Goal: Task Accomplishment & Management: Manage account settings

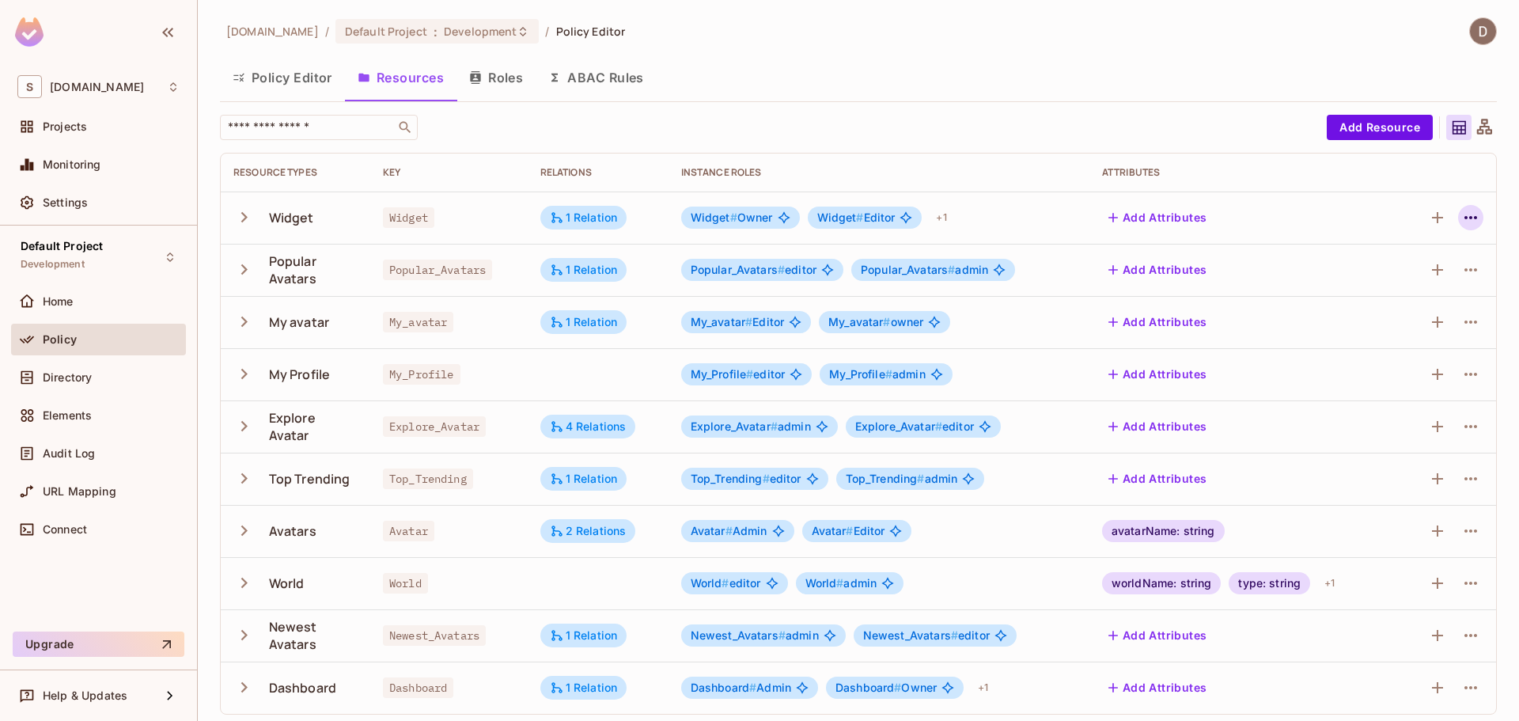
click at [1461, 220] on icon "button" at bounding box center [1470, 217] width 19 height 19
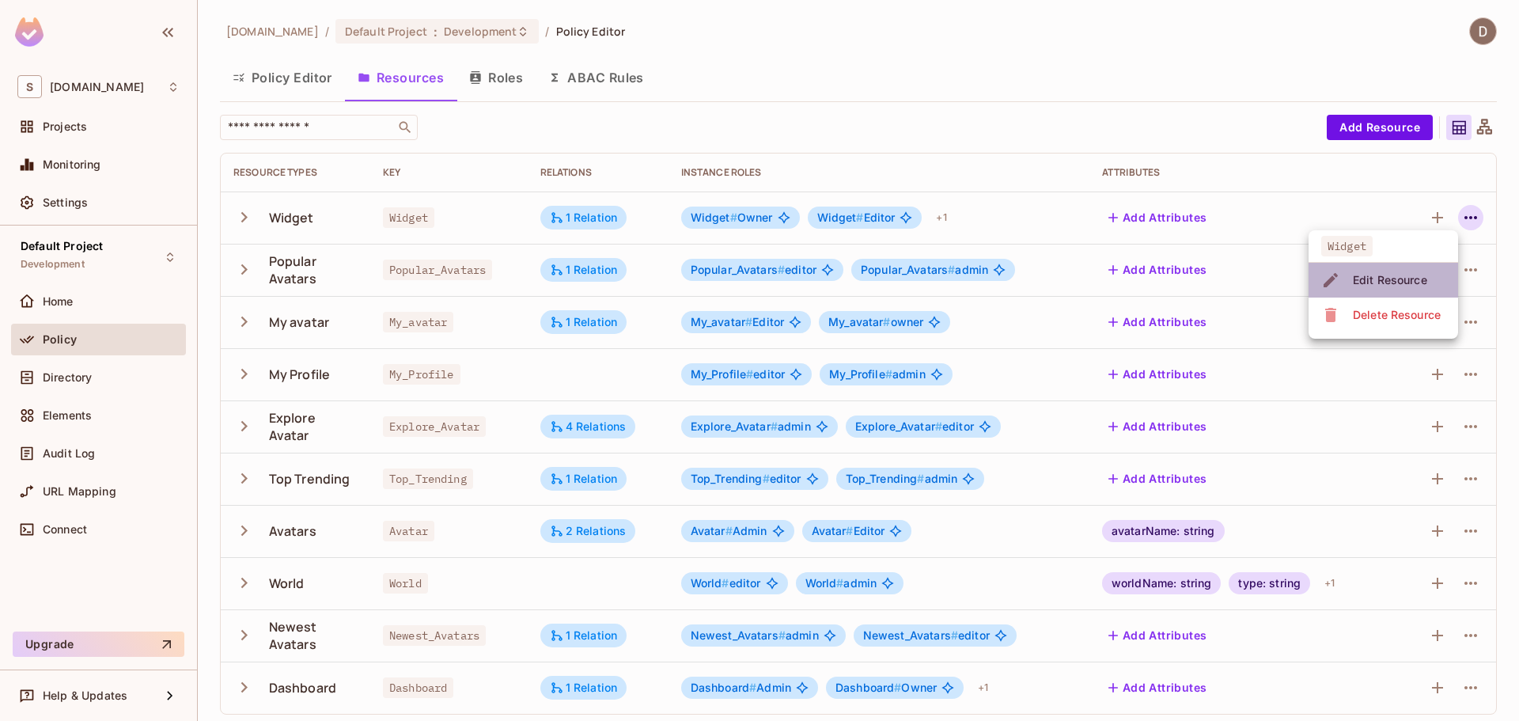
click at [1406, 278] on div "Edit Resource" at bounding box center [1390, 280] width 74 height 16
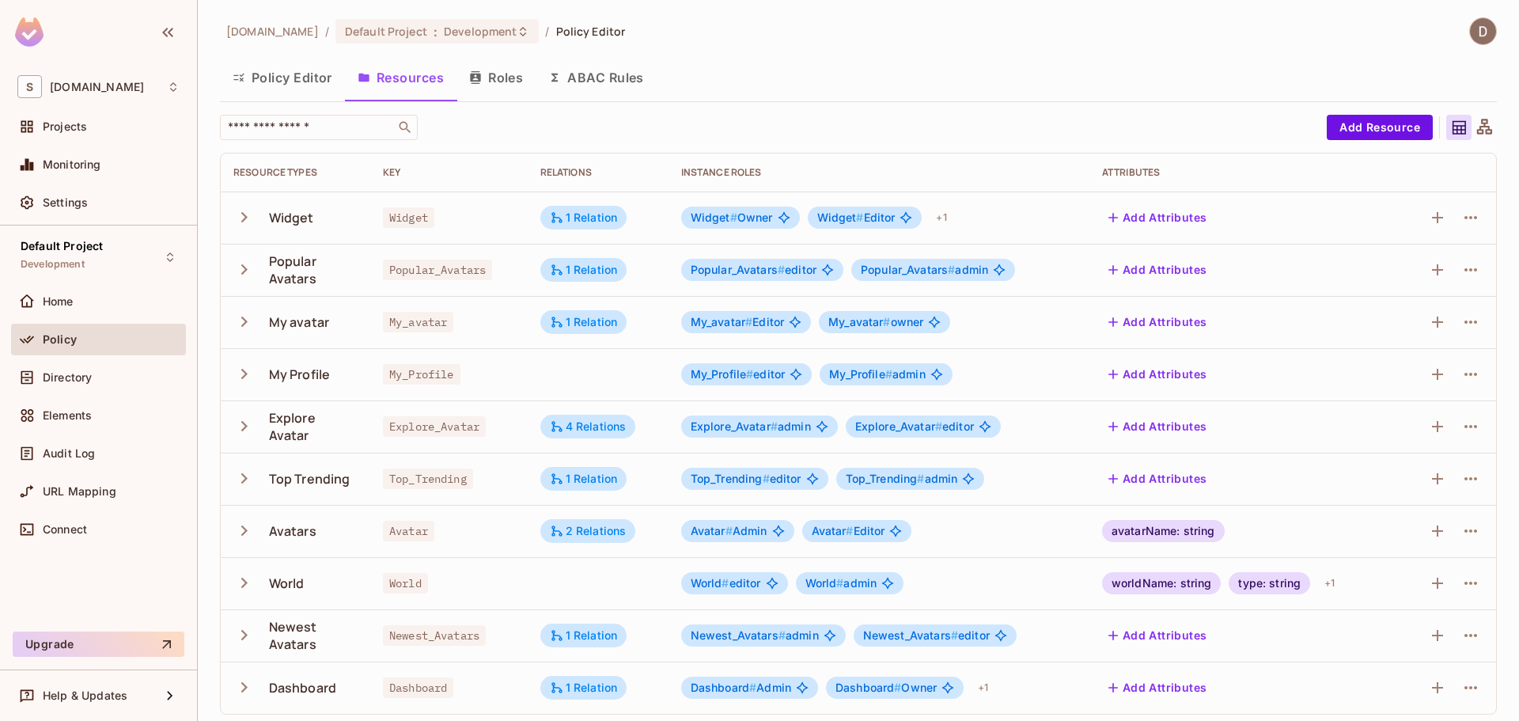
click at [1474, 222] on td at bounding box center [1447, 217] width 98 height 52
click at [1469, 216] on button "button" at bounding box center [1470, 217] width 25 height 25
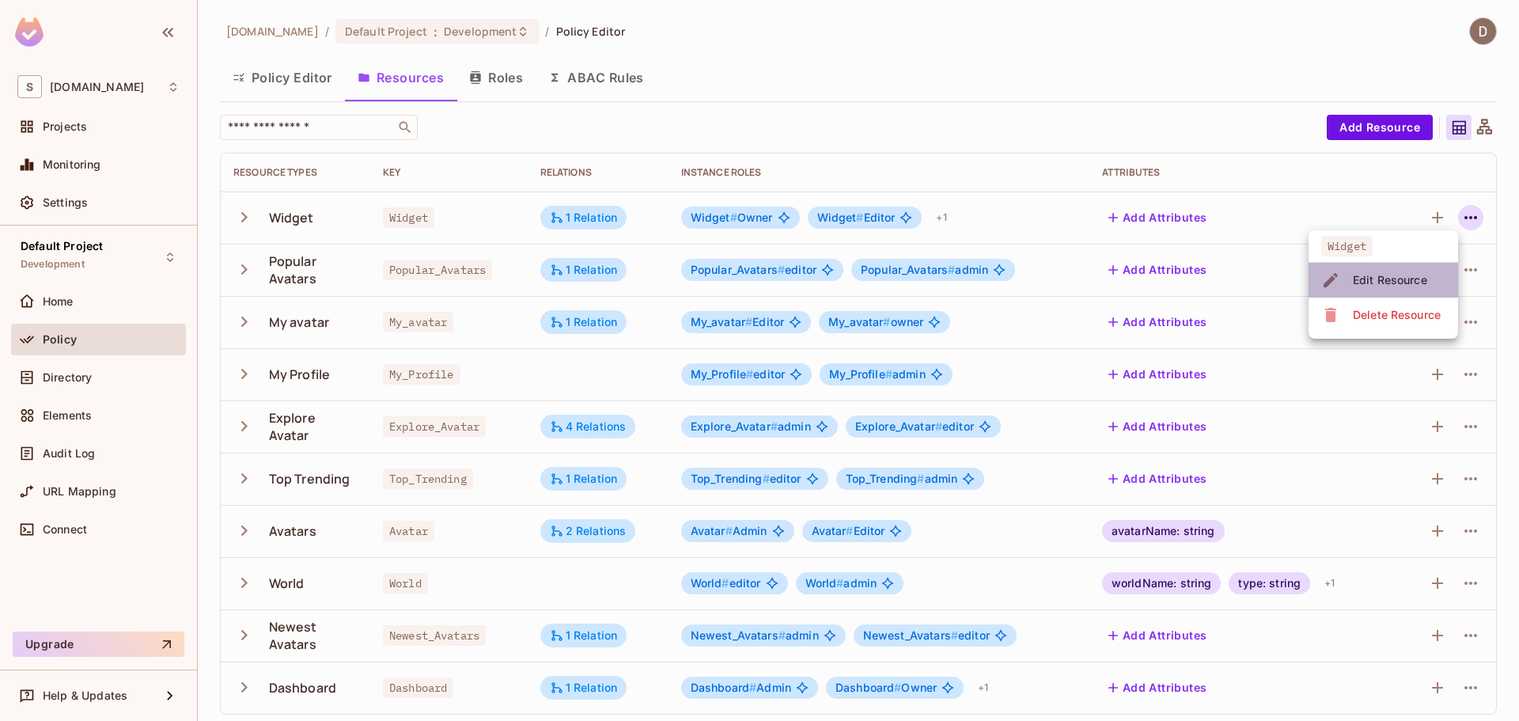
click at [1432, 274] on li "Edit Resource" at bounding box center [1382, 280] width 149 height 35
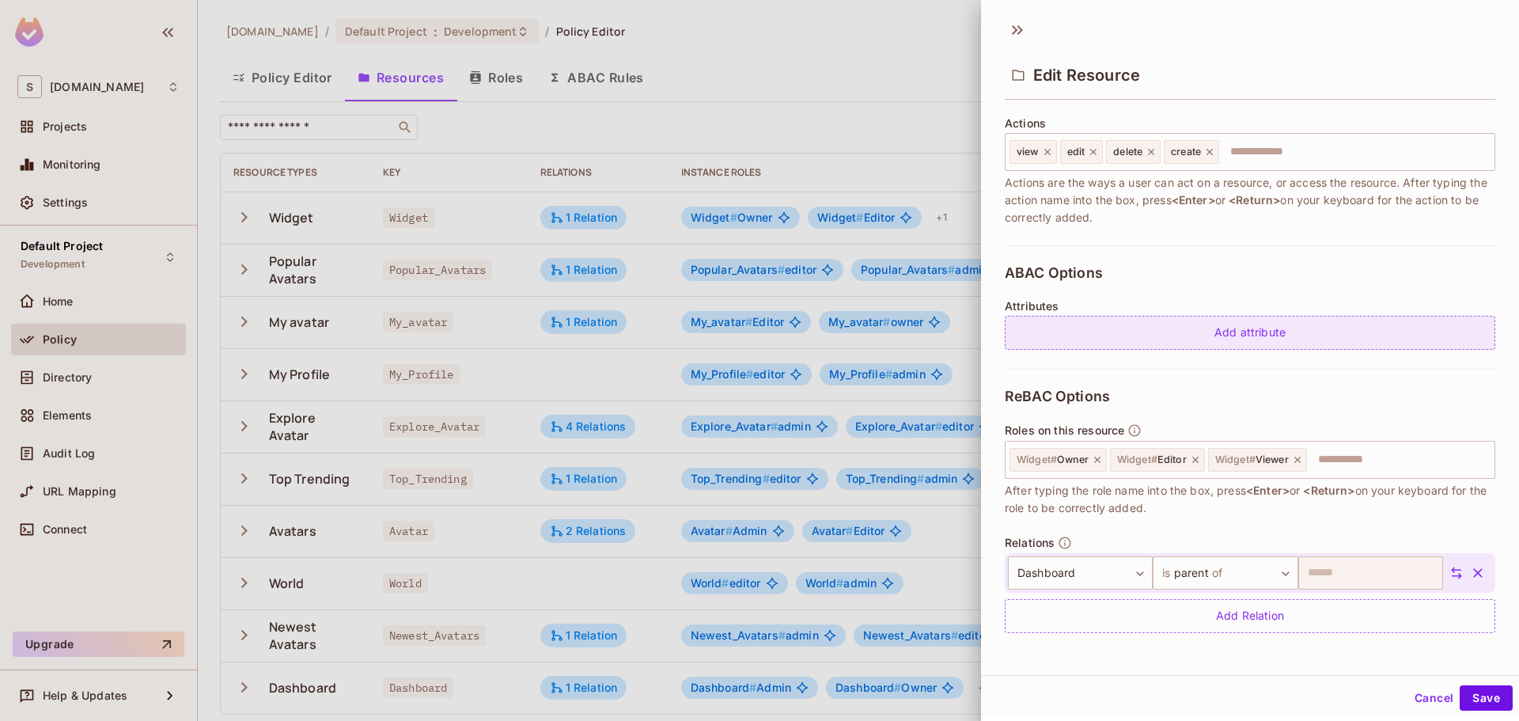
scroll to position [2, 0]
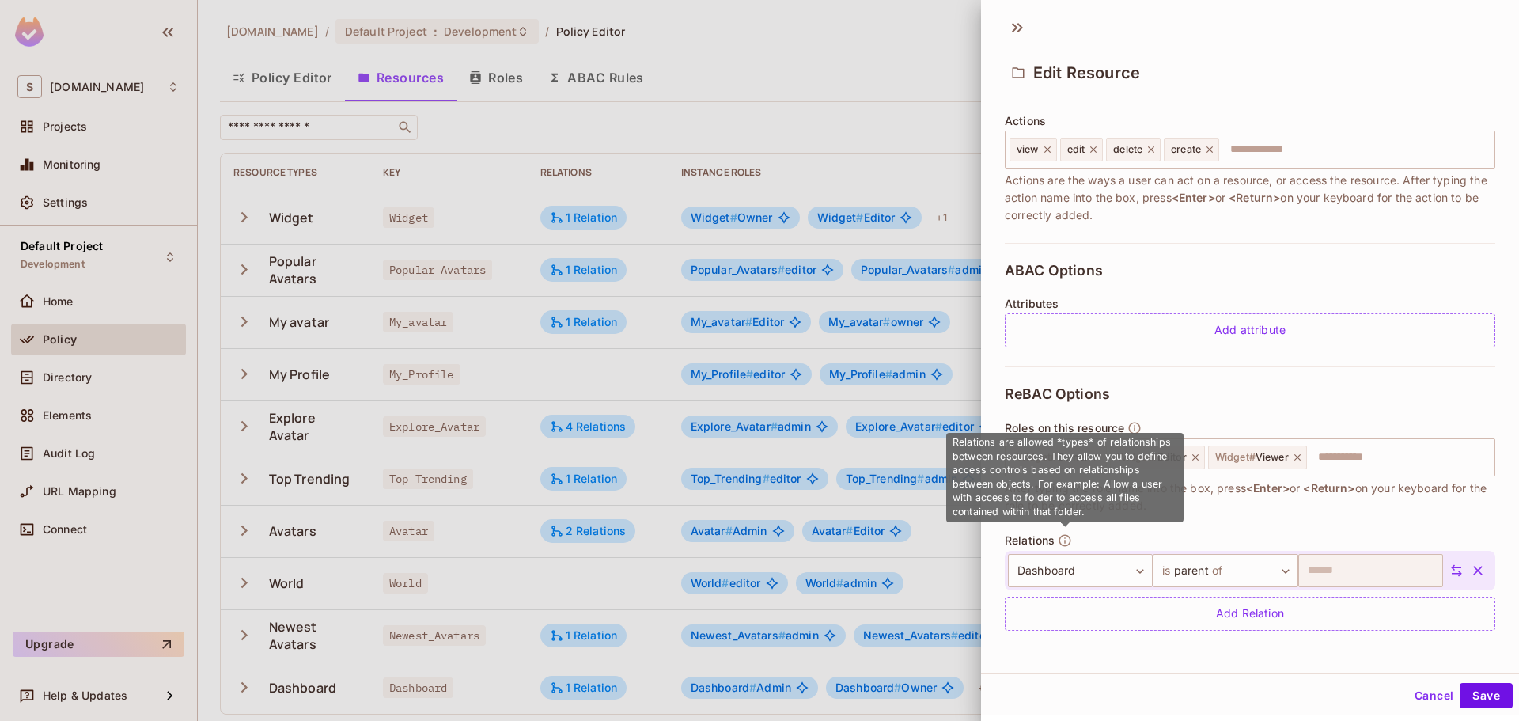
click at [1066, 540] on icon "button" at bounding box center [1065, 540] width 14 height 14
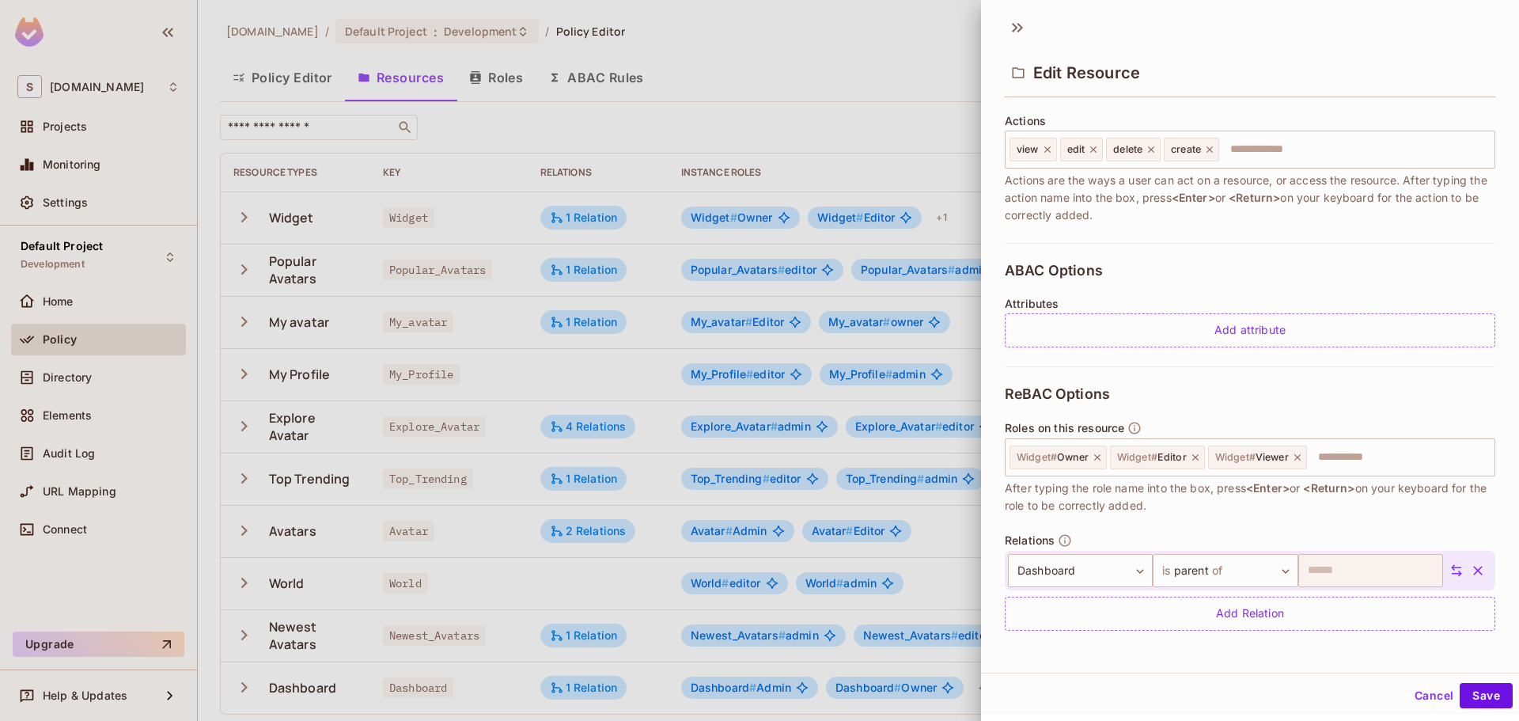
click at [1039, 542] on span "Relations" at bounding box center [1030, 540] width 50 height 13
click at [1145, 538] on div "Relations ​ is parent of ****** ​ Dashboard ********* ​ Add Relation" at bounding box center [1250, 581] width 490 height 97
click at [1206, 611] on div "Add Relation" at bounding box center [1250, 613] width 490 height 34
click at [1470, 613] on icon "button" at bounding box center [1478, 616] width 16 height 16
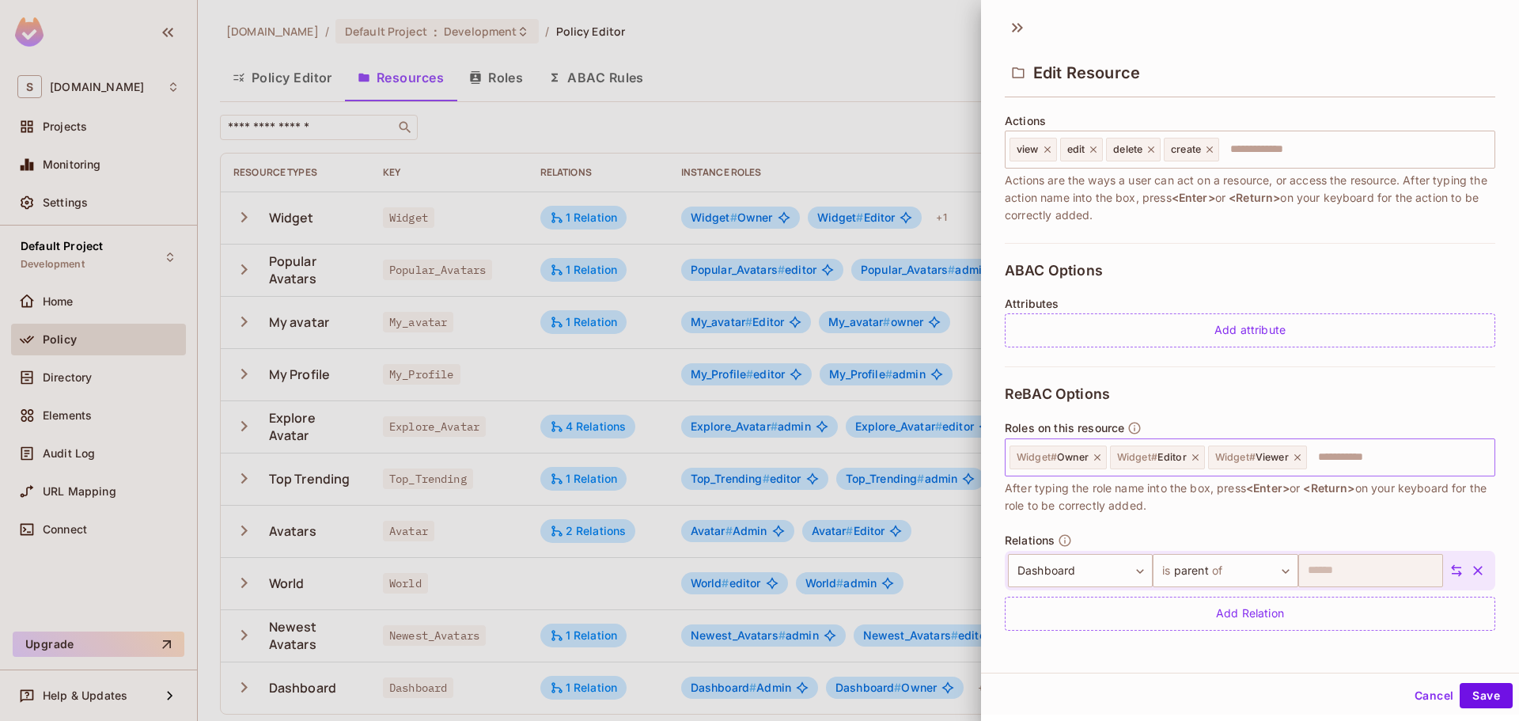
click at [1363, 456] on input "text" at bounding box center [1398, 457] width 180 height 32
type input "******"
click at [1396, 456] on icon at bounding box center [1397, 457] width 11 height 11
click at [1379, 454] on input "text" at bounding box center [1398, 457] width 180 height 32
click at [1345, 458] on input "text" at bounding box center [1398, 457] width 180 height 32
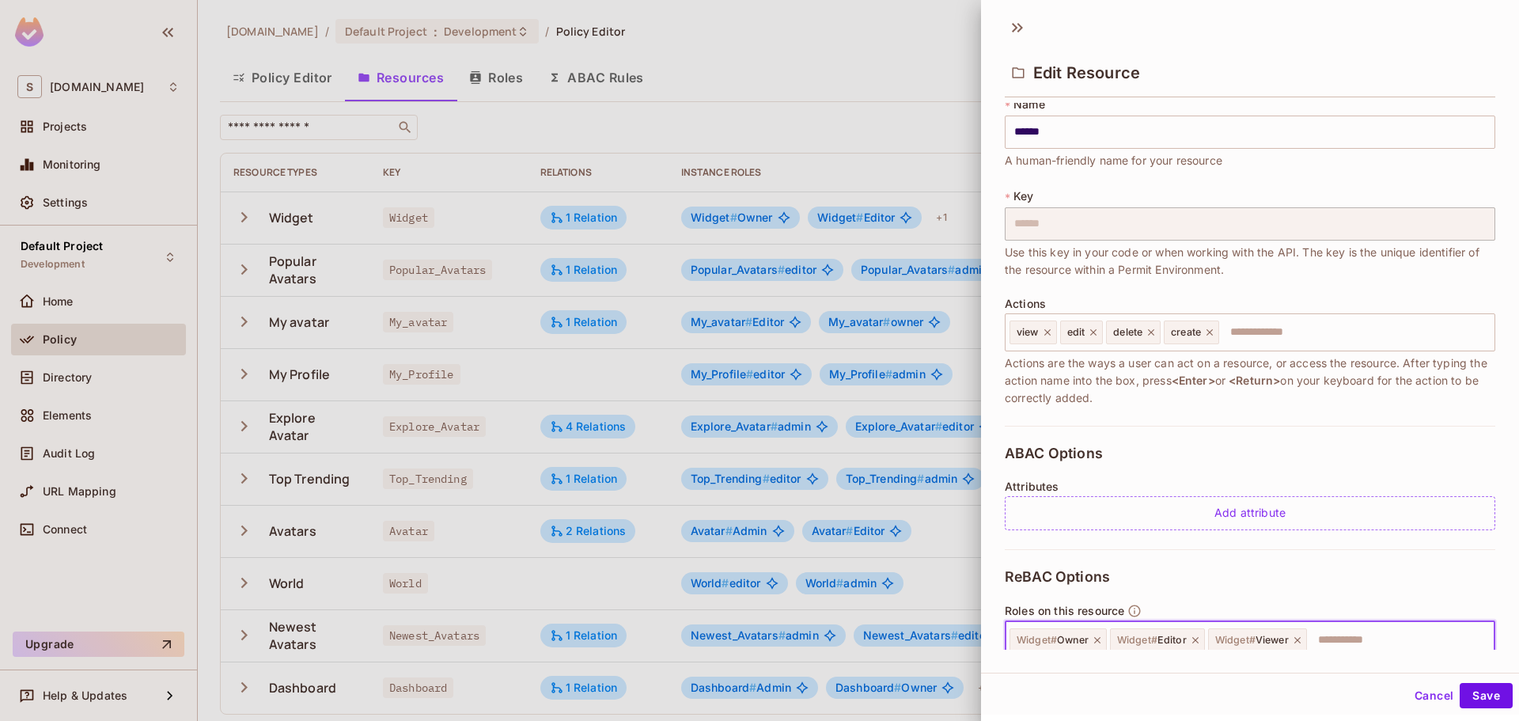
scroll to position [0, 0]
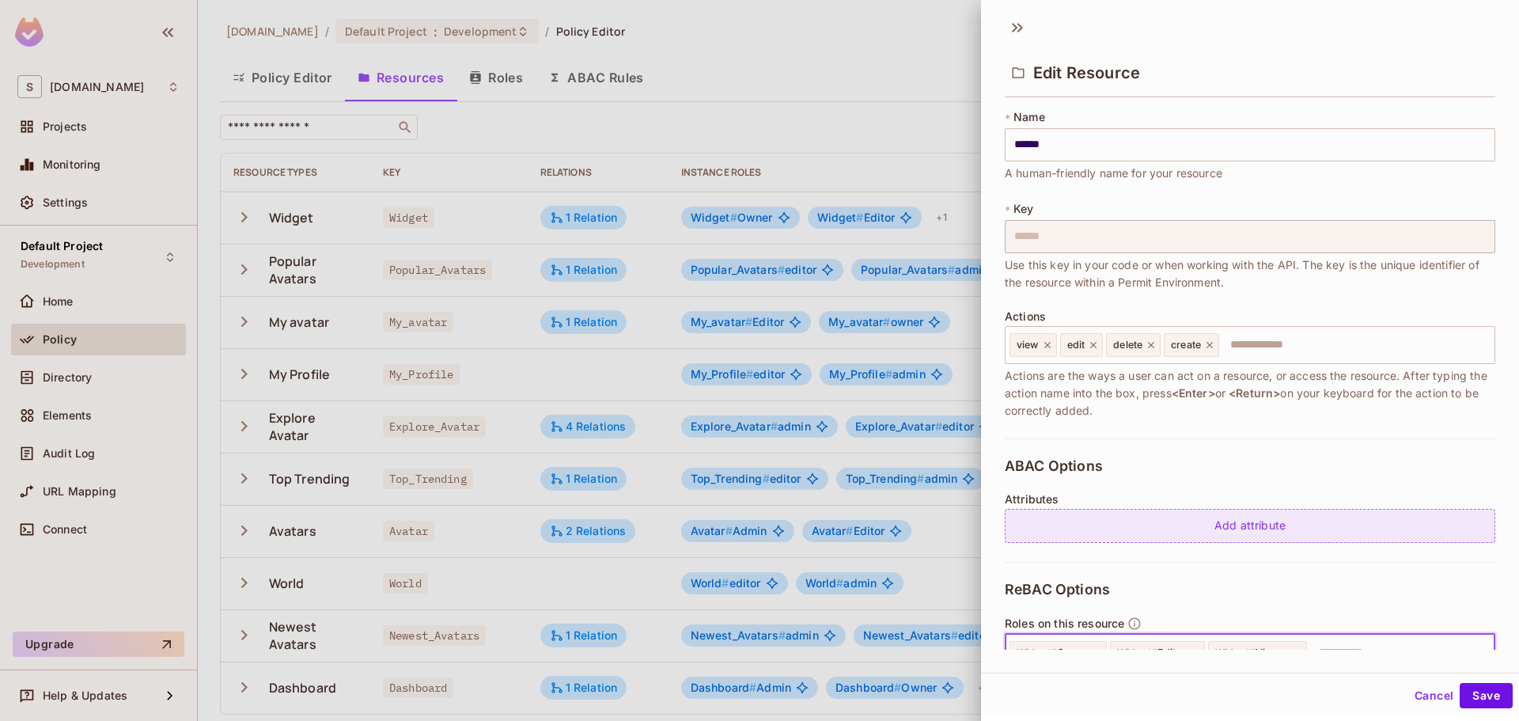
click at [1176, 524] on div "Add attribute" at bounding box center [1250, 526] width 490 height 34
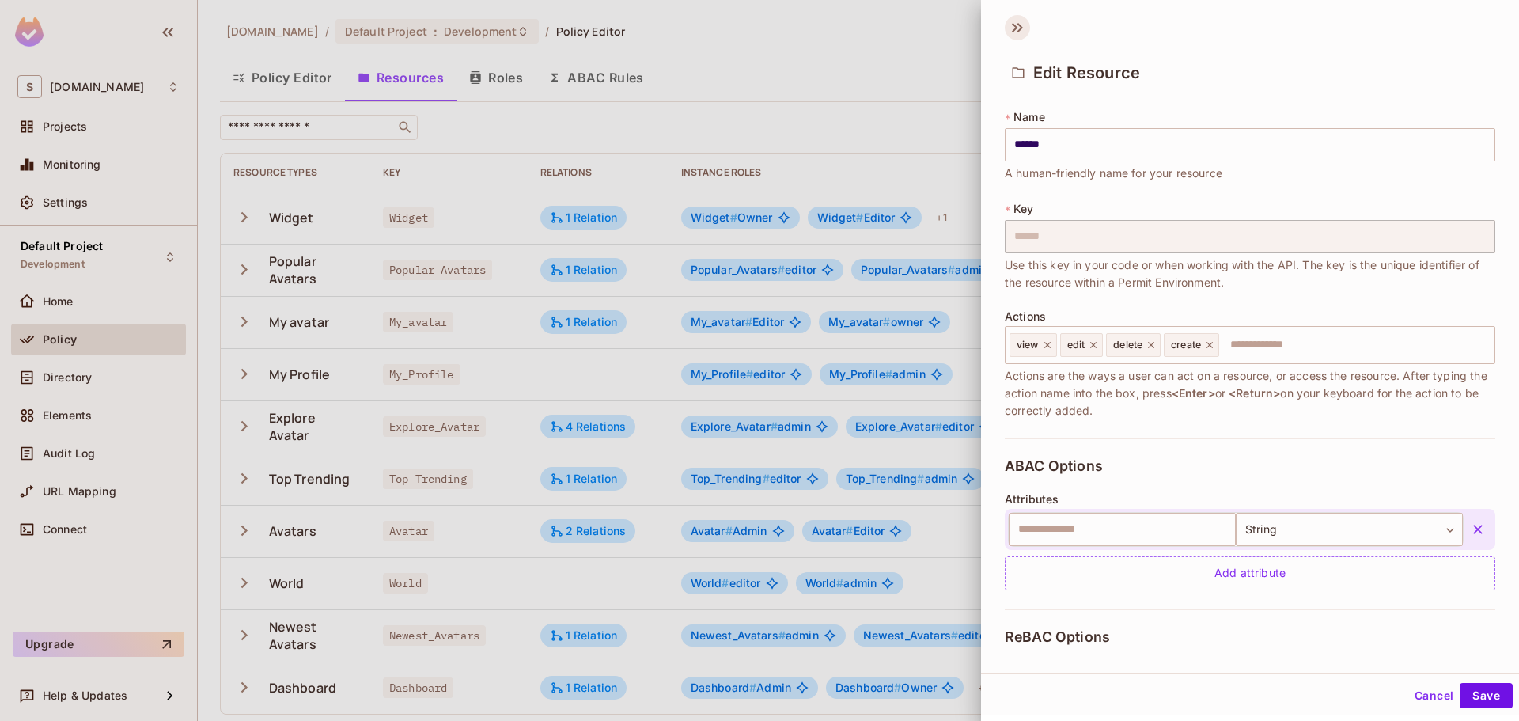
click at [1008, 31] on icon at bounding box center [1017, 27] width 25 height 25
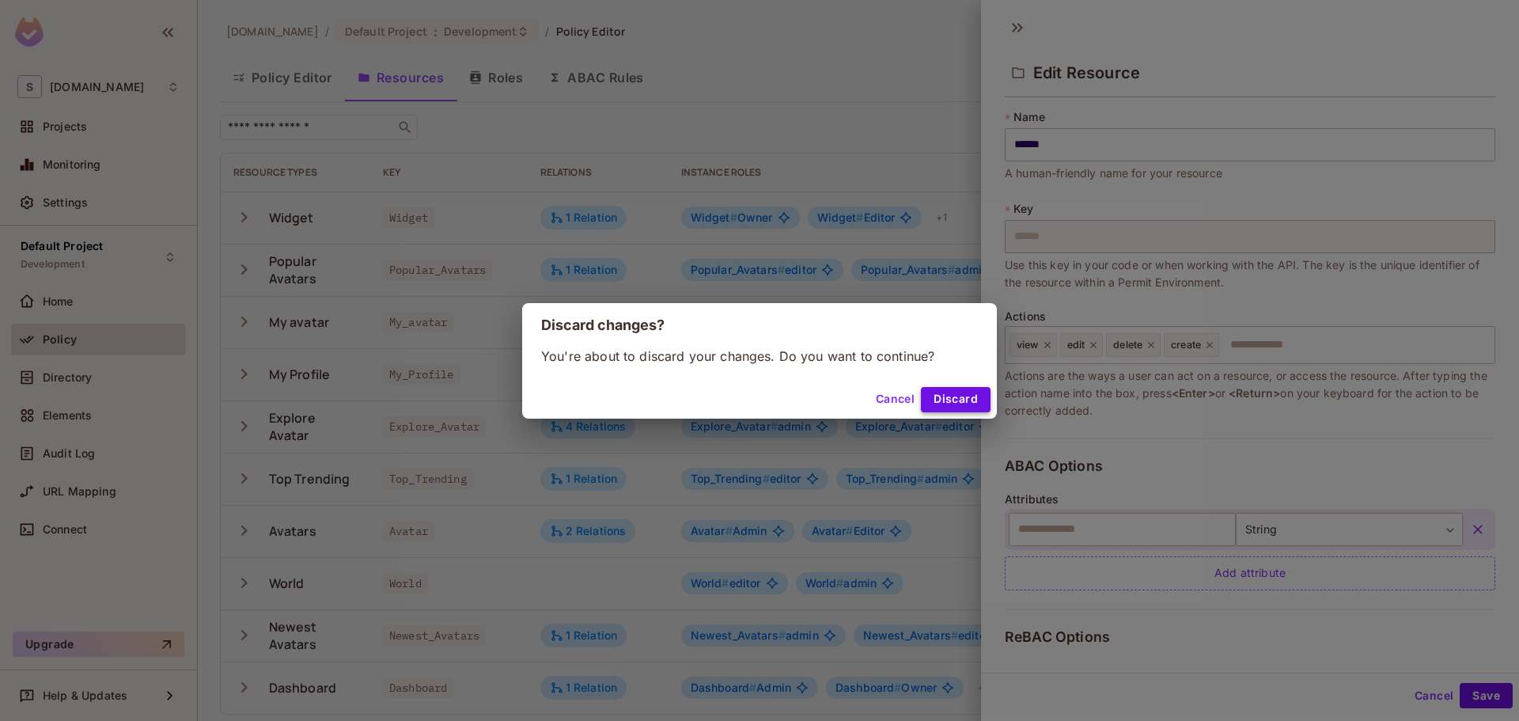
click at [956, 395] on button "Discard" at bounding box center [956, 399] width 70 height 25
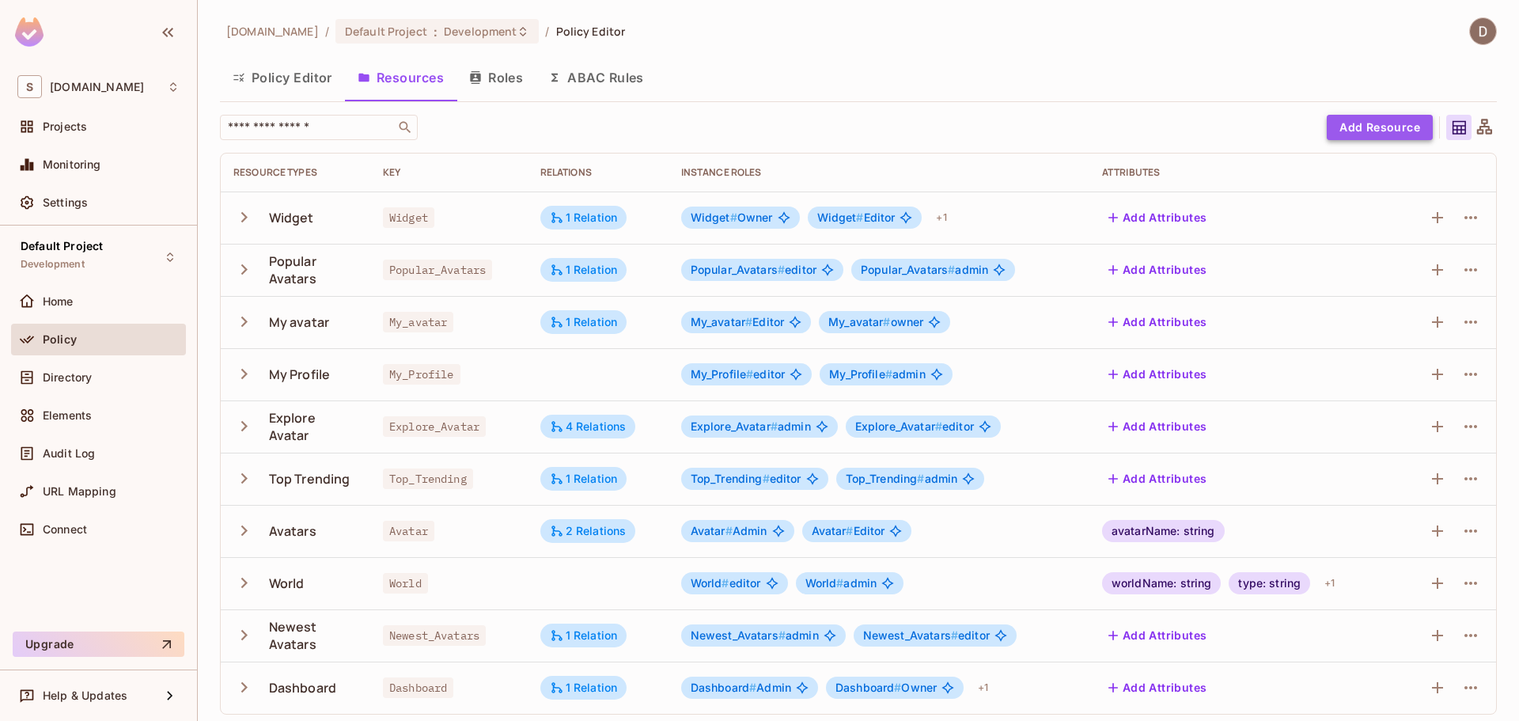
click at [1383, 133] on button "Add Resource" at bounding box center [1379, 127] width 106 height 25
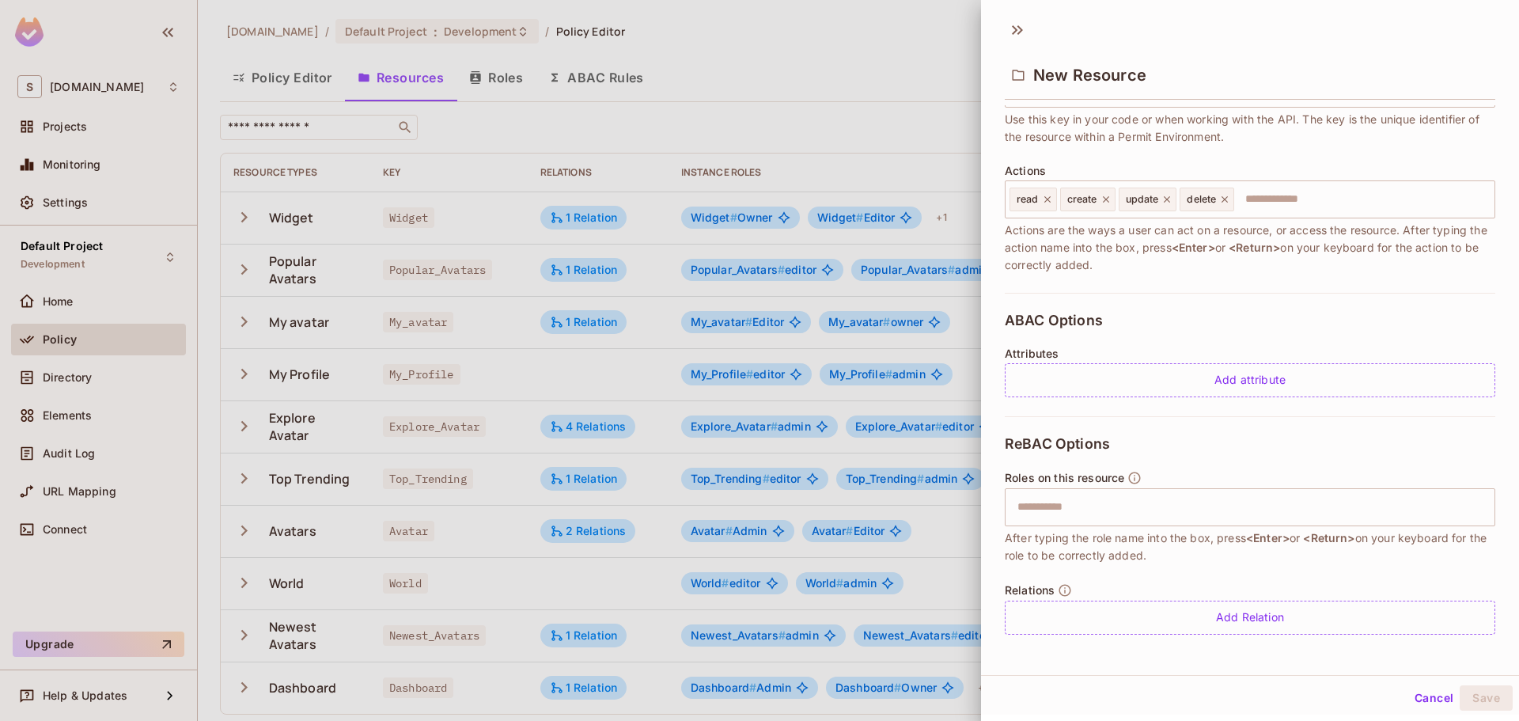
scroll to position [149, 0]
click at [1112, 501] on input "text" at bounding box center [1248, 506] width 480 height 32
click at [1175, 506] on input "text" at bounding box center [1248, 506] width 480 height 32
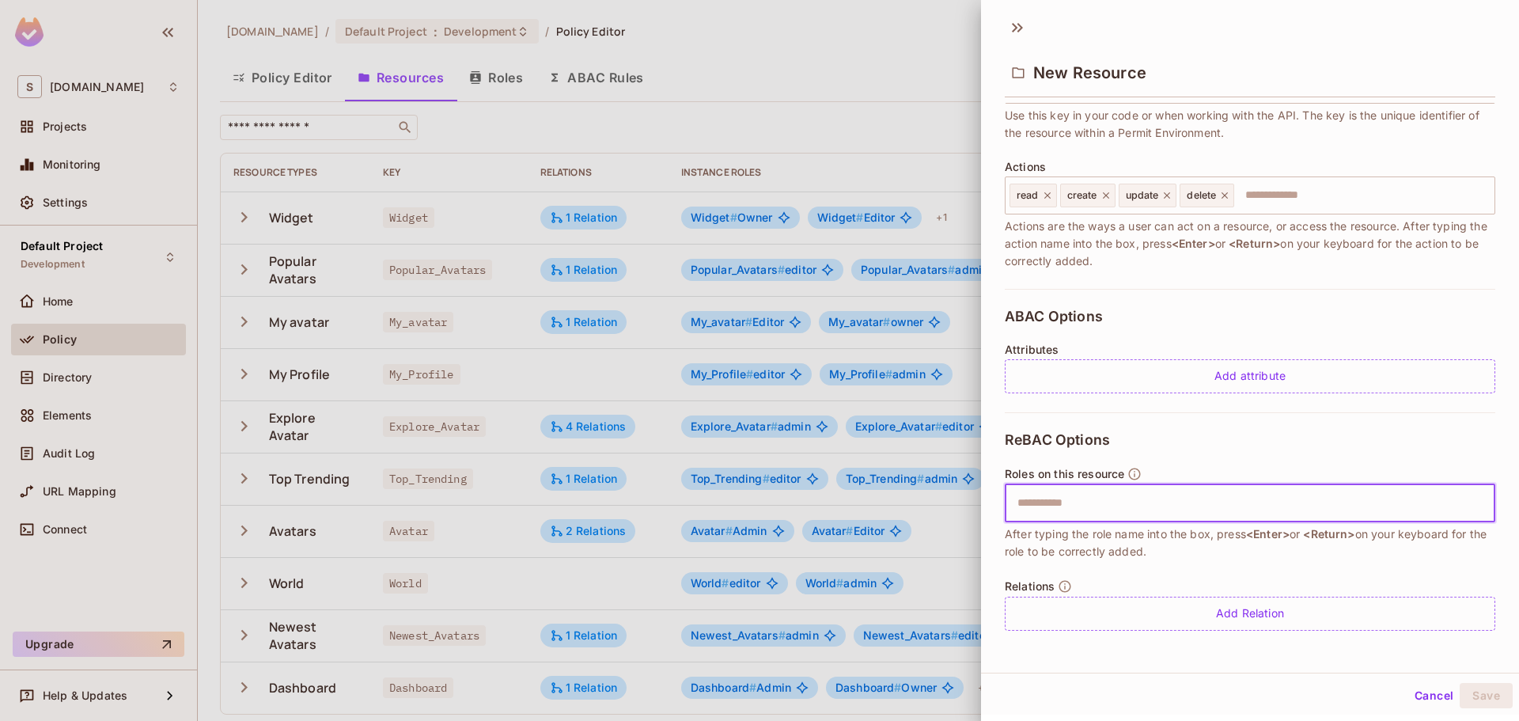
click at [1023, 27] on icon at bounding box center [1017, 27] width 25 height 25
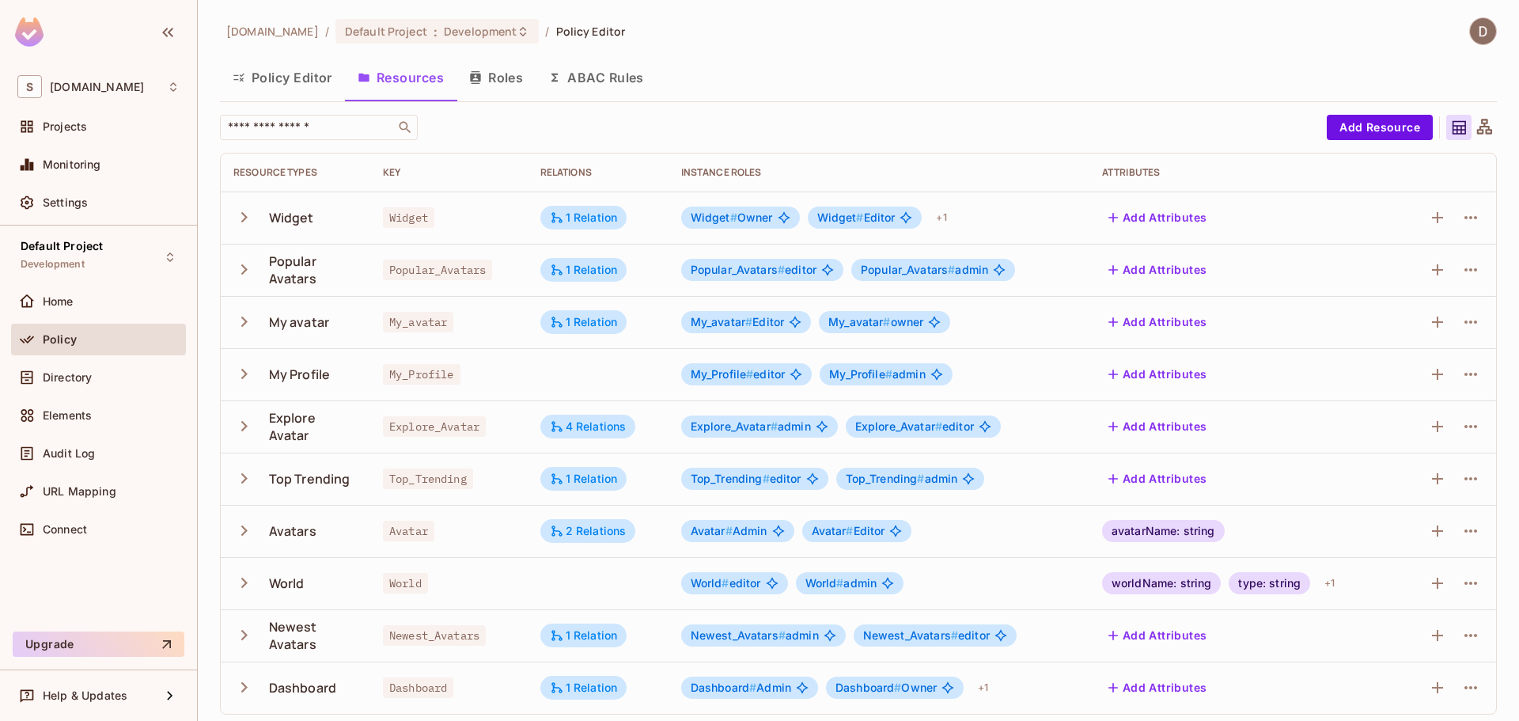
click at [478, 78] on icon "button" at bounding box center [475, 77] width 13 height 13
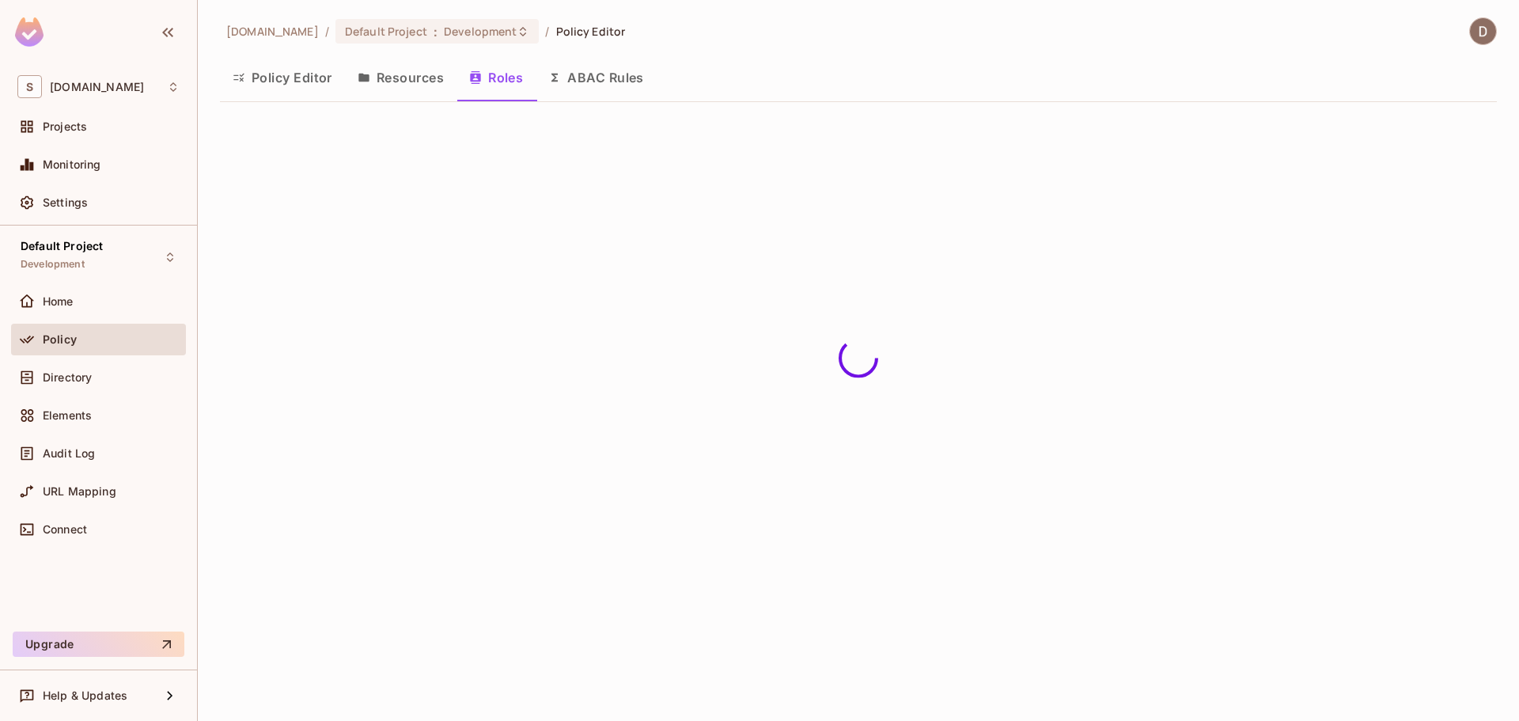
click at [406, 84] on button "Resources" at bounding box center [401, 78] width 112 height 40
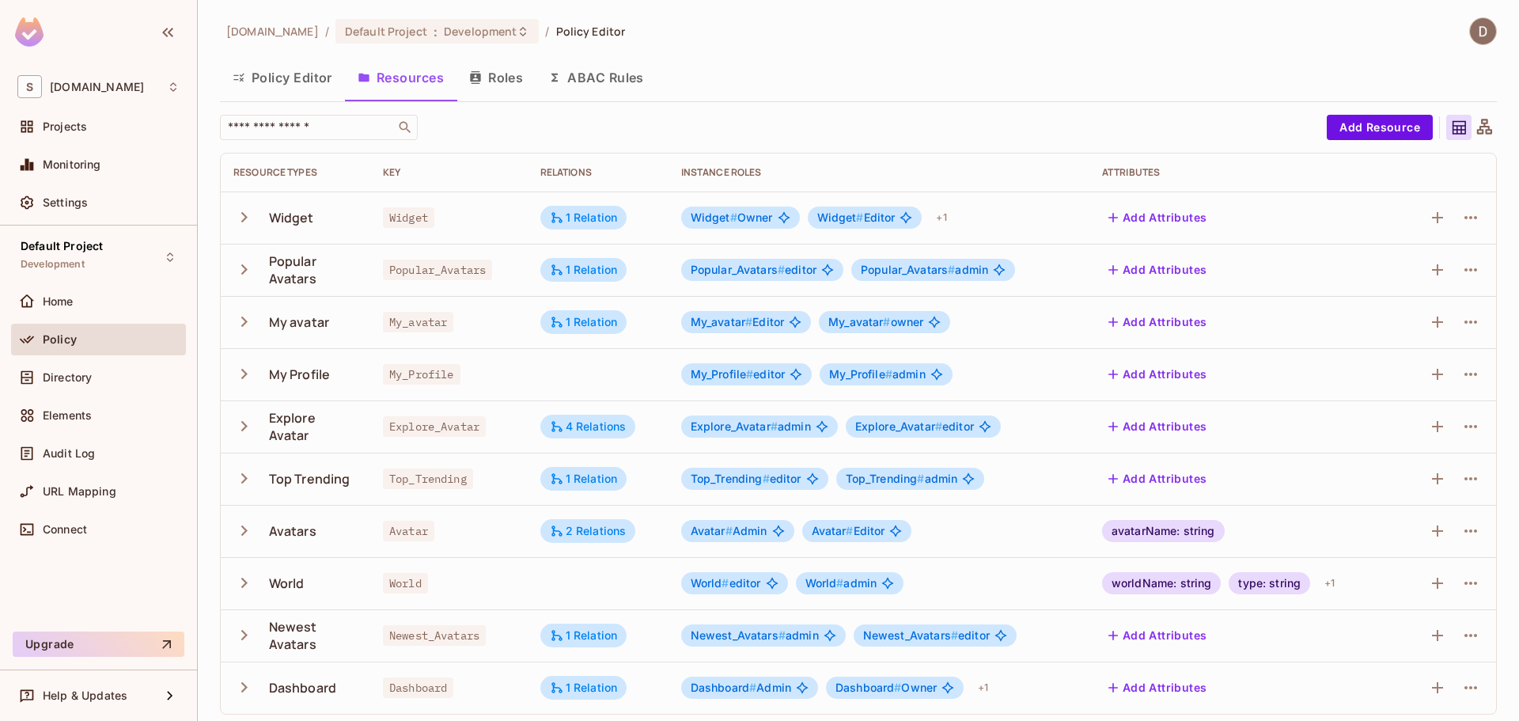
click at [465, 79] on button "Roles" at bounding box center [495, 78] width 79 height 40
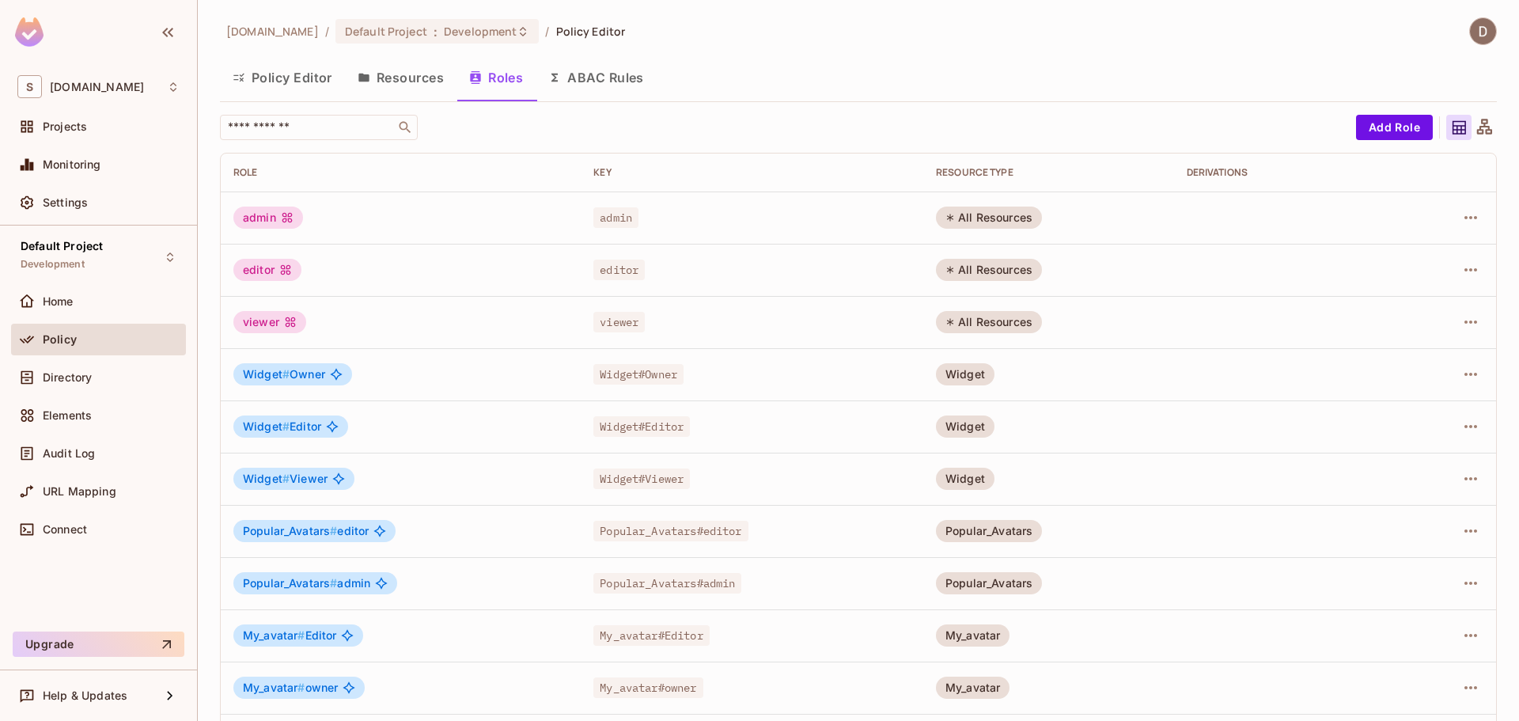
click at [425, 84] on button "Resources" at bounding box center [401, 78] width 112 height 40
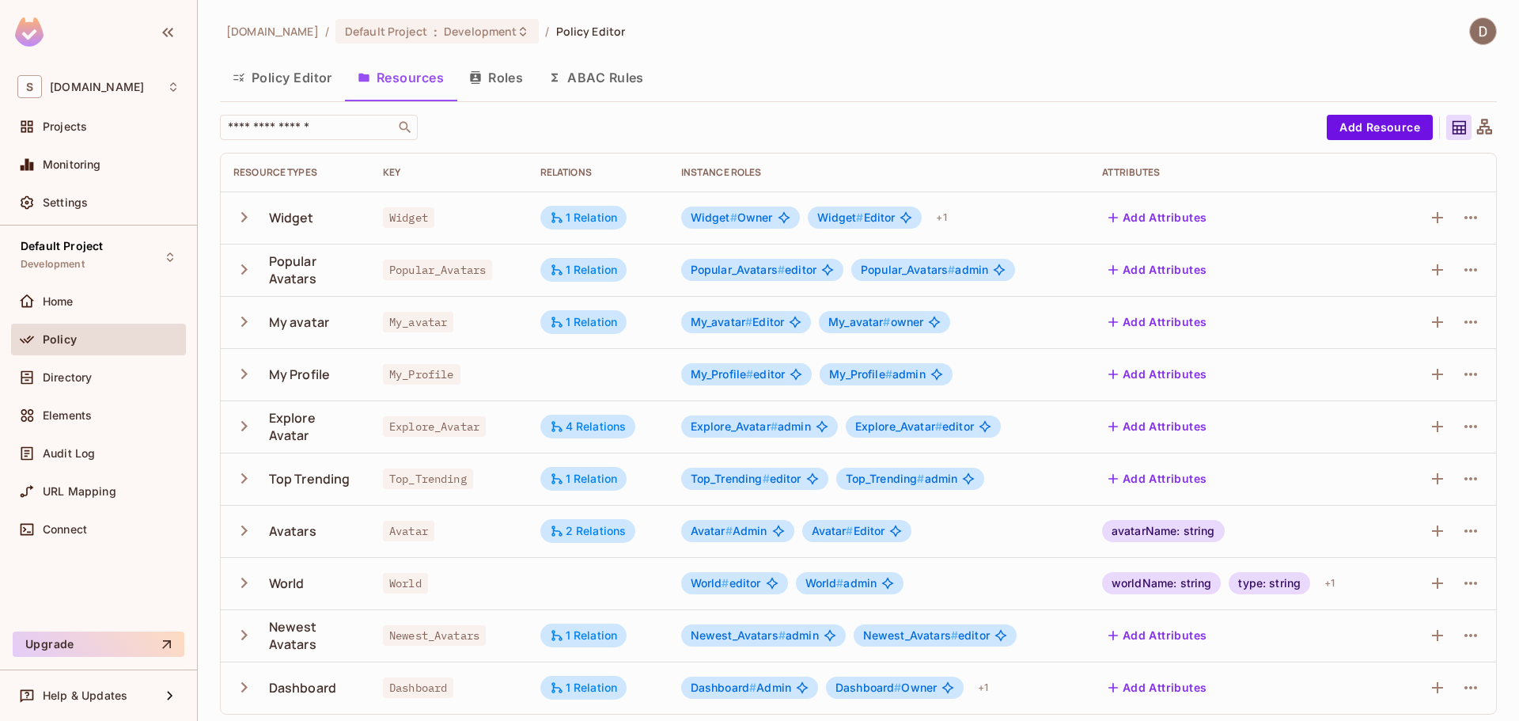
click at [310, 81] on button "Policy Editor" at bounding box center [282, 78] width 125 height 40
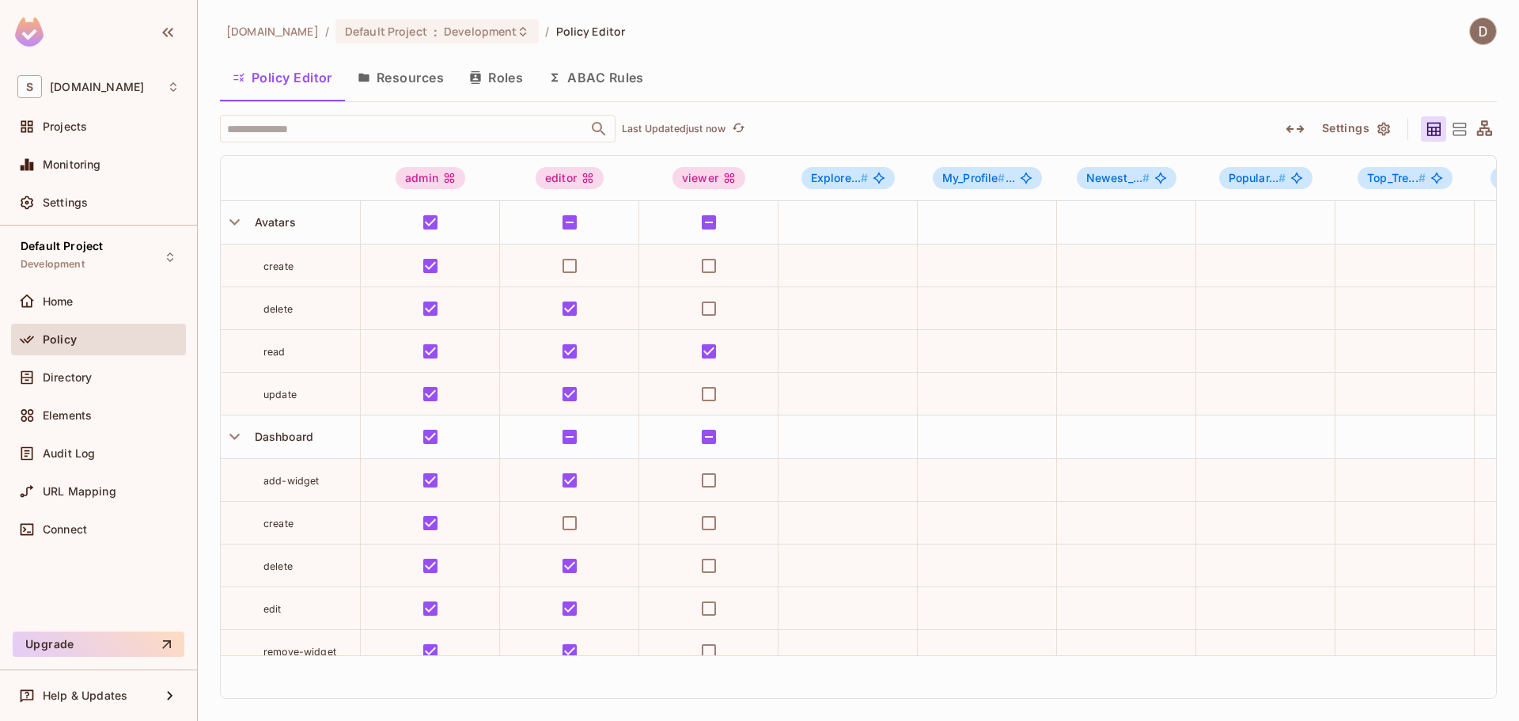
click at [413, 85] on button "Resources" at bounding box center [401, 78] width 112 height 40
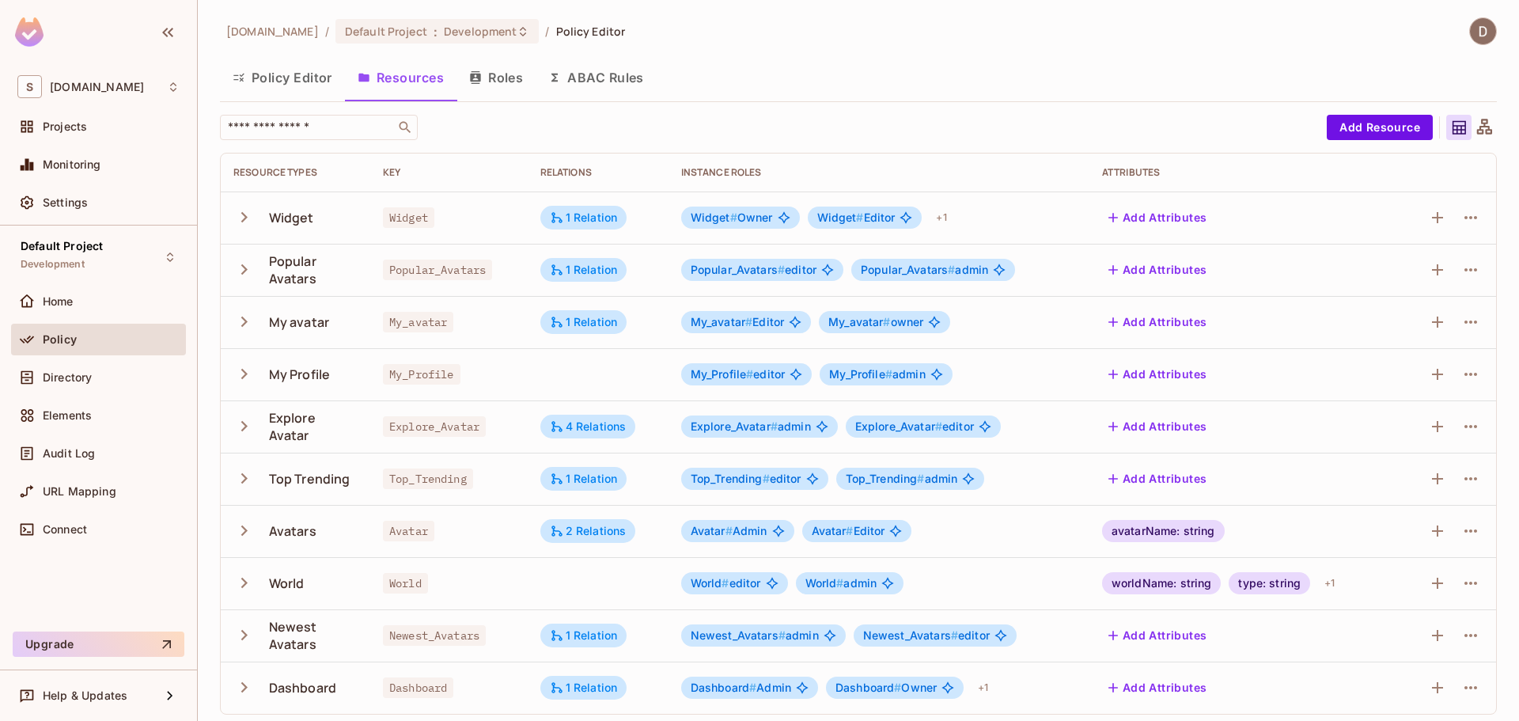
click at [248, 213] on icon "button" at bounding box center [243, 216] width 21 height 21
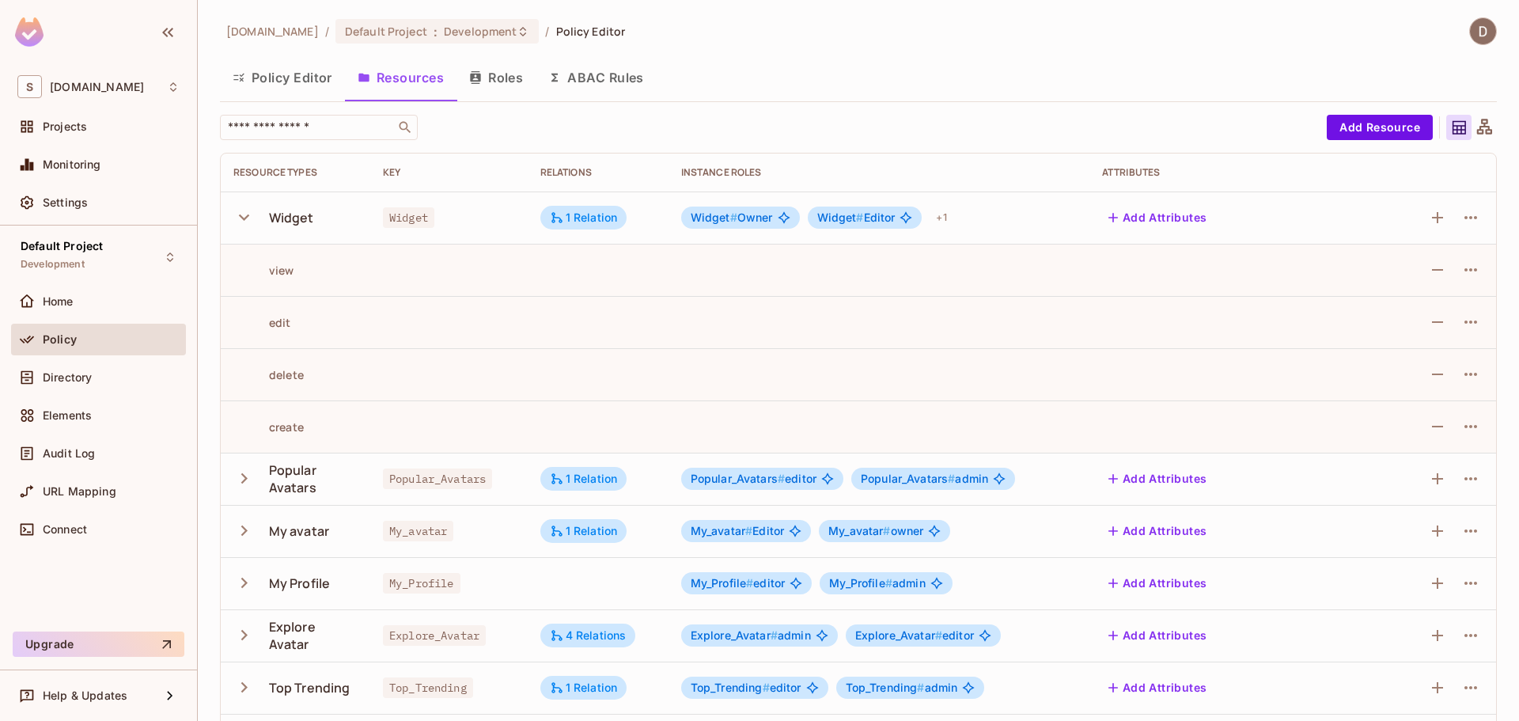
click at [248, 219] on icon "button" at bounding box center [243, 216] width 21 height 21
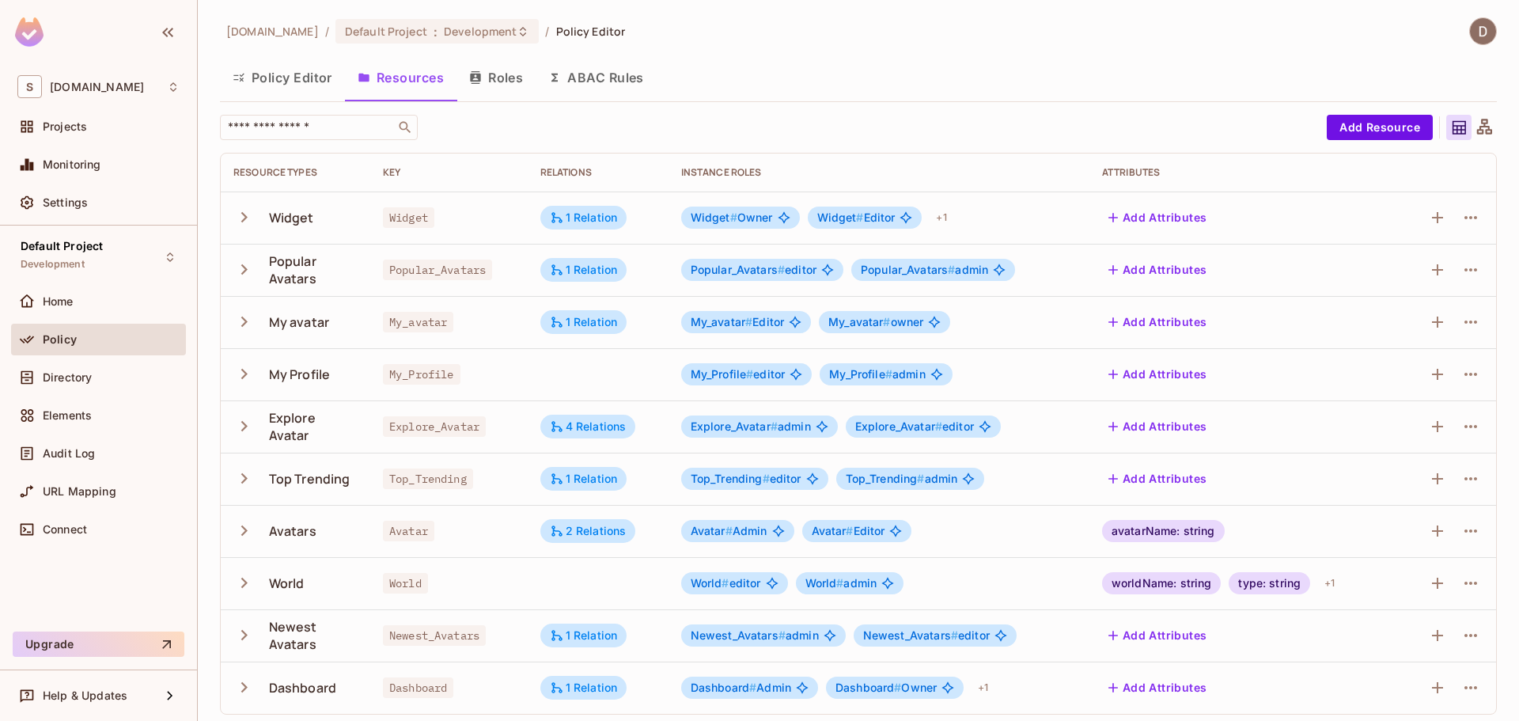
click at [247, 270] on icon "button" at bounding box center [244, 269] width 6 height 10
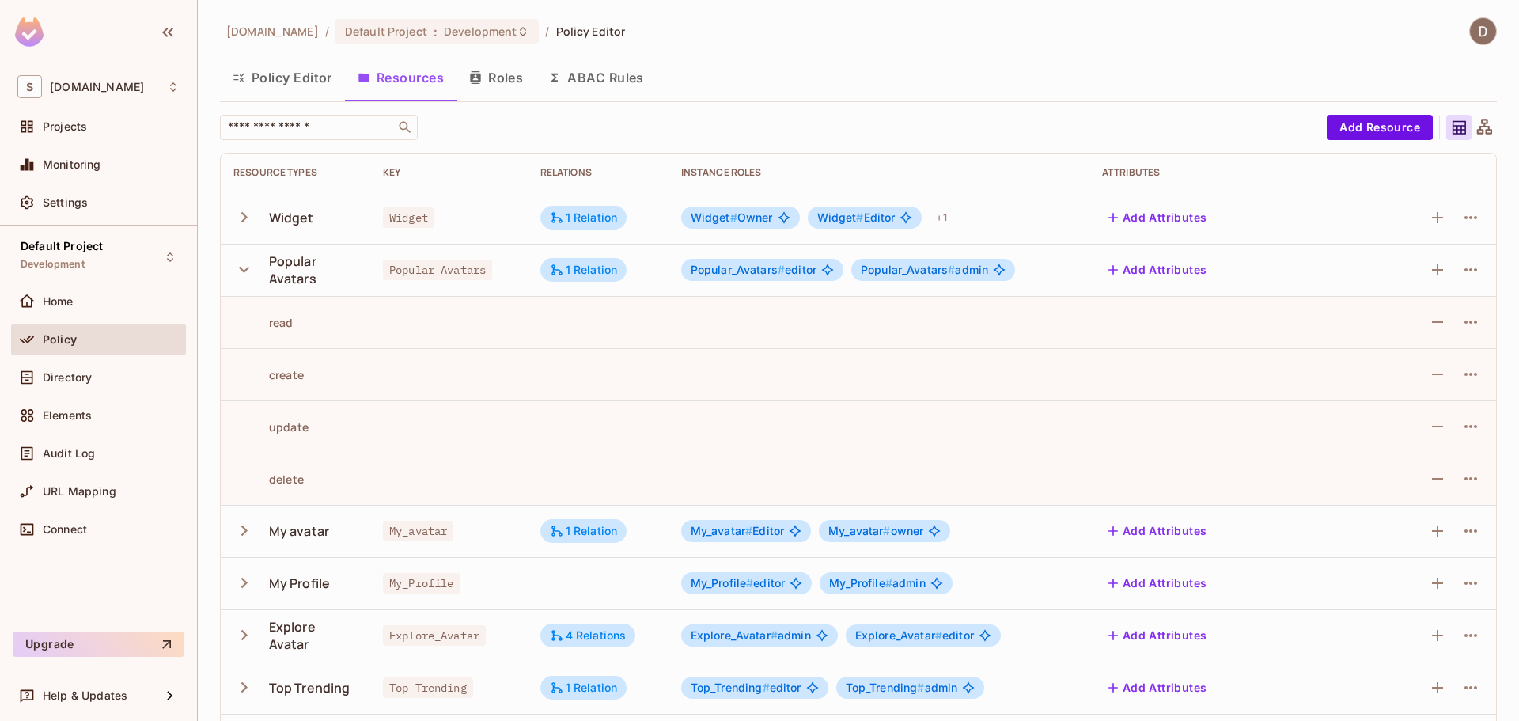
click at [247, 274] on icon "button" at bounding box center [243, 269] width 21 height 21
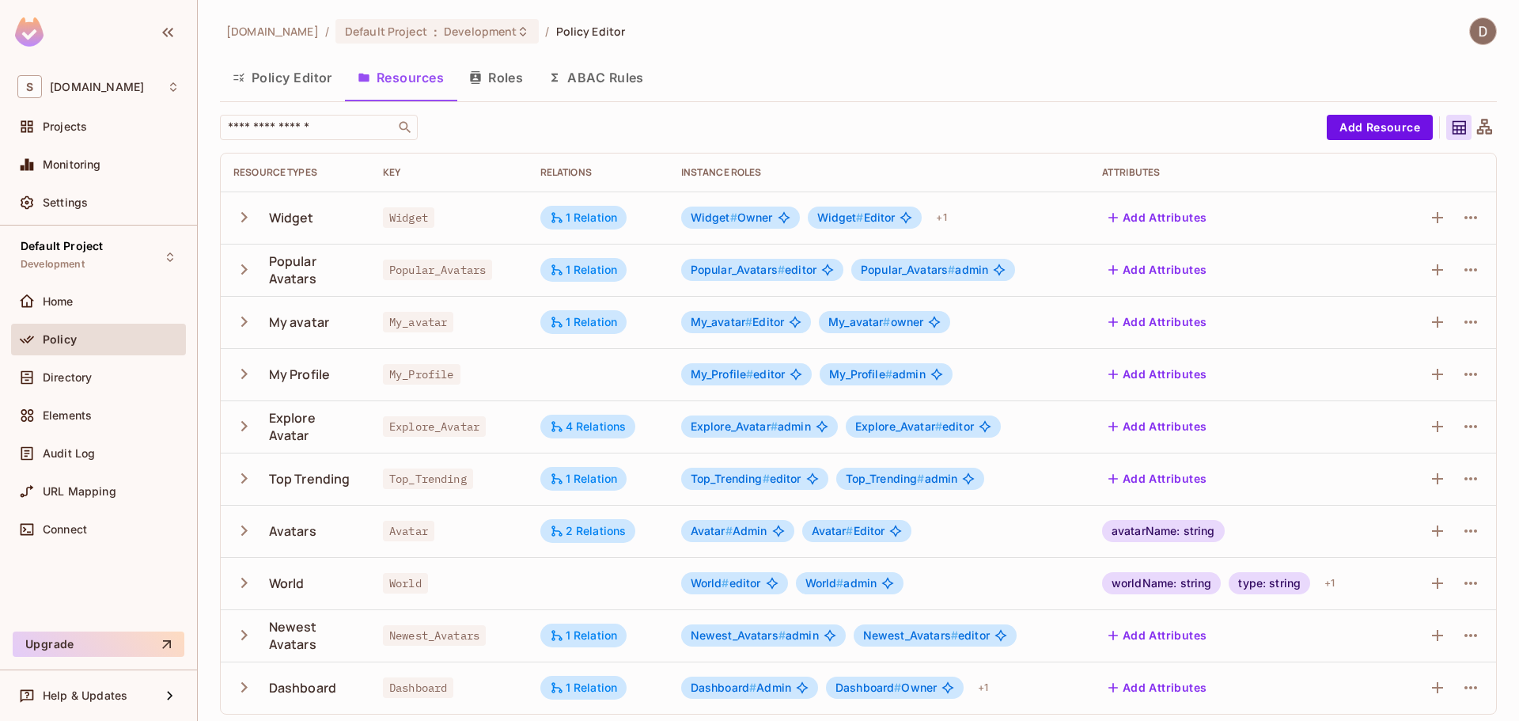
click at [247, 274] on icon "button" at bounding box center [243, 269] width 21 height 21
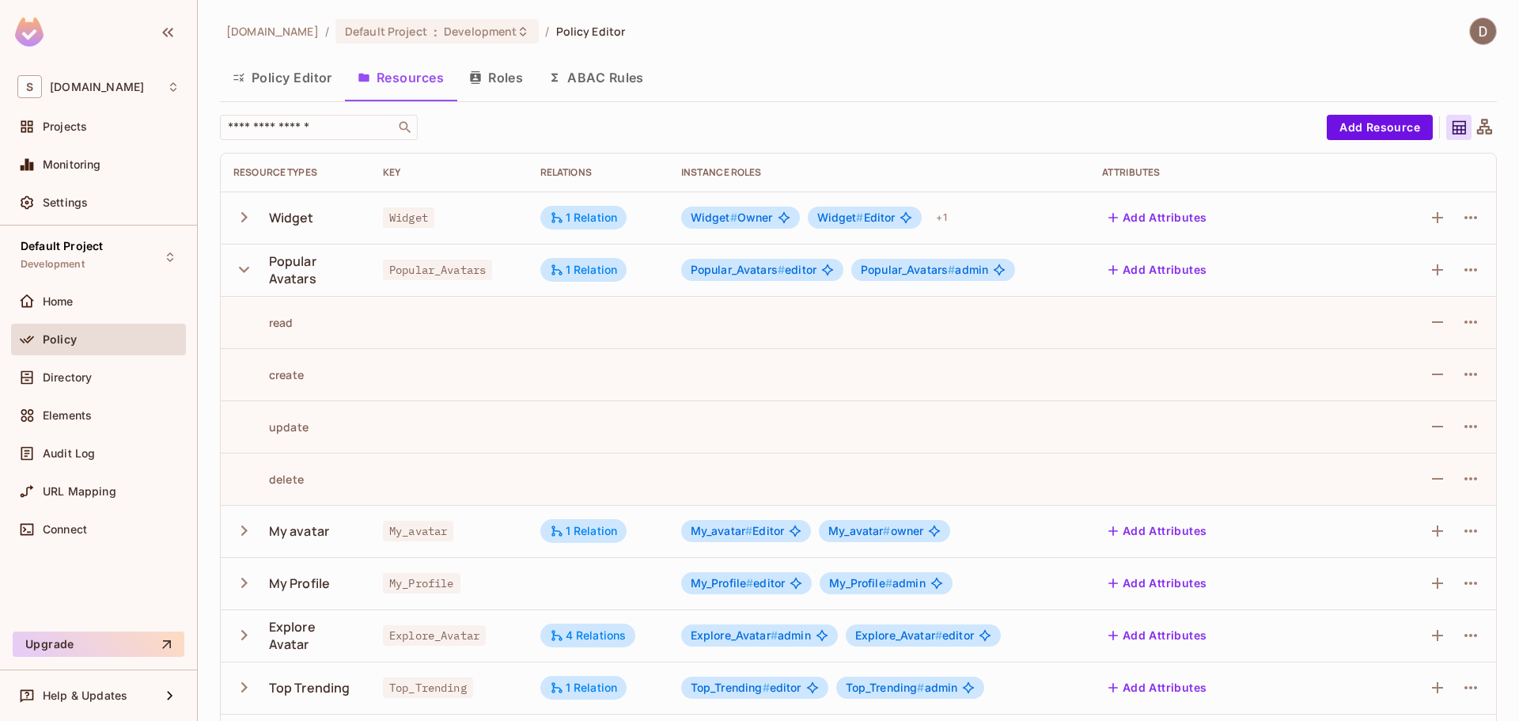
click at [252, 272] on icon "button" at bounding box center [243, 269] width 21 height 21
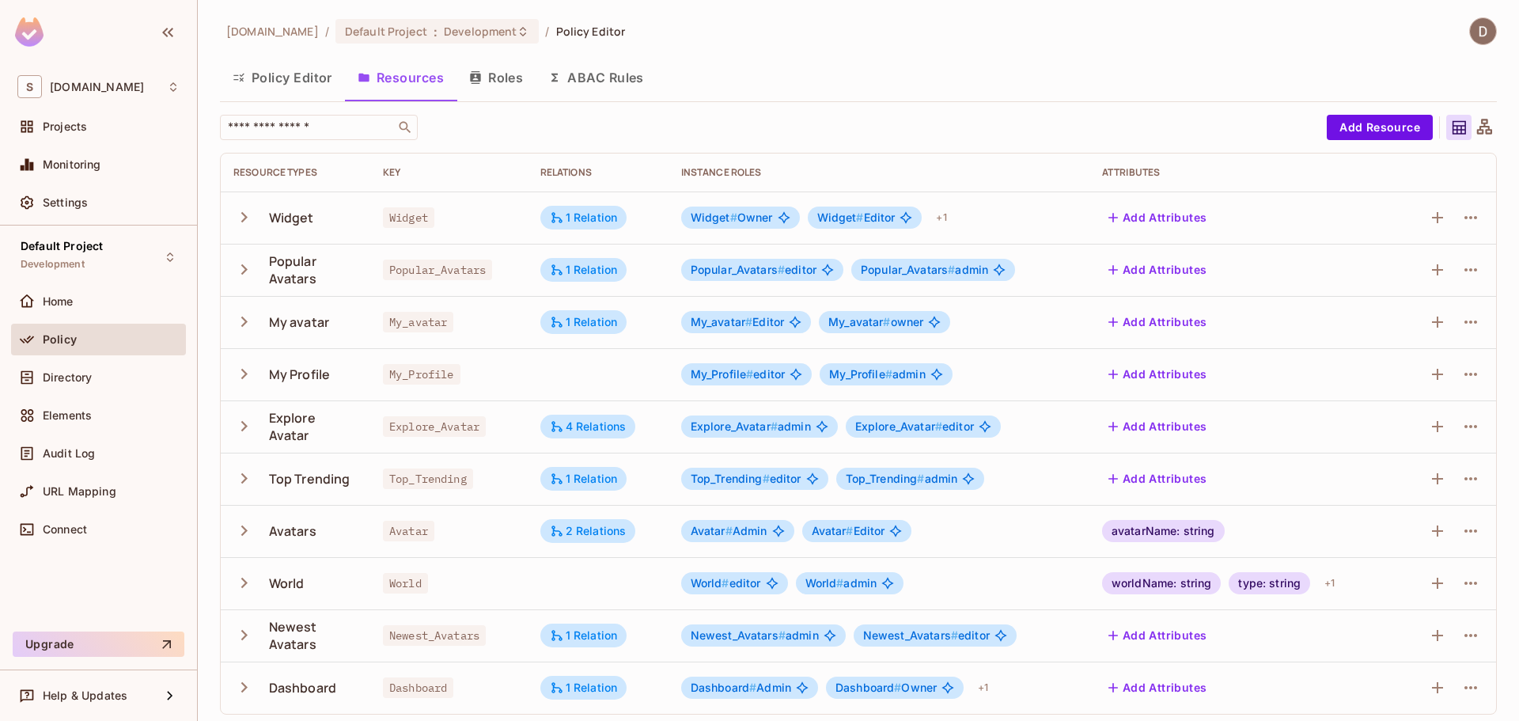
click at [242, 328] on icon "button" at bounding box center [243, 321] width 21 height 21
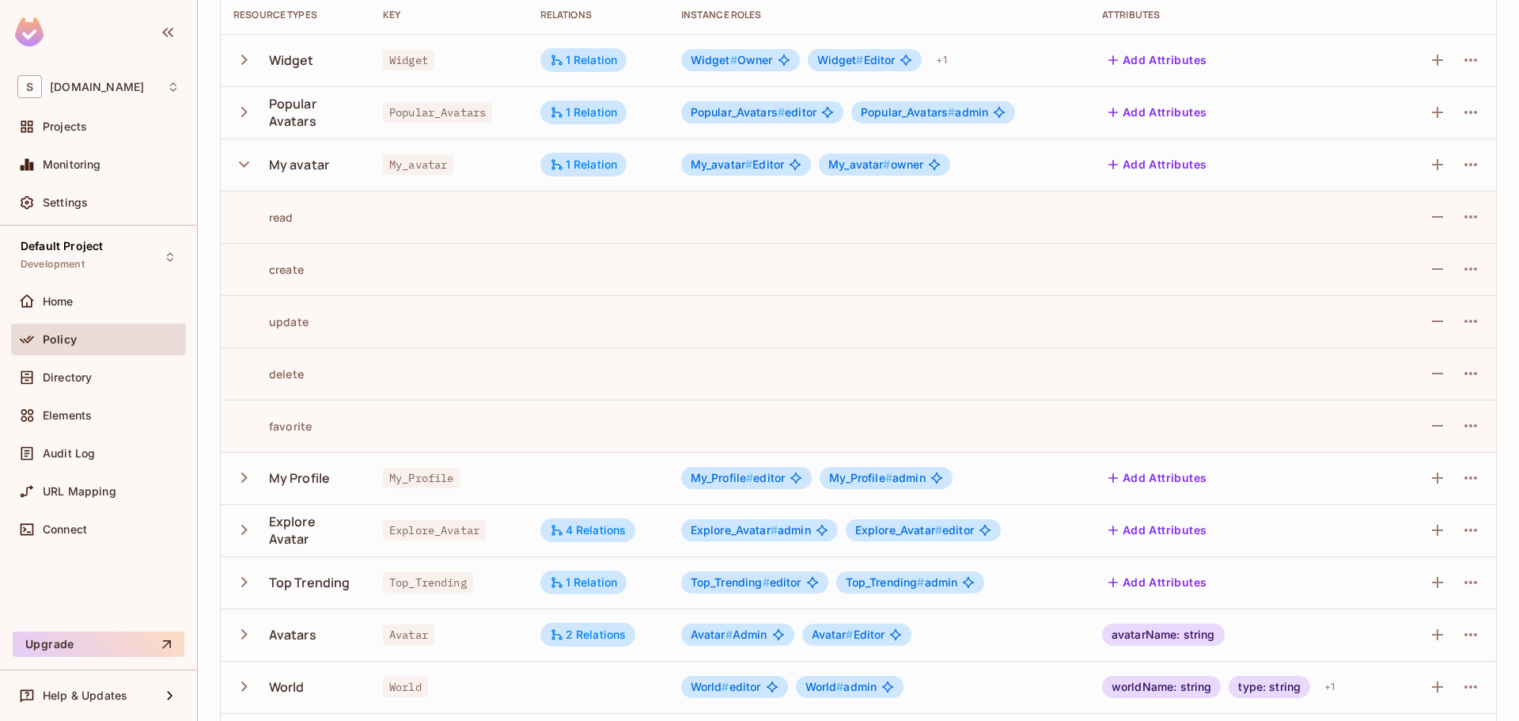
scroll to position [158, 0]
click at [1461, 165] on icon "button" at bounding box center [1470, 163] width 19 height 19
click at [1382, 229] on div "Edit Resource" at bounding box center [1390, 226] width 74 height 16
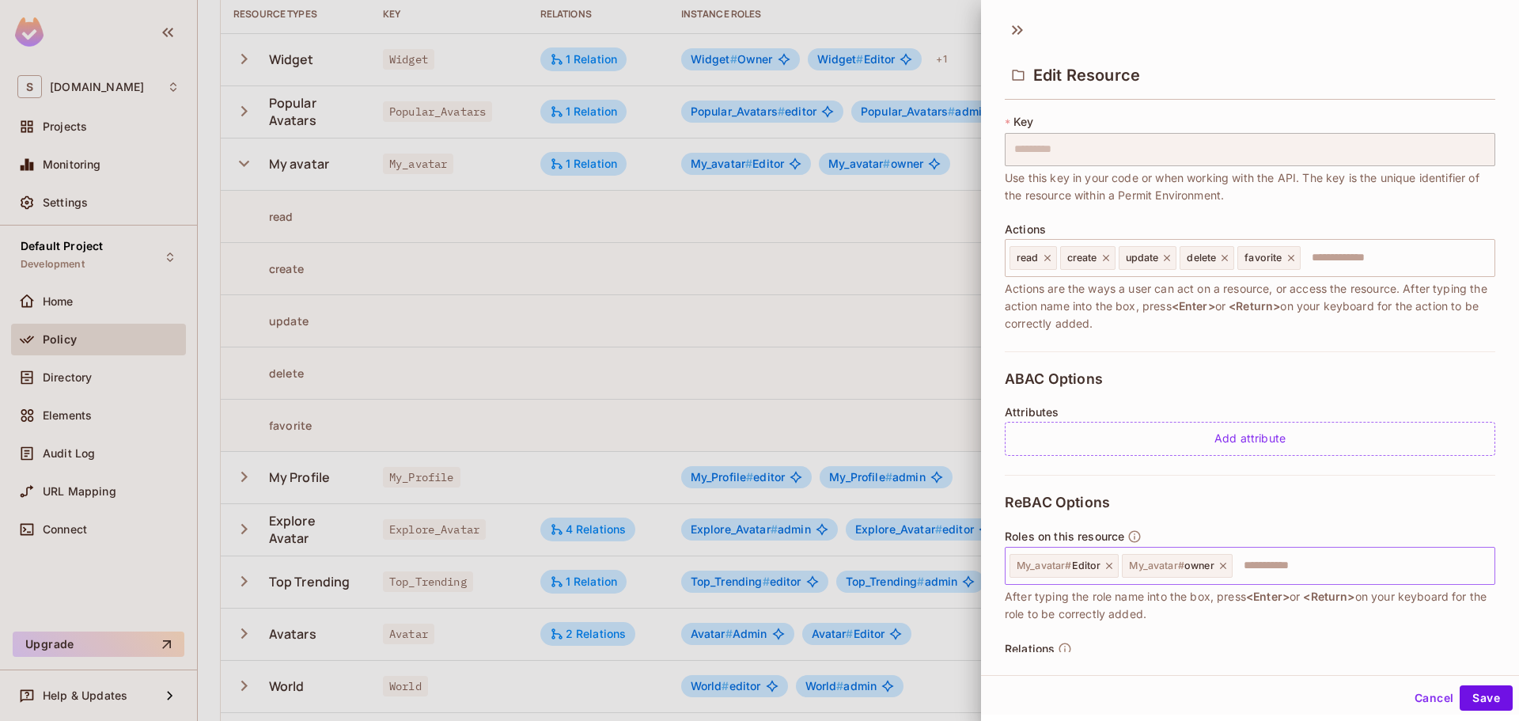
scroll to position [195, 0]
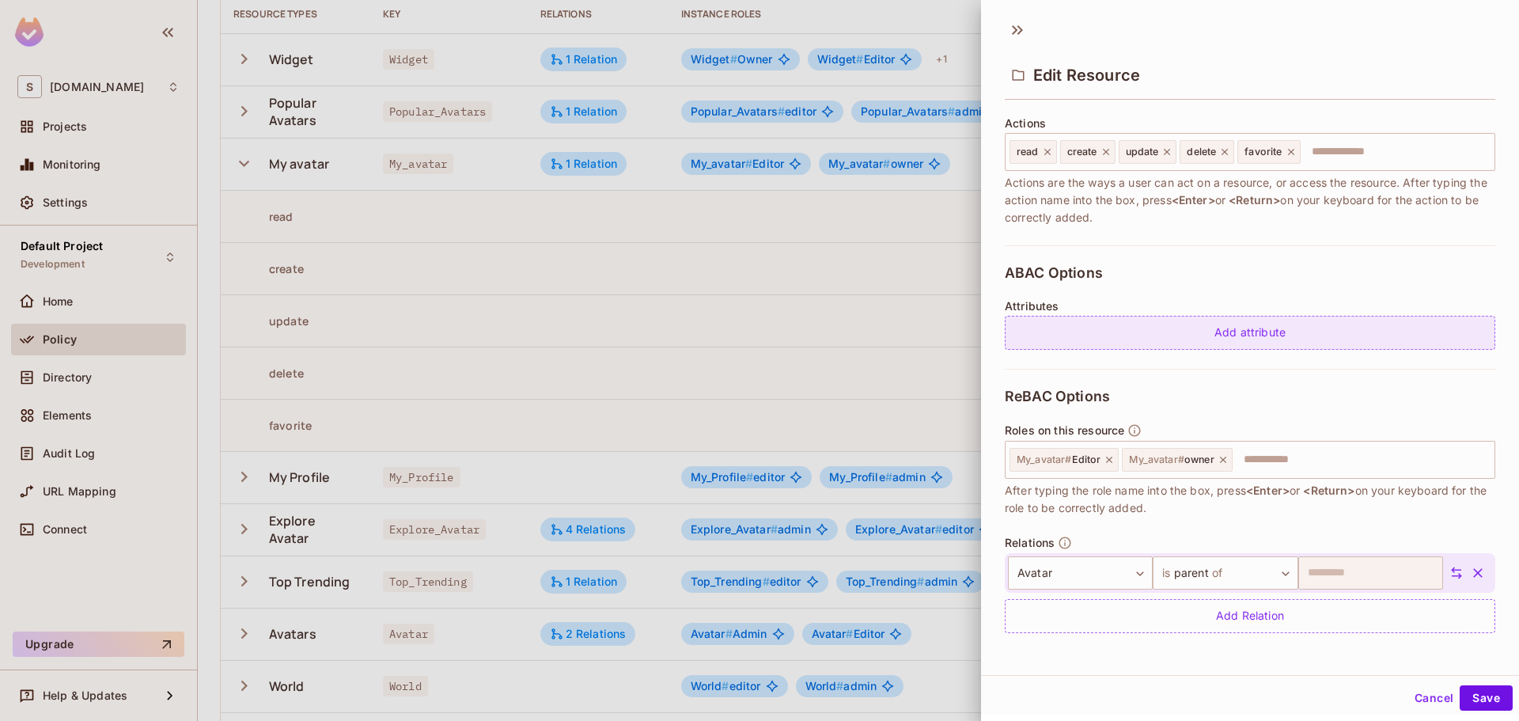
click at [1171, 335] on div "Add attribute" at bounding box center [1250, 333] width 490 height 34
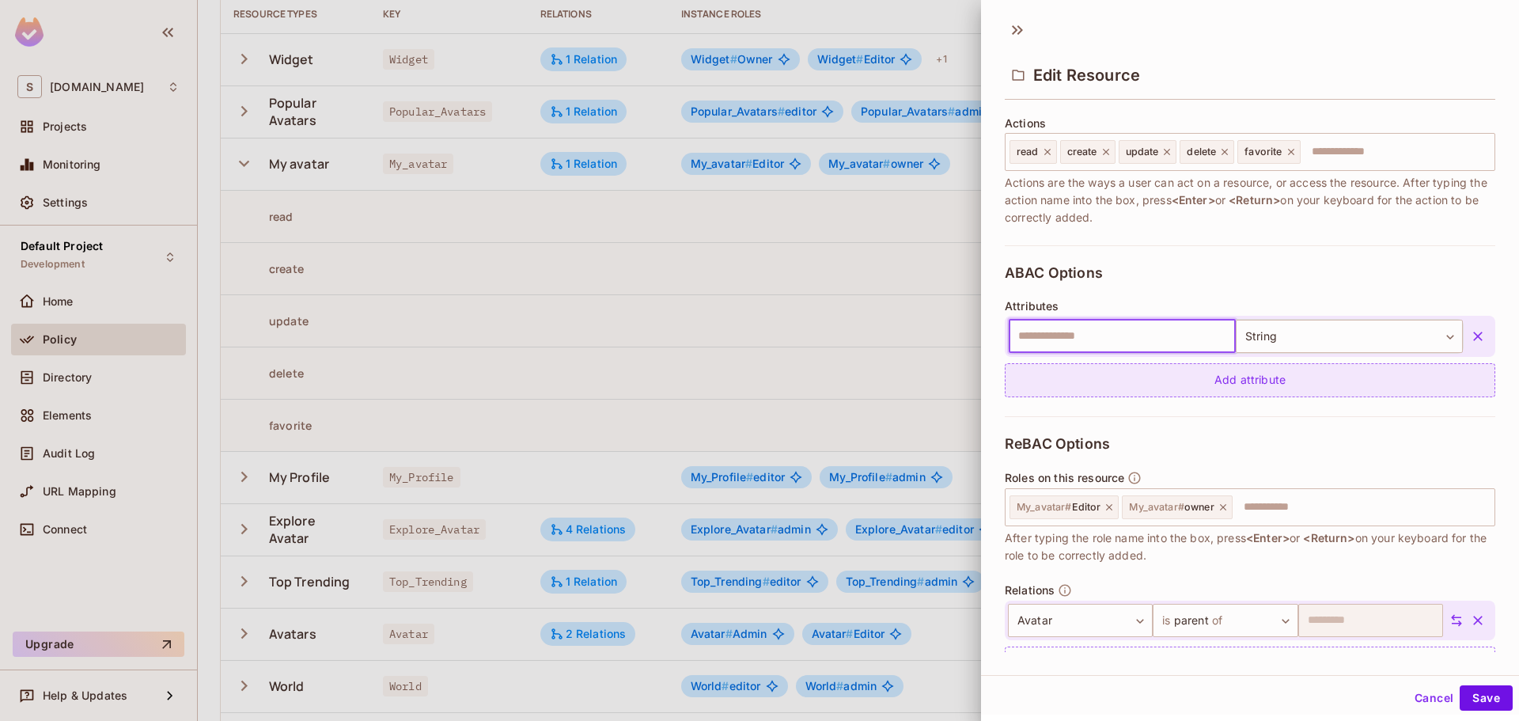
click at [1154, 377] on div "Add attribute" at bounding box center [1250, 380] width 490 height 34
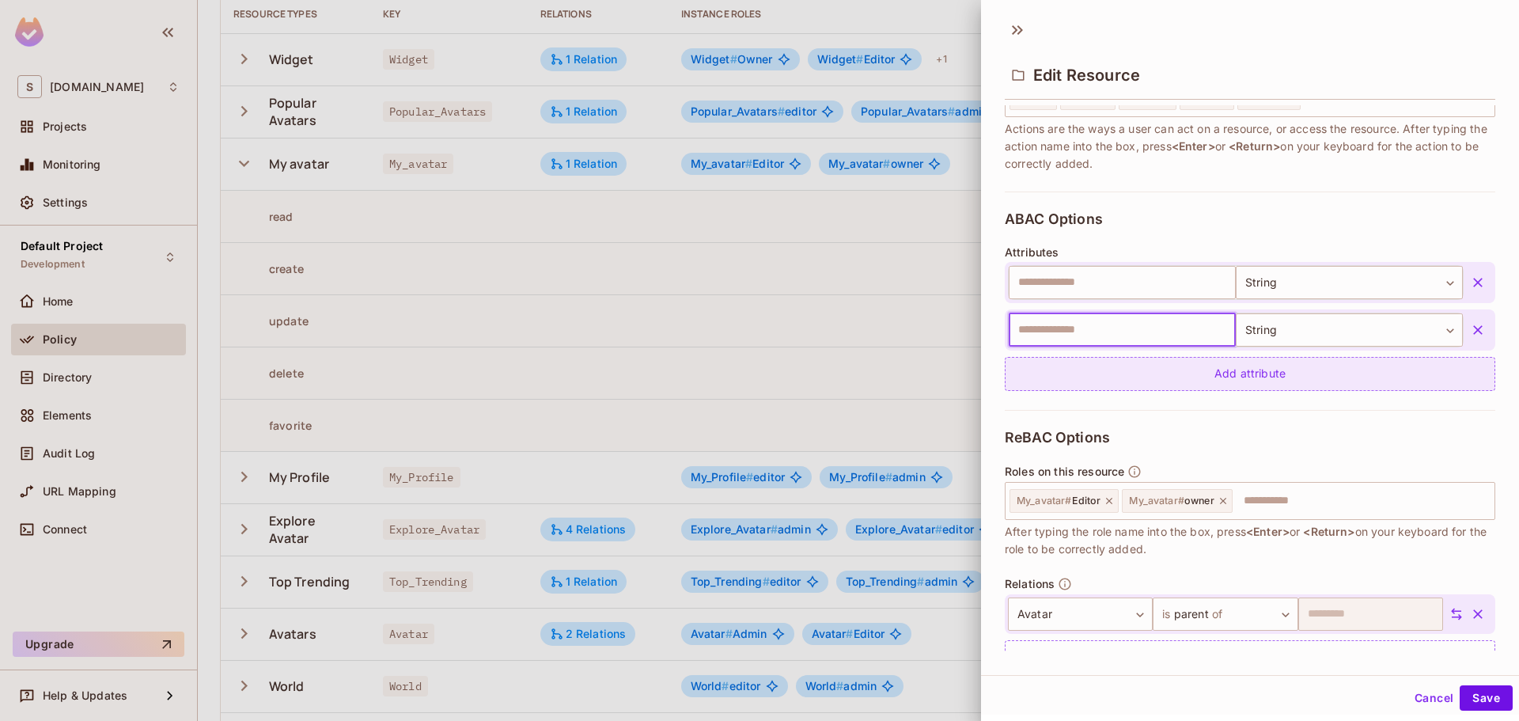
scroll to position [274, 0]
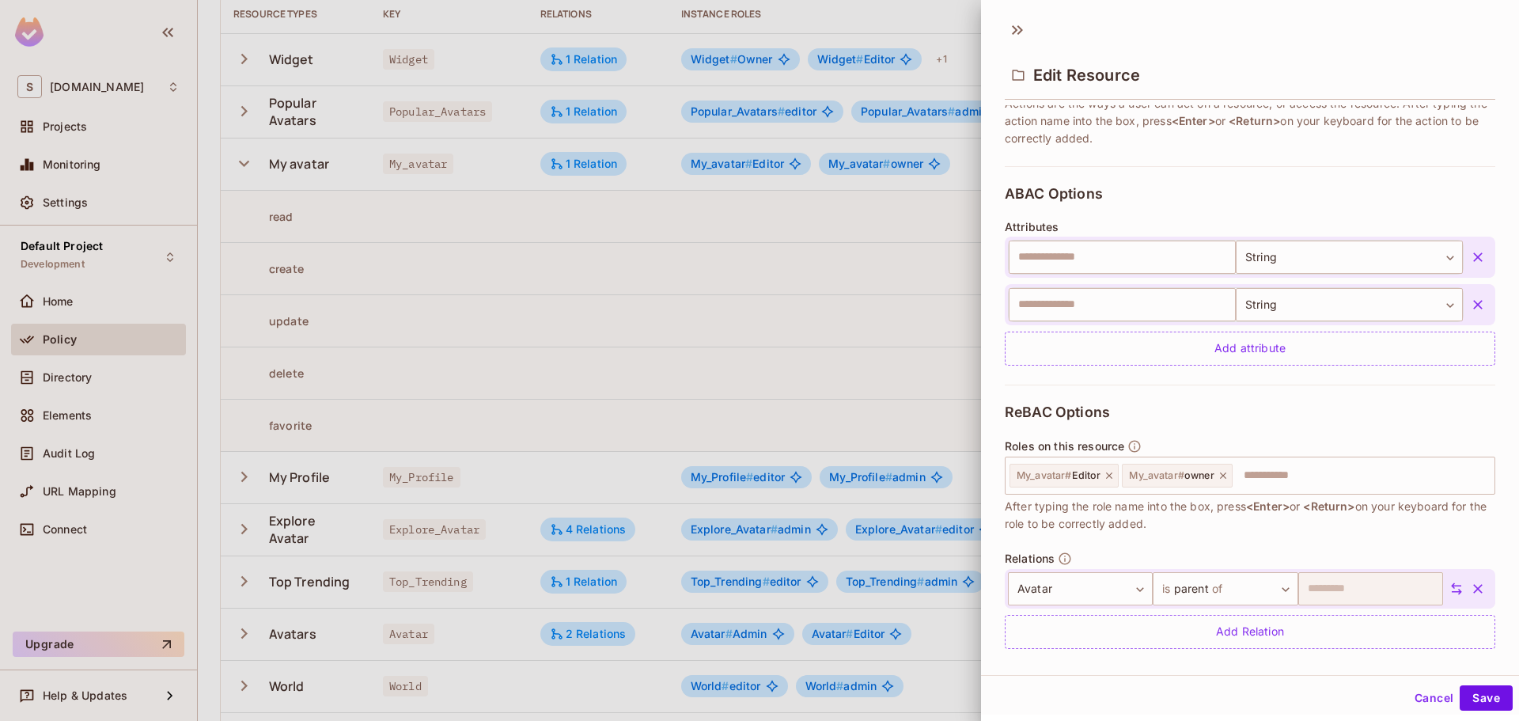
click at [1168, 375] on div "ABAC Options Attributes ​ String ****** ​ ​ String ****** ​ Add attribute" at bounding box center [1250, 275] width 490 height 218
click at [1156, 268] on input "text" at bounding box center [1121, 256] width 227 height 33
type input "****"
type input "*****"
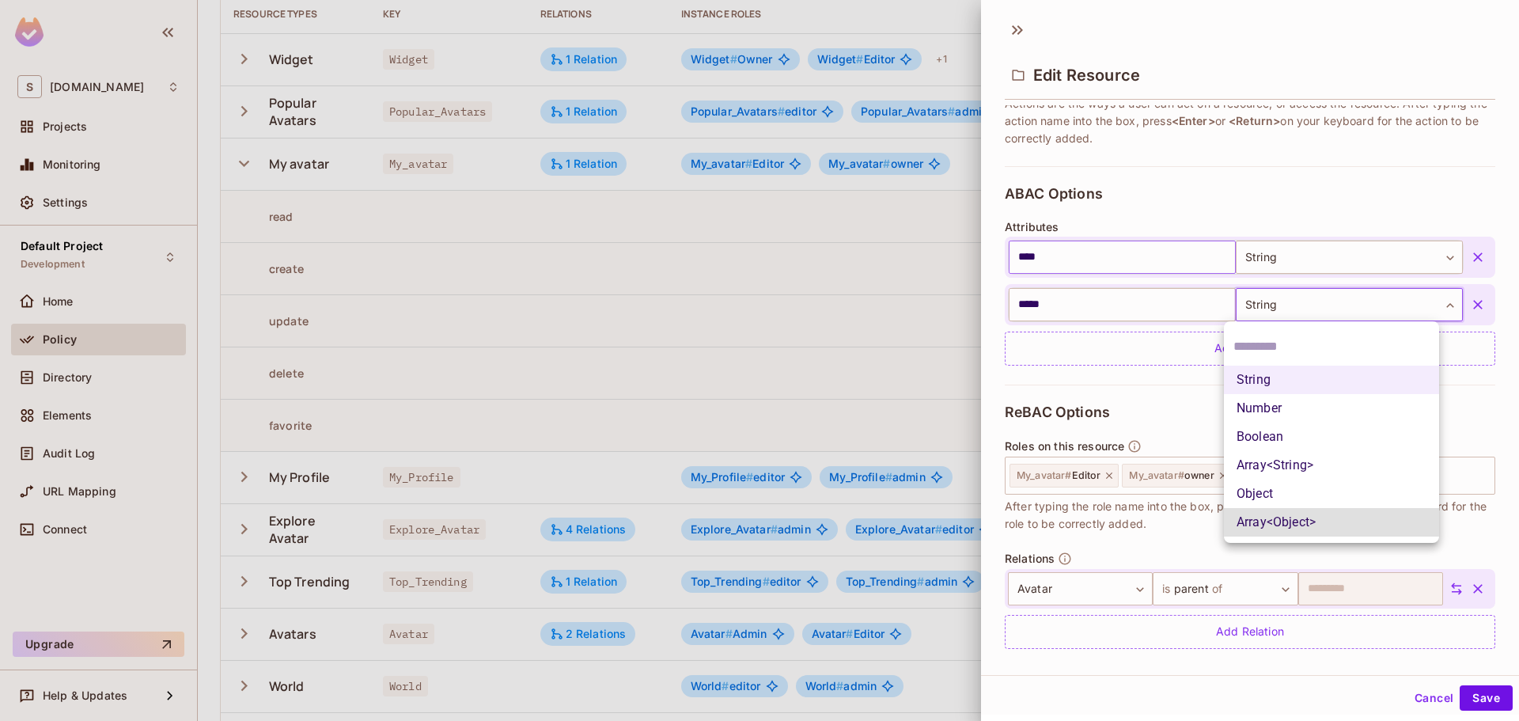
type input "**********"
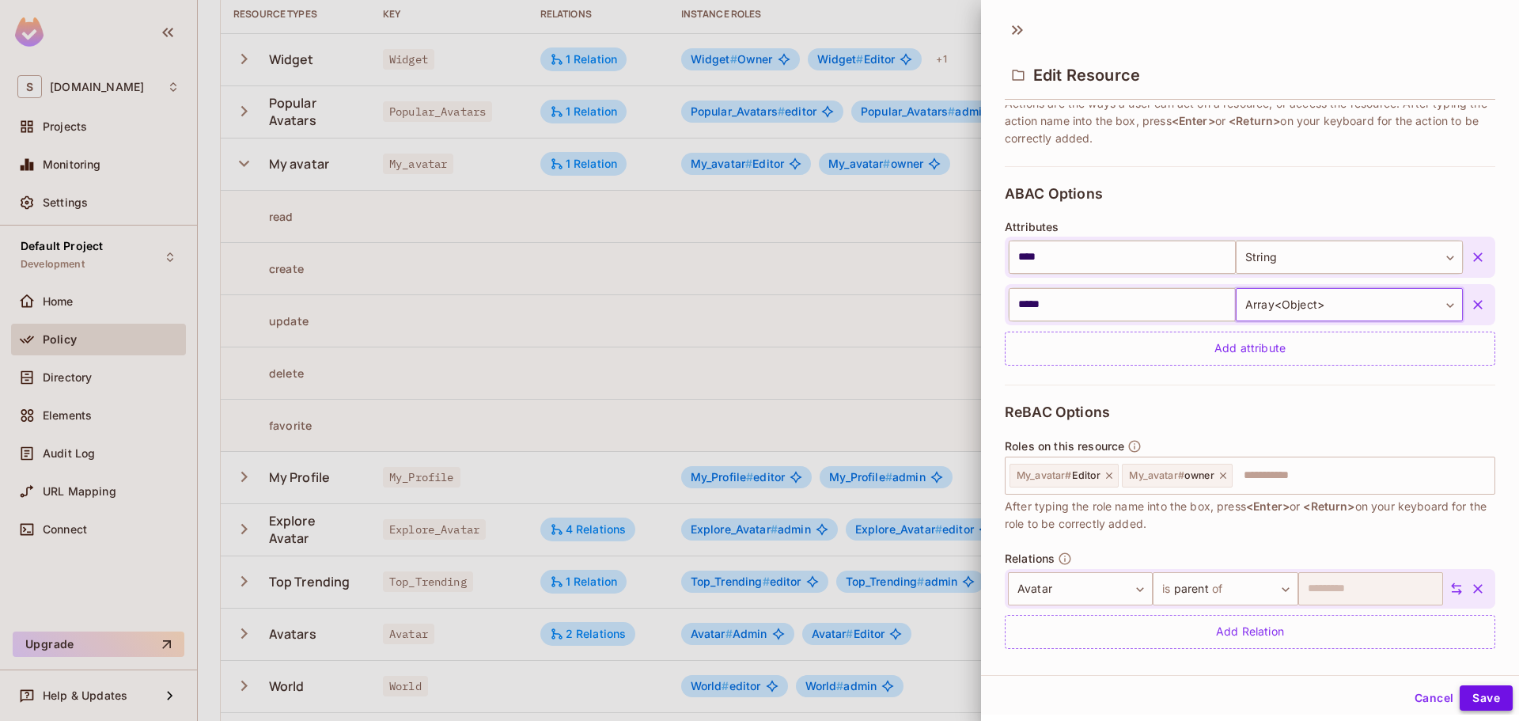
click at [1475, 702] on button "Save" at bounding box center [1485, 697] width 53 height 25
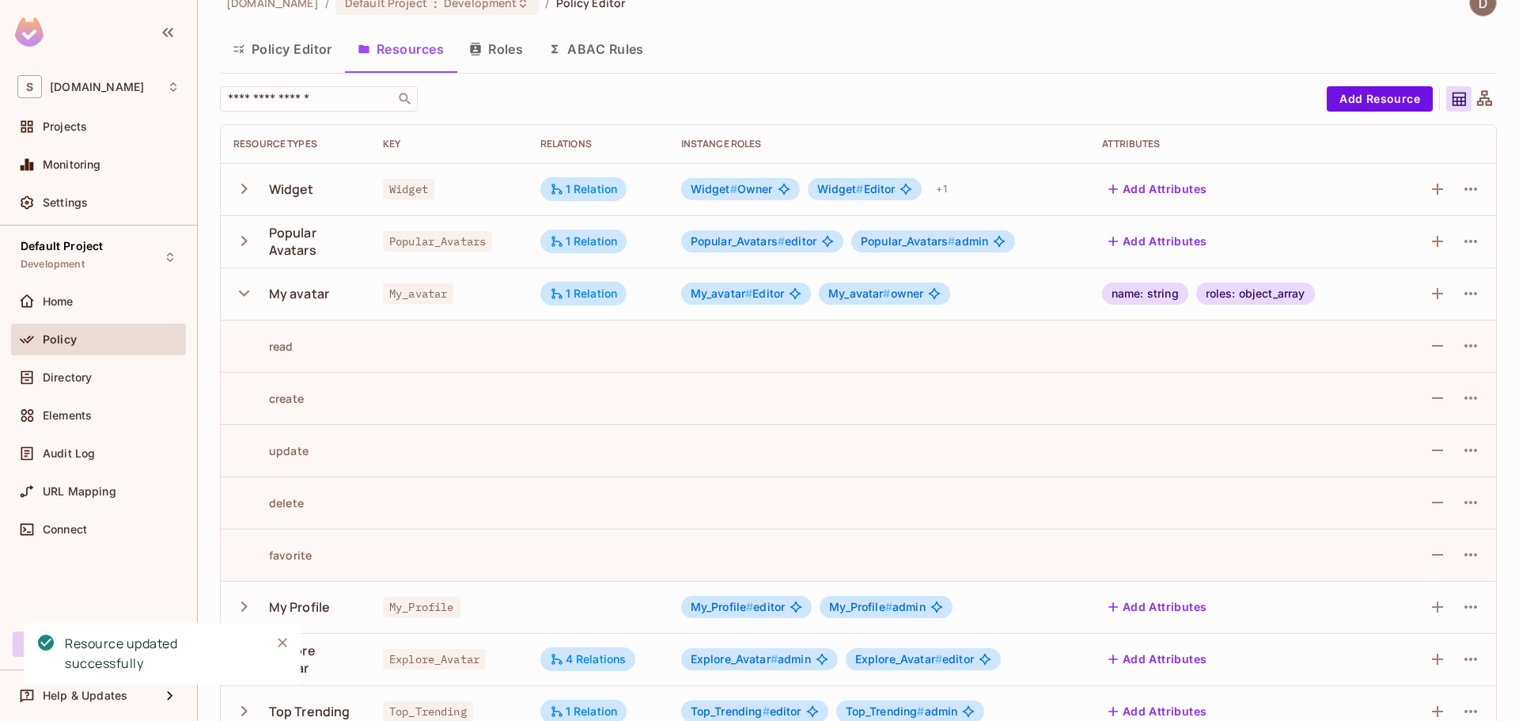
scroll to position [0, 0]
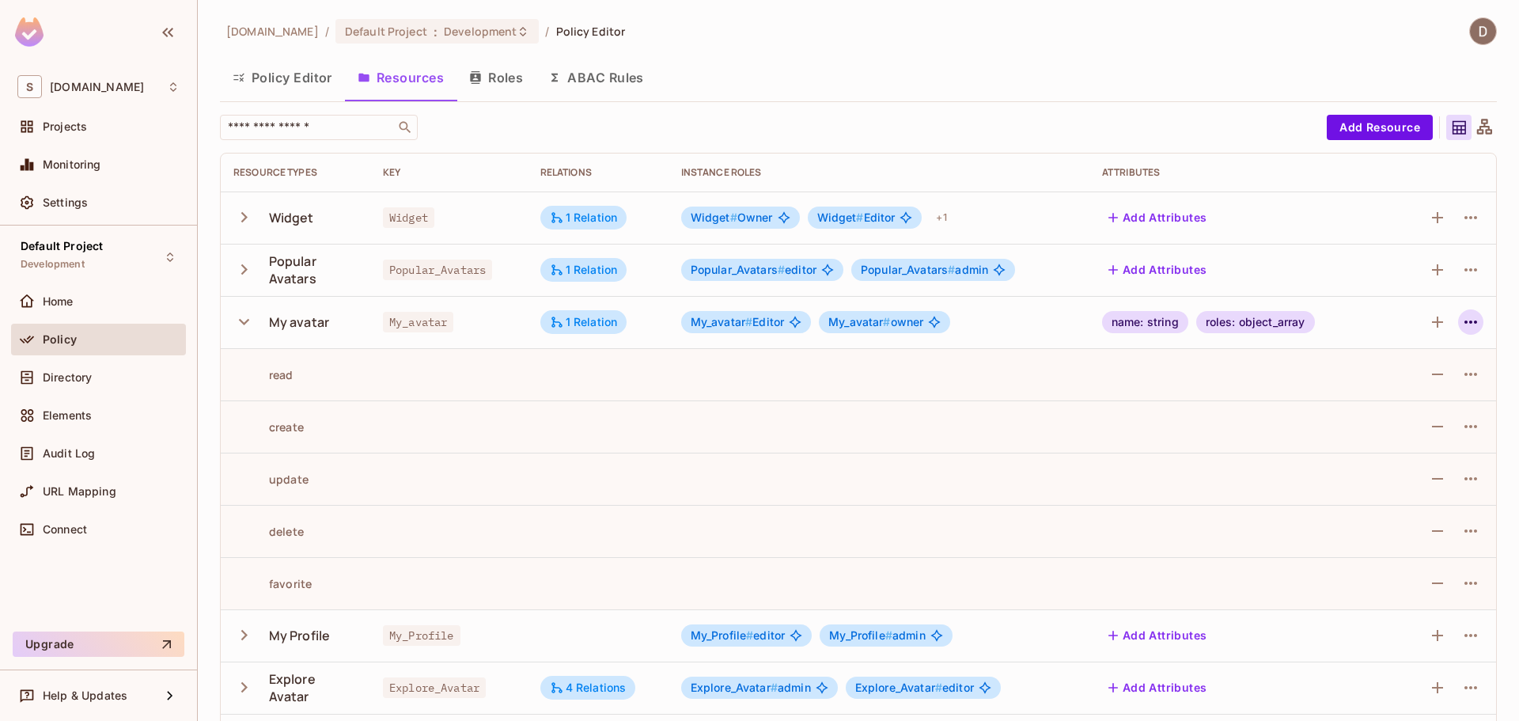
click at [1462, 319] on icon "button" at bounding box center [1470, 321] width 19 height 19
click at [1417, 376] on span "Edit Resource" at bounding box center [1390, 384] width 84 height 25
click at [1458, 320] on button "button" at bounding box center [1470, 321] width 25 height 25
click at [1395, 377] on div "Edit Resource" at bounding box center [1390, 385] width 74 height 16
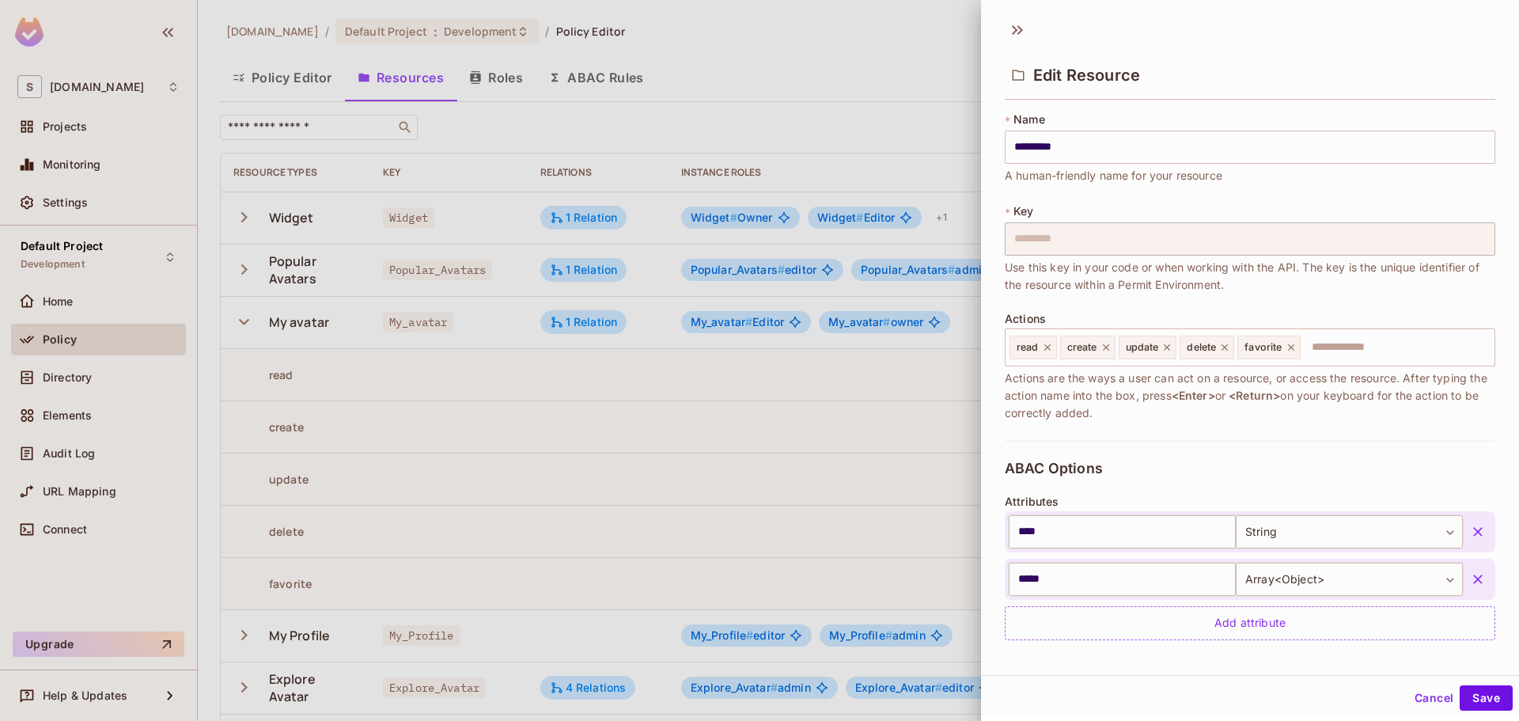
click at [1282, 402] on span "Actions are the ways a user can act on a resource, or access the resource. Afte…" at bounding box center [1250, 395] width 490 height 52
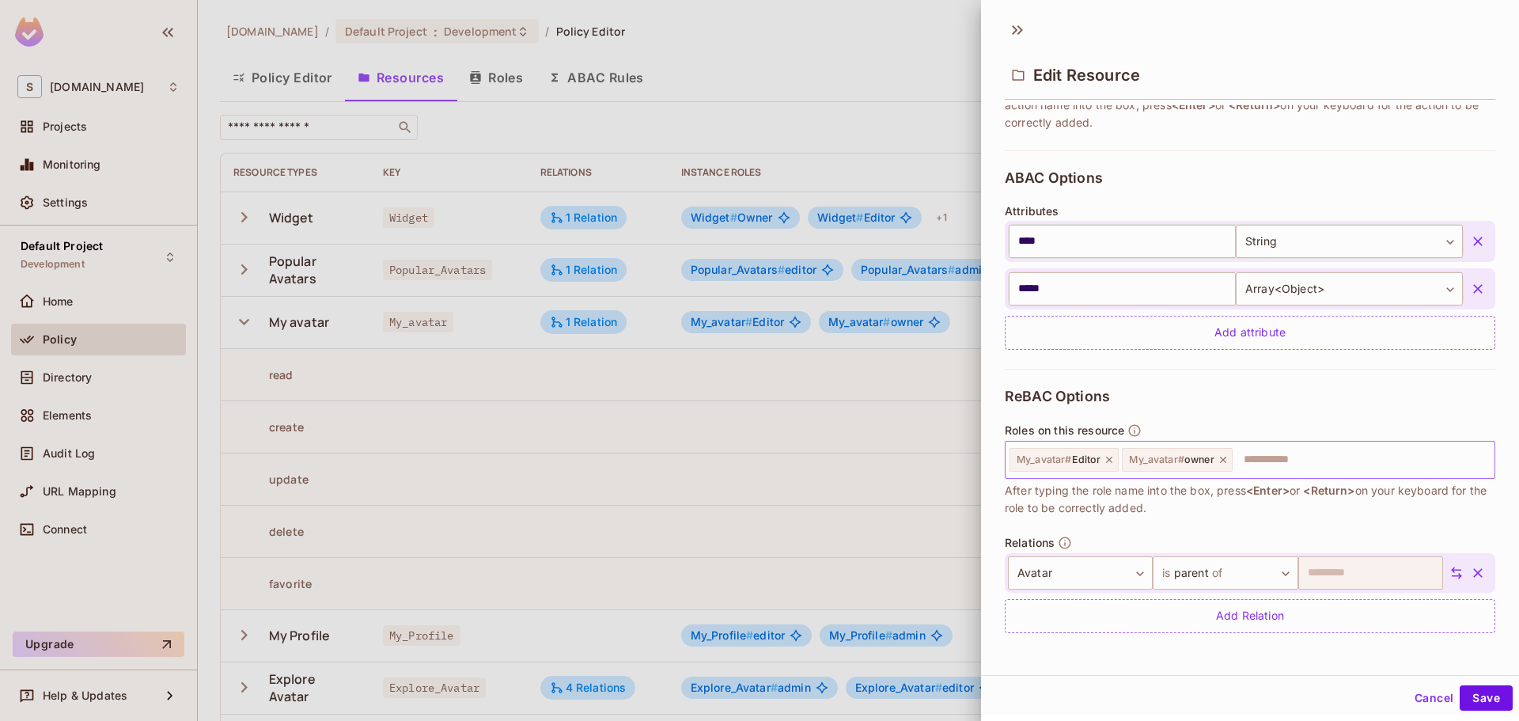
scroll to position [2, 0]
click at [1329, 464] on input "text" at bounding box center [1361, 457] width 254 height 32
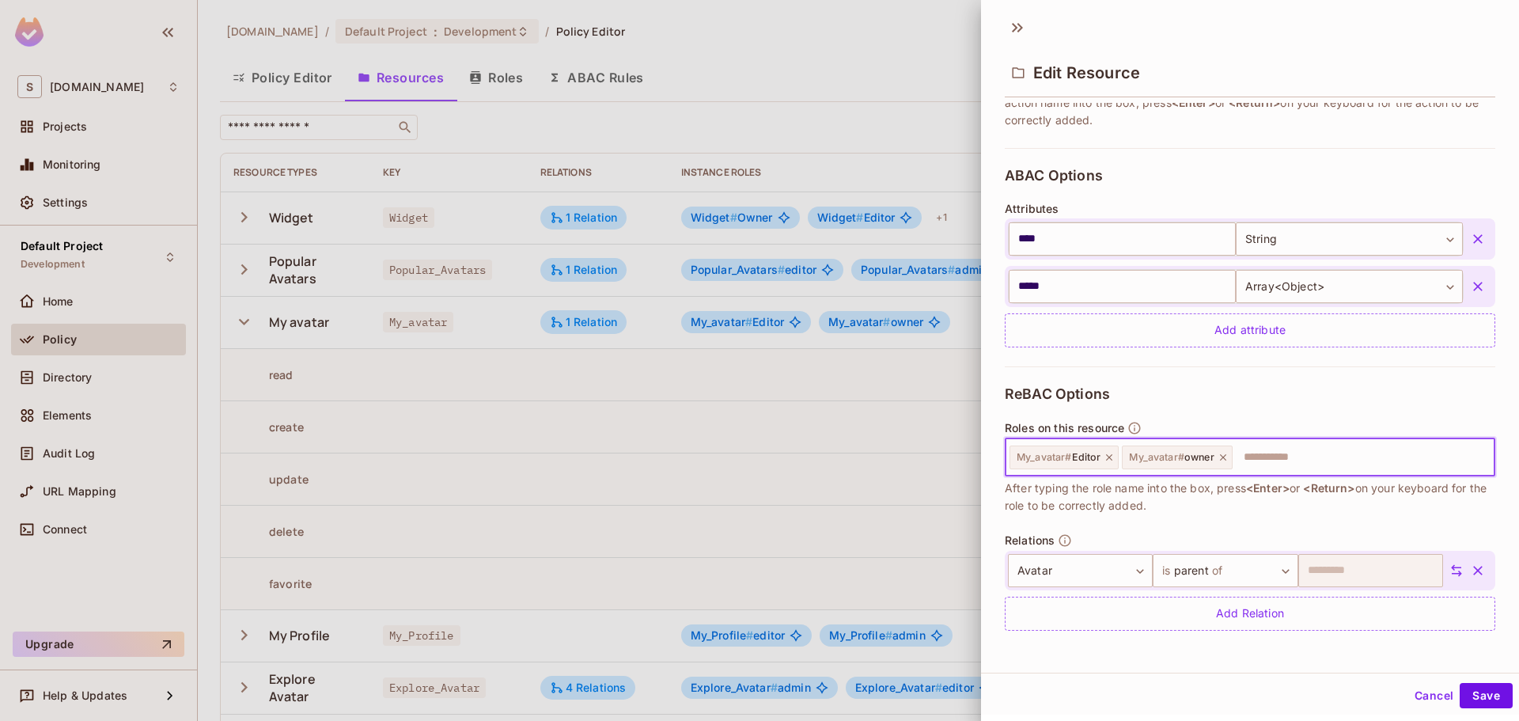
click at [824, 403] on div at bounding box center [759, 360] width 1519 height 721
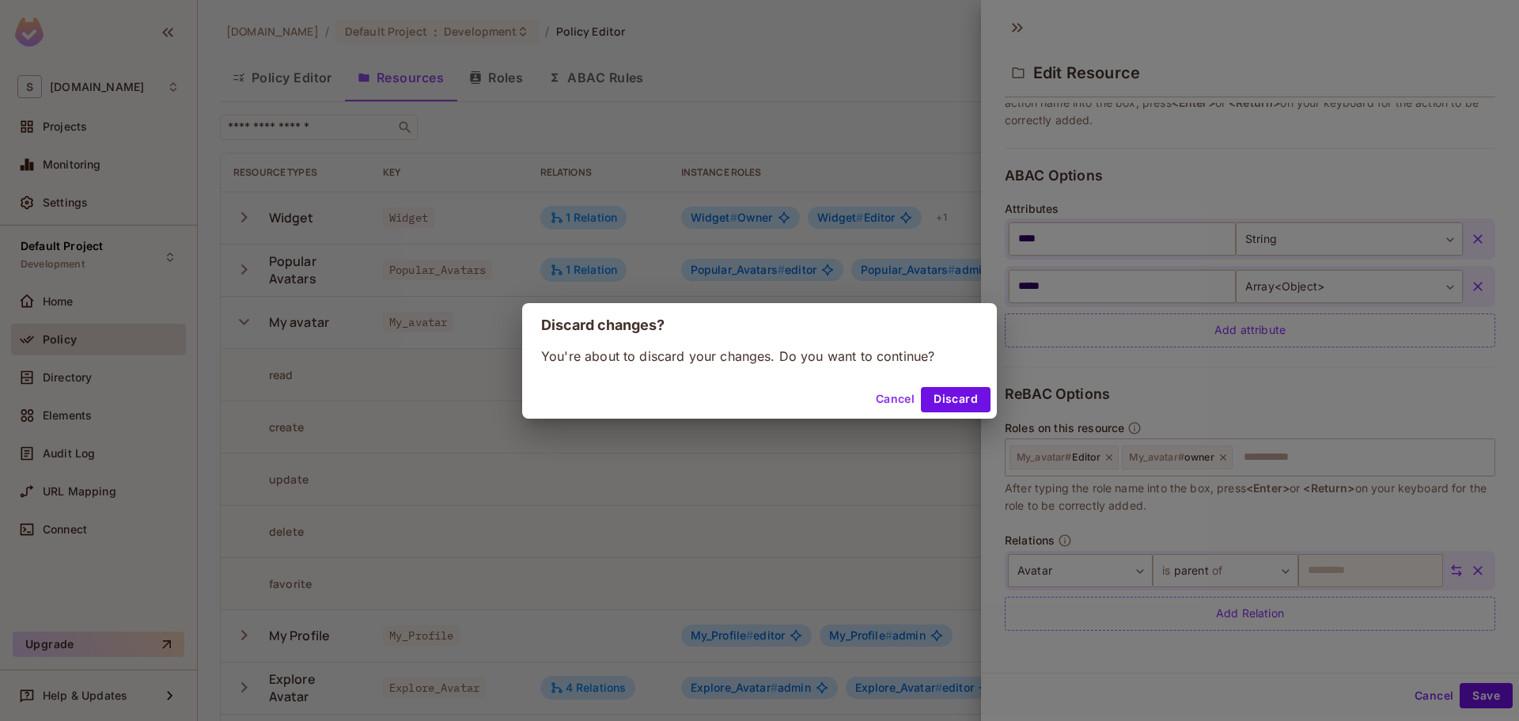
click at [879, 399] on button "Cancel" at bounding box center [894, 399] width 51 height 25
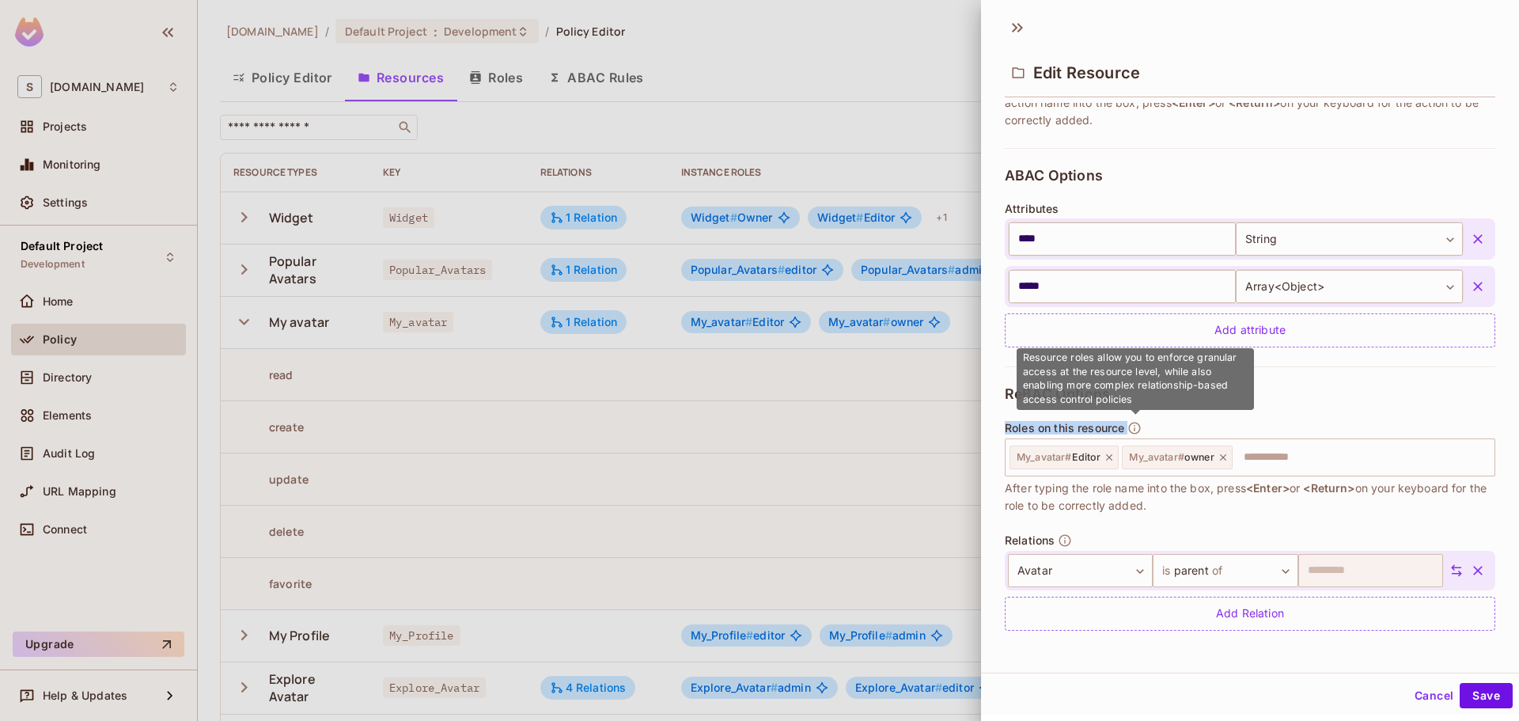
drag, startPoint x: 1001, startPoint y: 428, endPoint x: 1127, endPoint y: 423, distance: 126.6
click at [1127, 423] on div "**********" at bounding box center [1250, 376] width 538 height 547
copy div "Roles on this resource My_avatar # Editor"
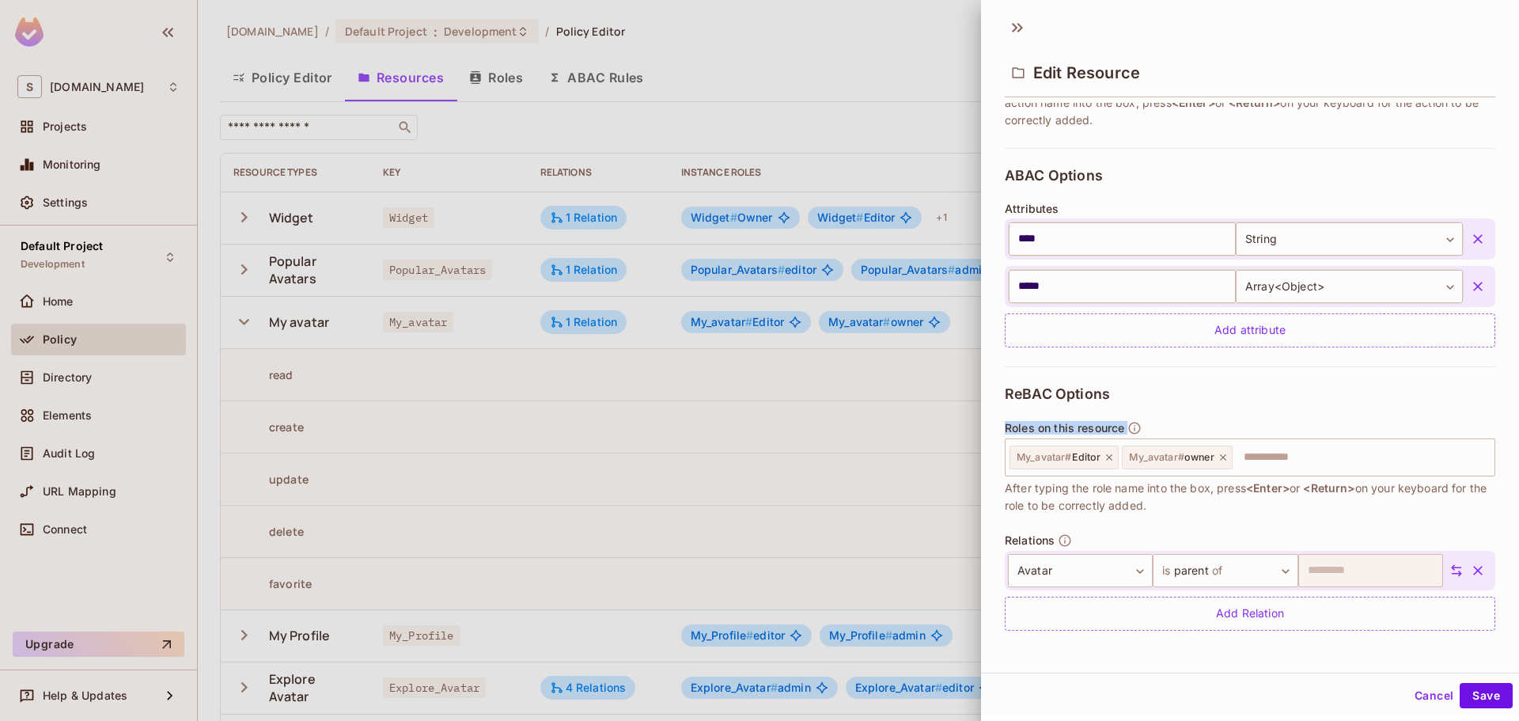
click at [1069, 430] on span "Roles on this resource" at bounding box center [1064, 428] width 119 height 13
click at [1242, 430] on div "Roles on this resource My_avatar # Editor My_avatar # owner ​ After typing the …" at bounding box center [1250, 467] width 490 height 93
click at [1277, 467] on input "text" at bounding box center [1361, 457] width 254 height 32
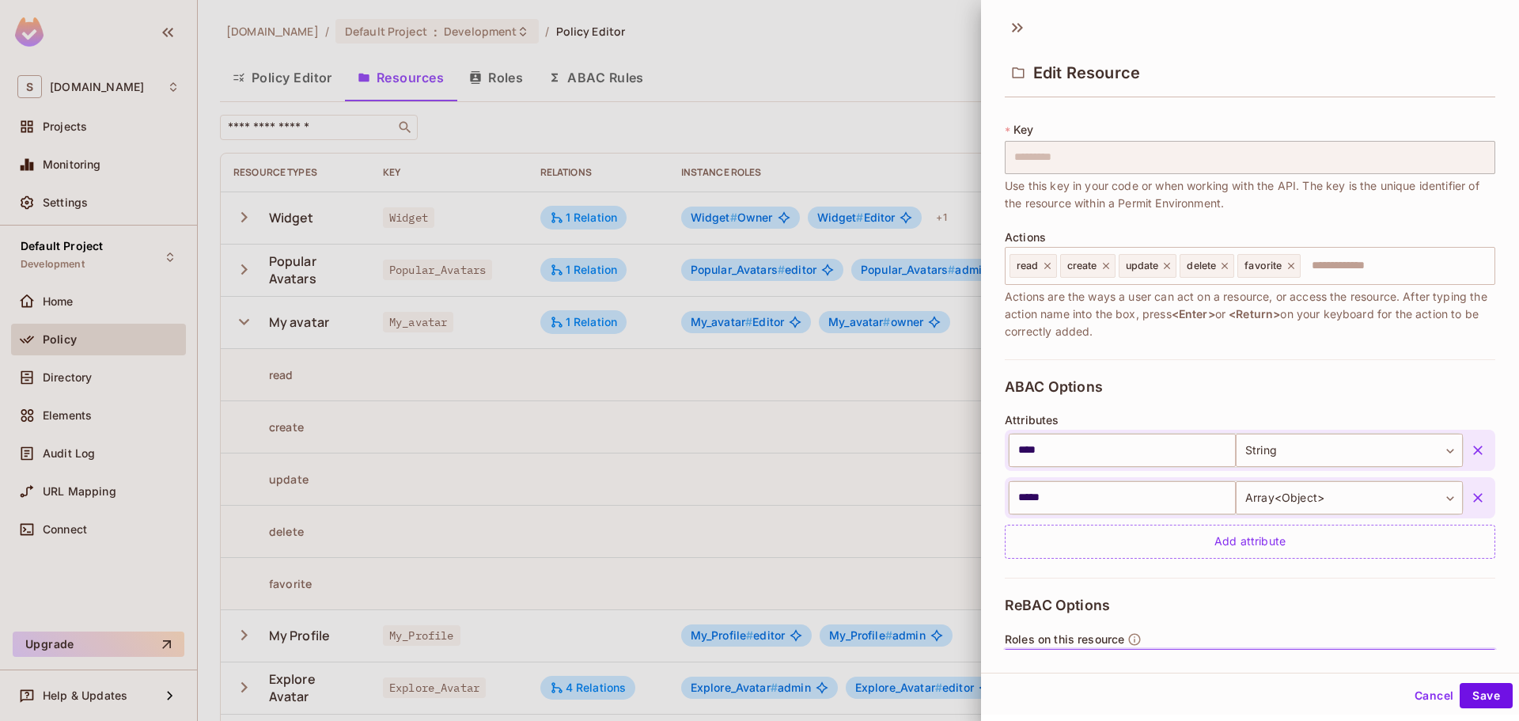
scroll to position [237, 0]
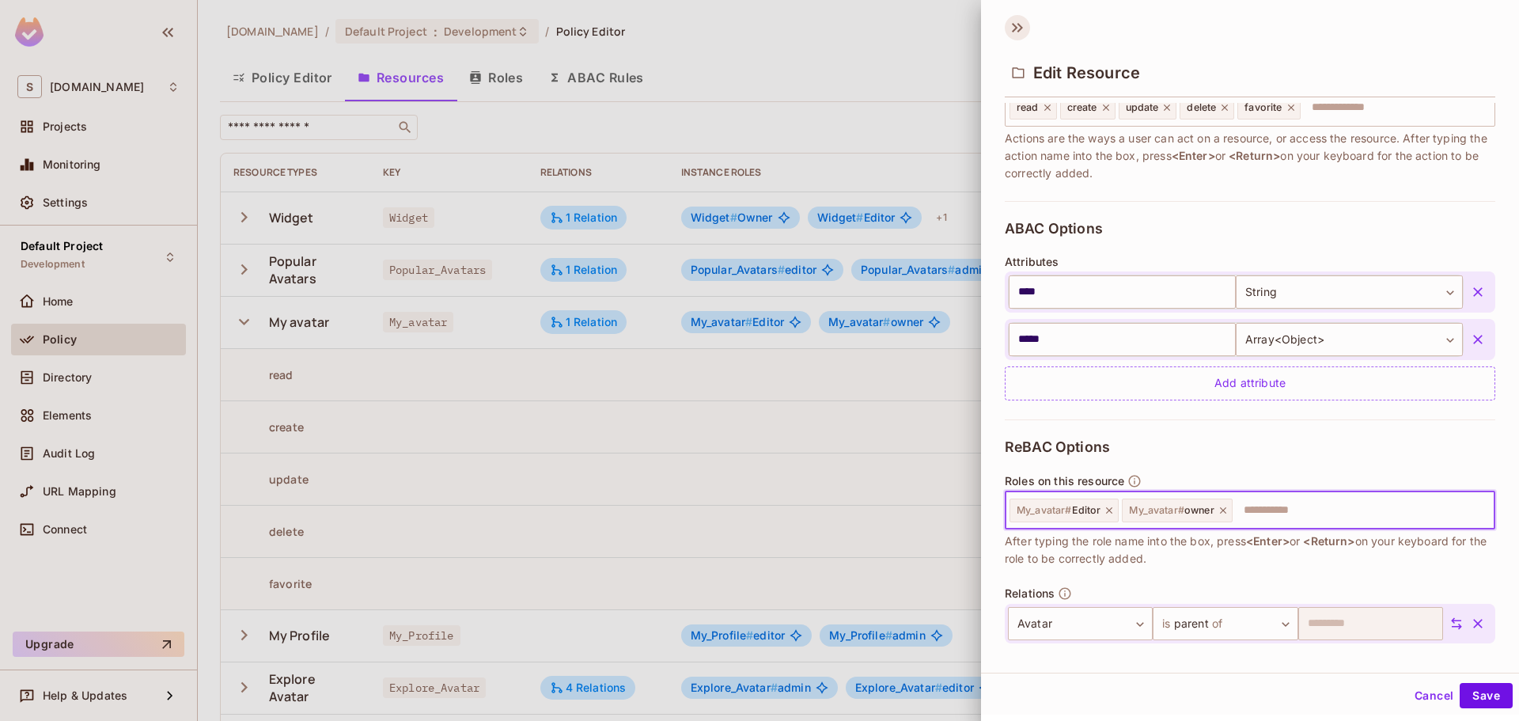
click at [1013, 33] on icon at bounding box center [1017, 27] width 25 height 25
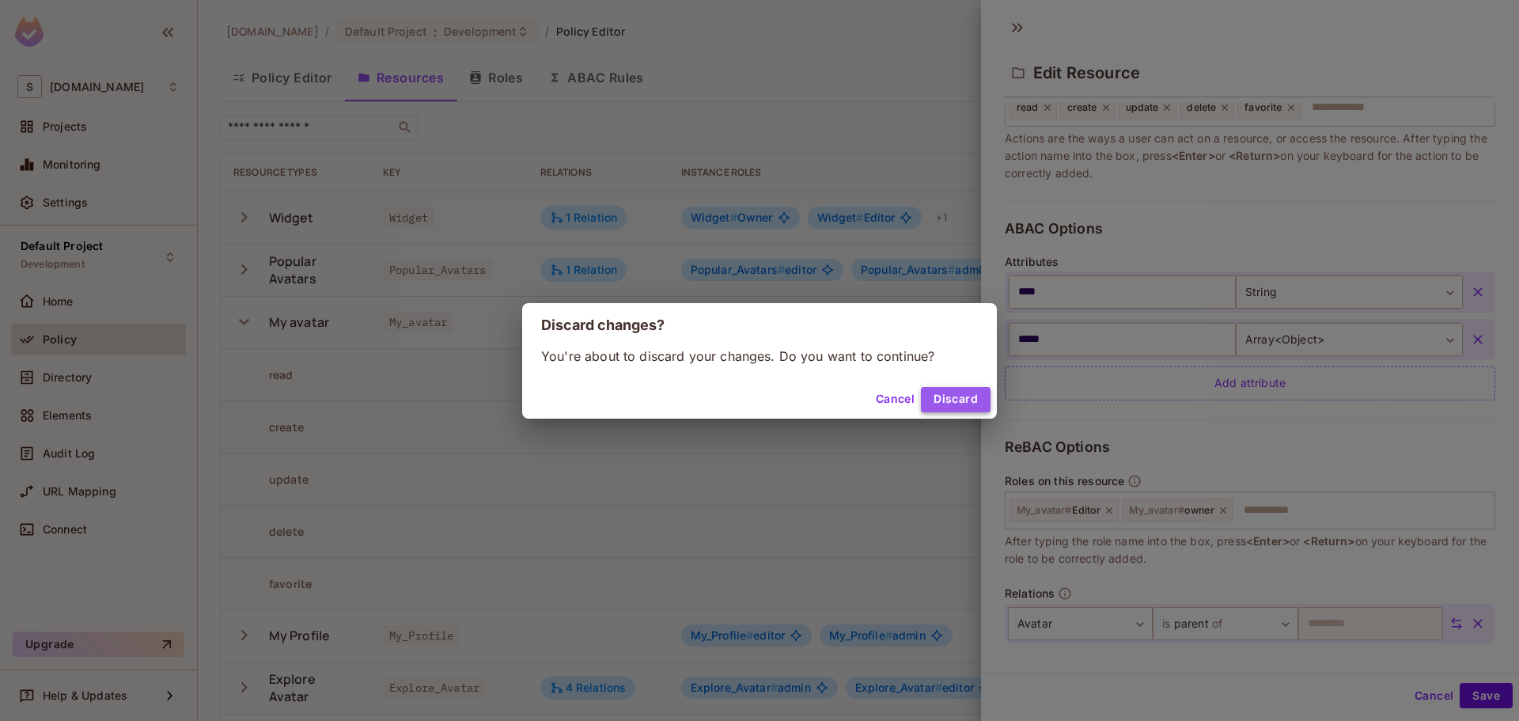
click at [975, 401] on button "Discard" at bounding box center [956, 399] width 70 height 25
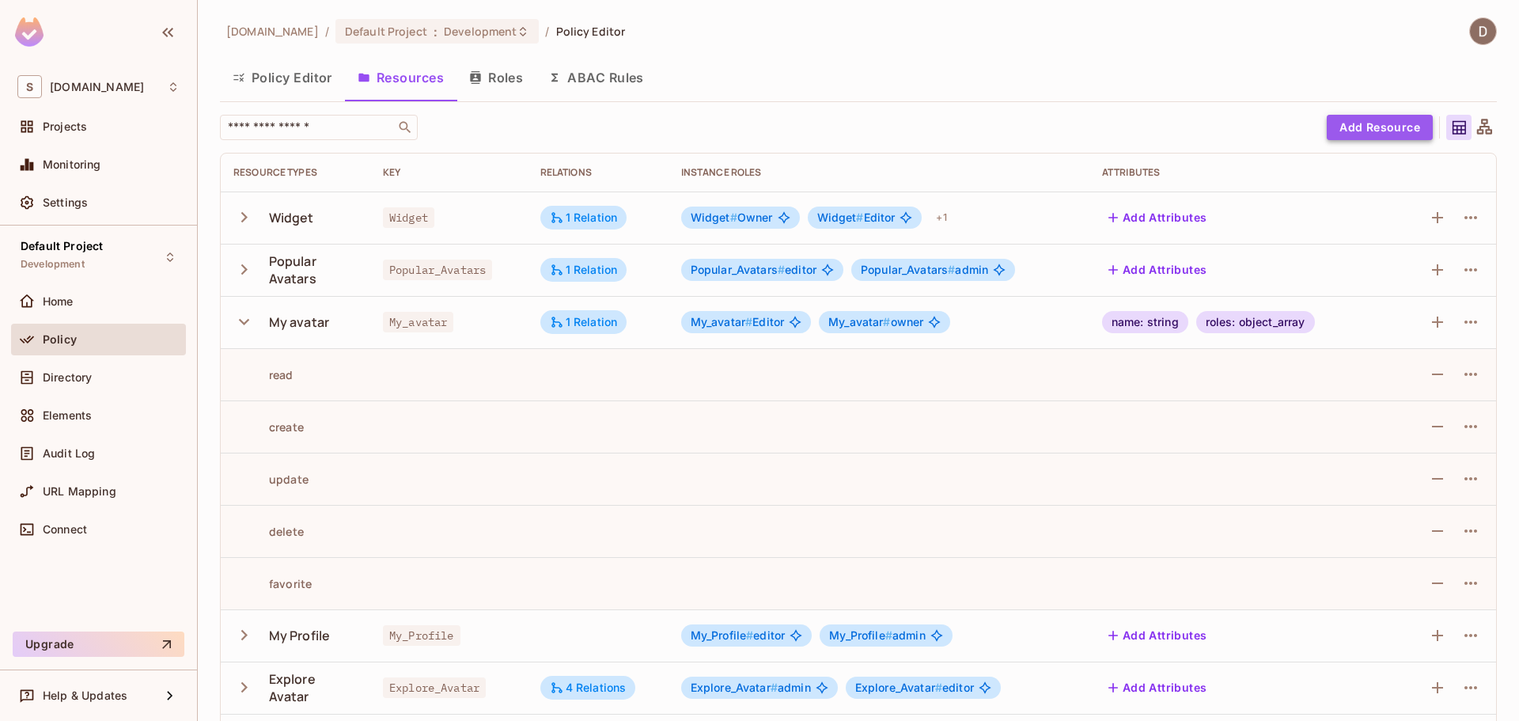
click at [1398, 124] on button "Add Resource" at bounding box center [1379, 127] width 106 height 25
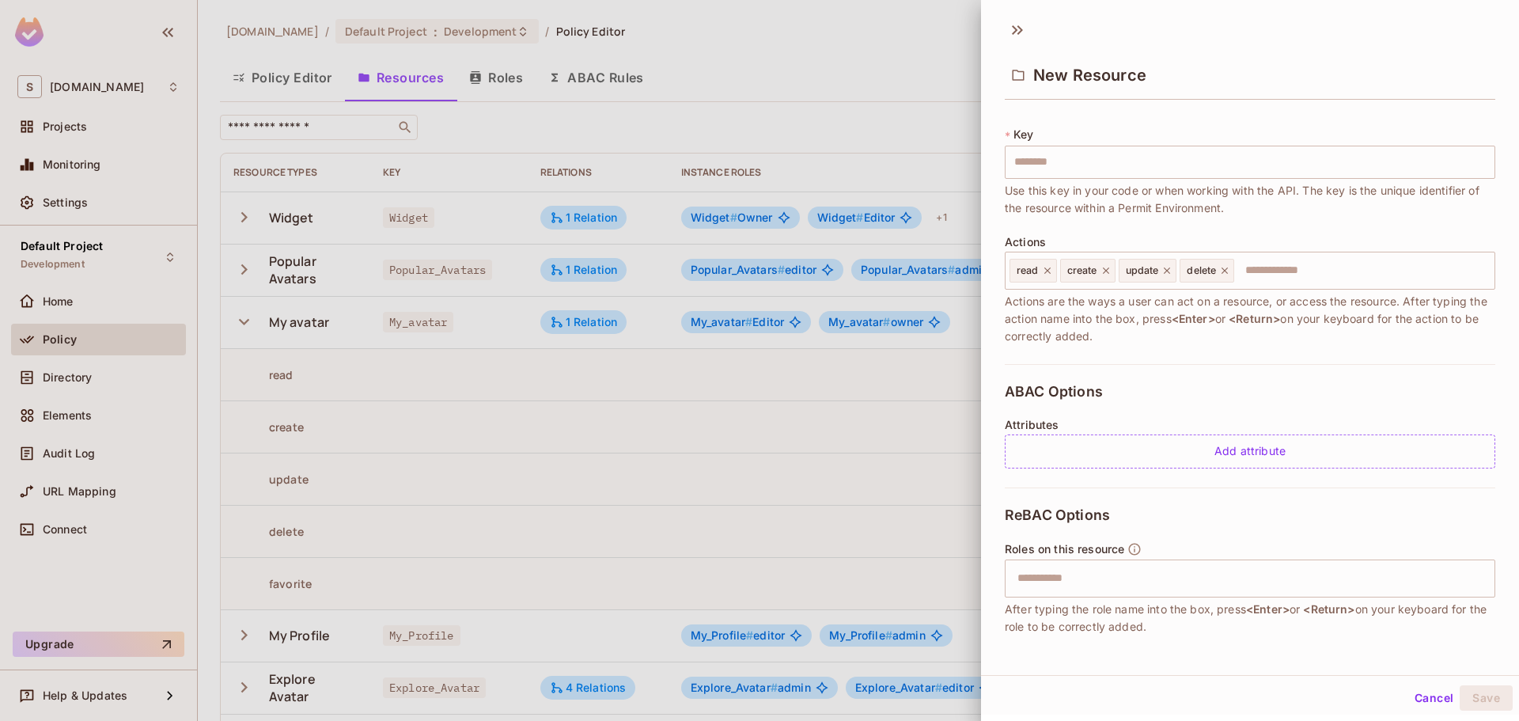
scroll to position [149, 0]
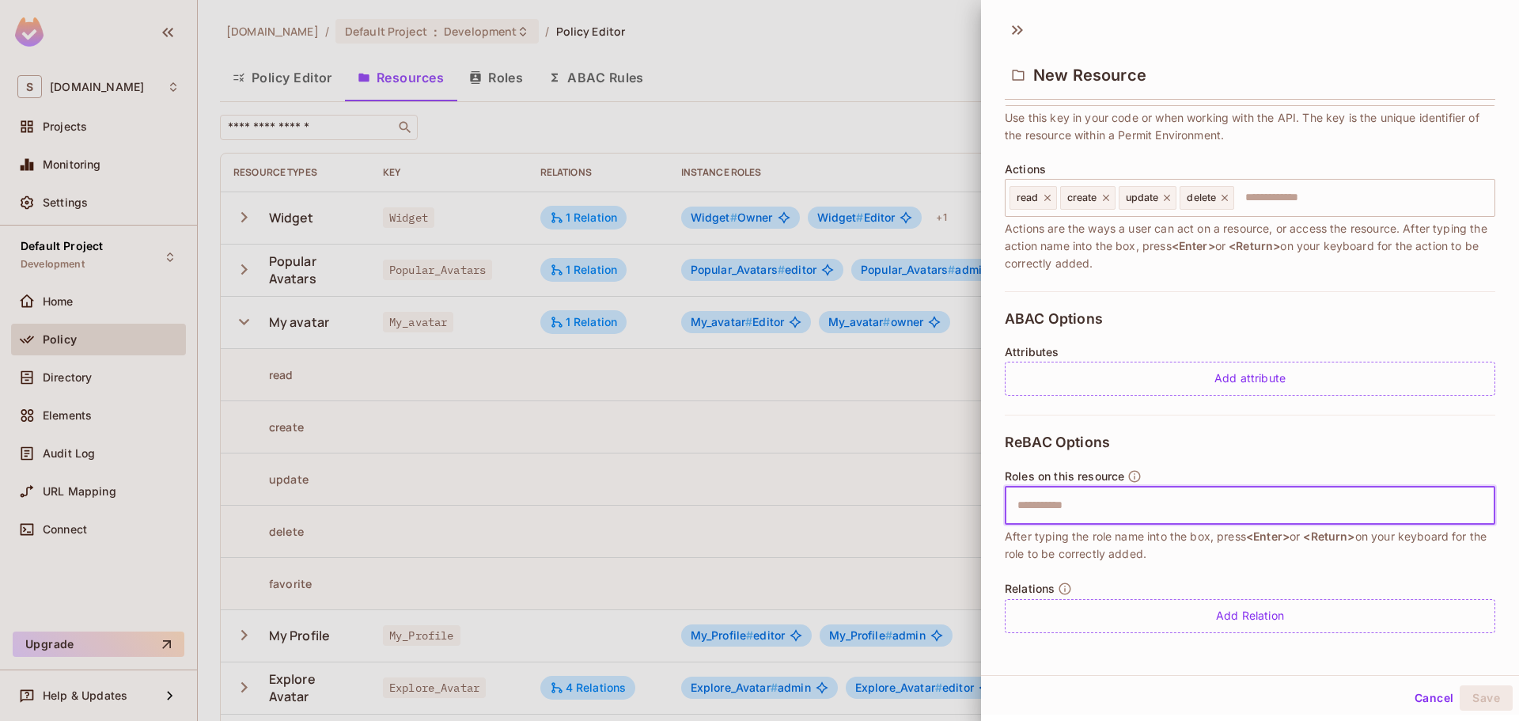
click at [1117, 507] on input "text" at bounding box center [1248, 506] width 480 height 32
type input "****"
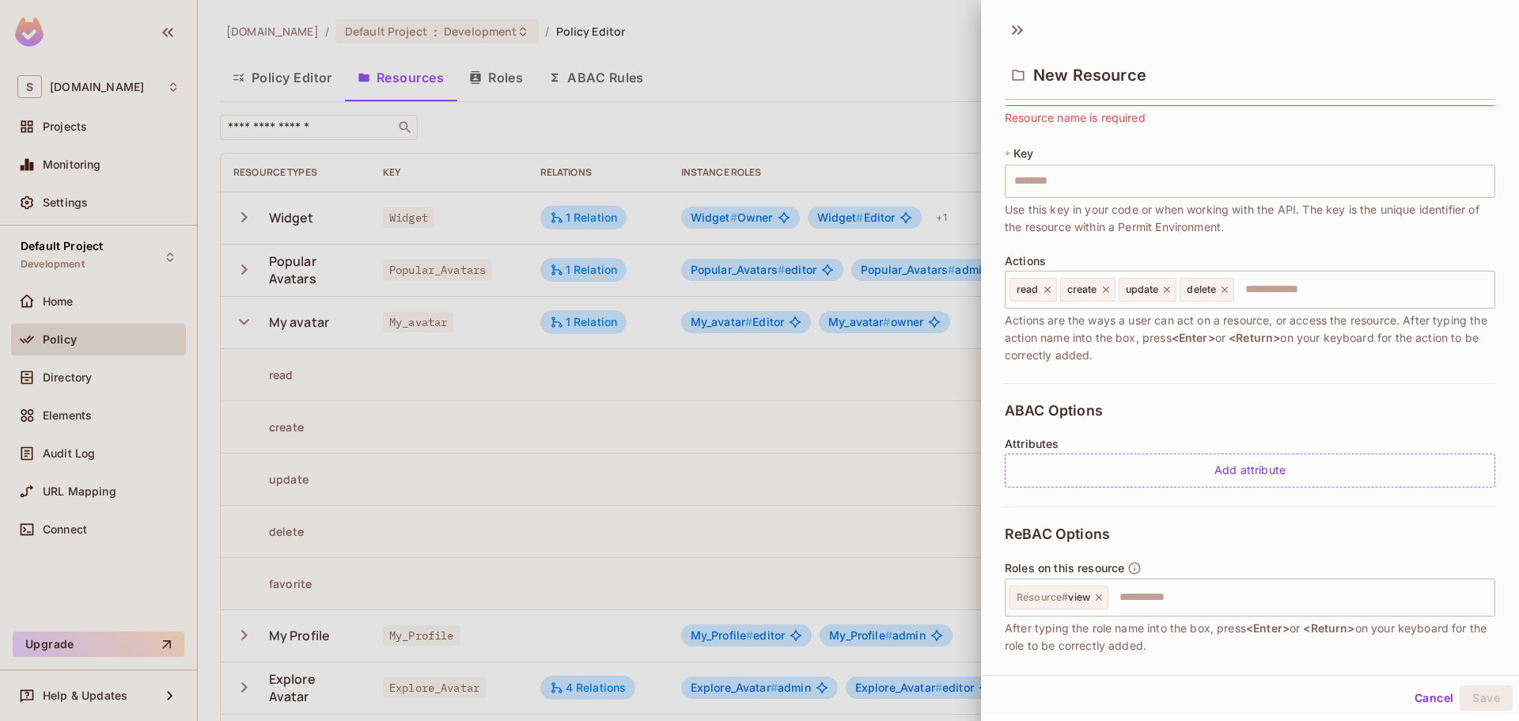
scroll to position [0, 0]
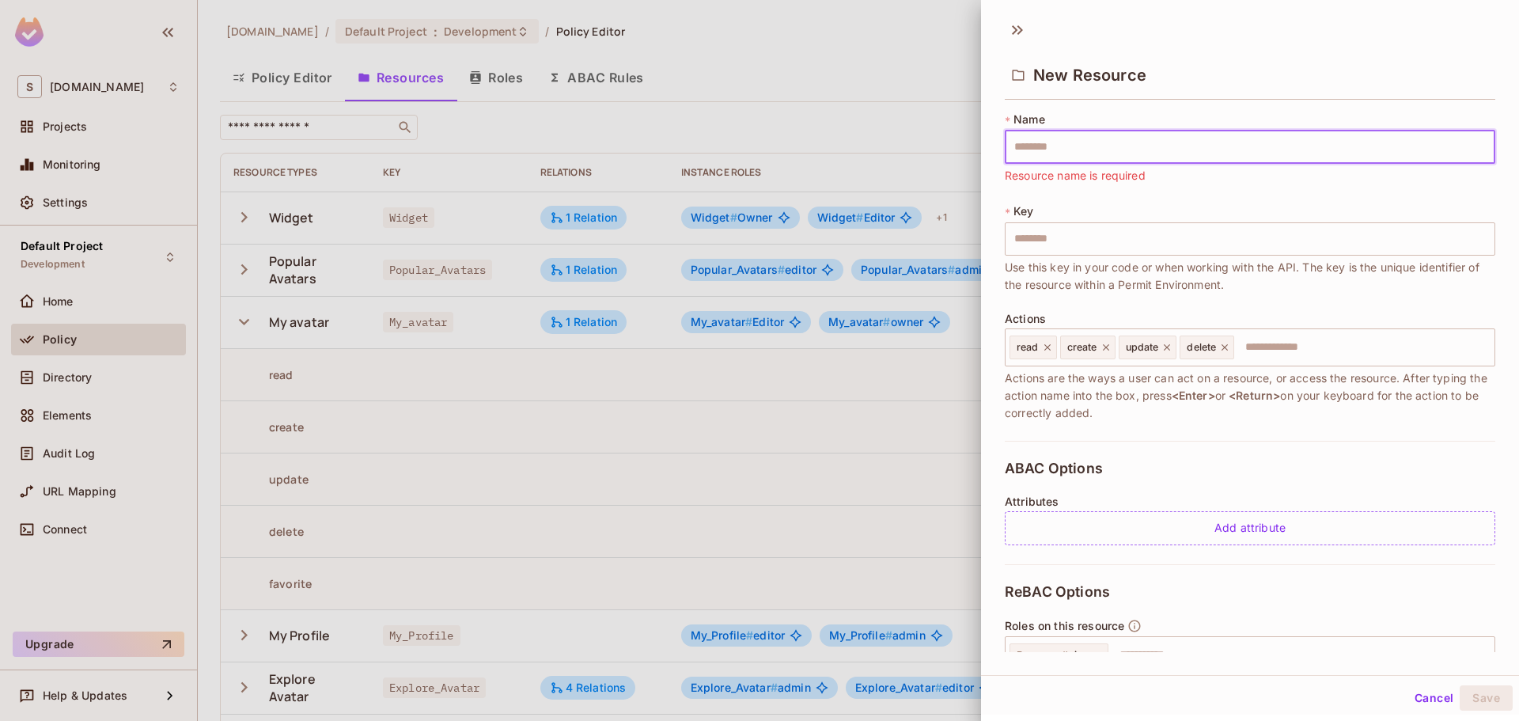
click at [1201, 158] on input "text" at bounding box center [1250, 147] width 490 height 33
type input "*"
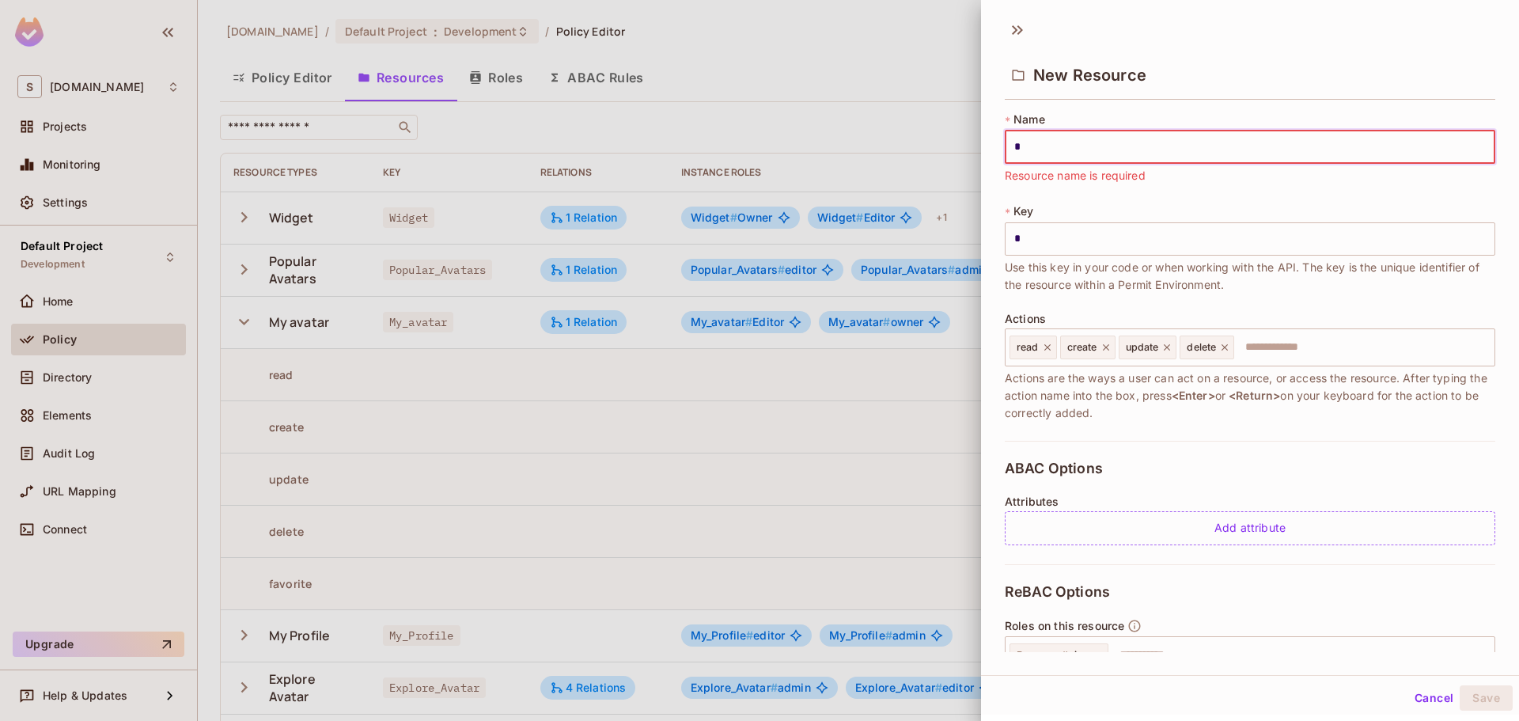
type input "**"
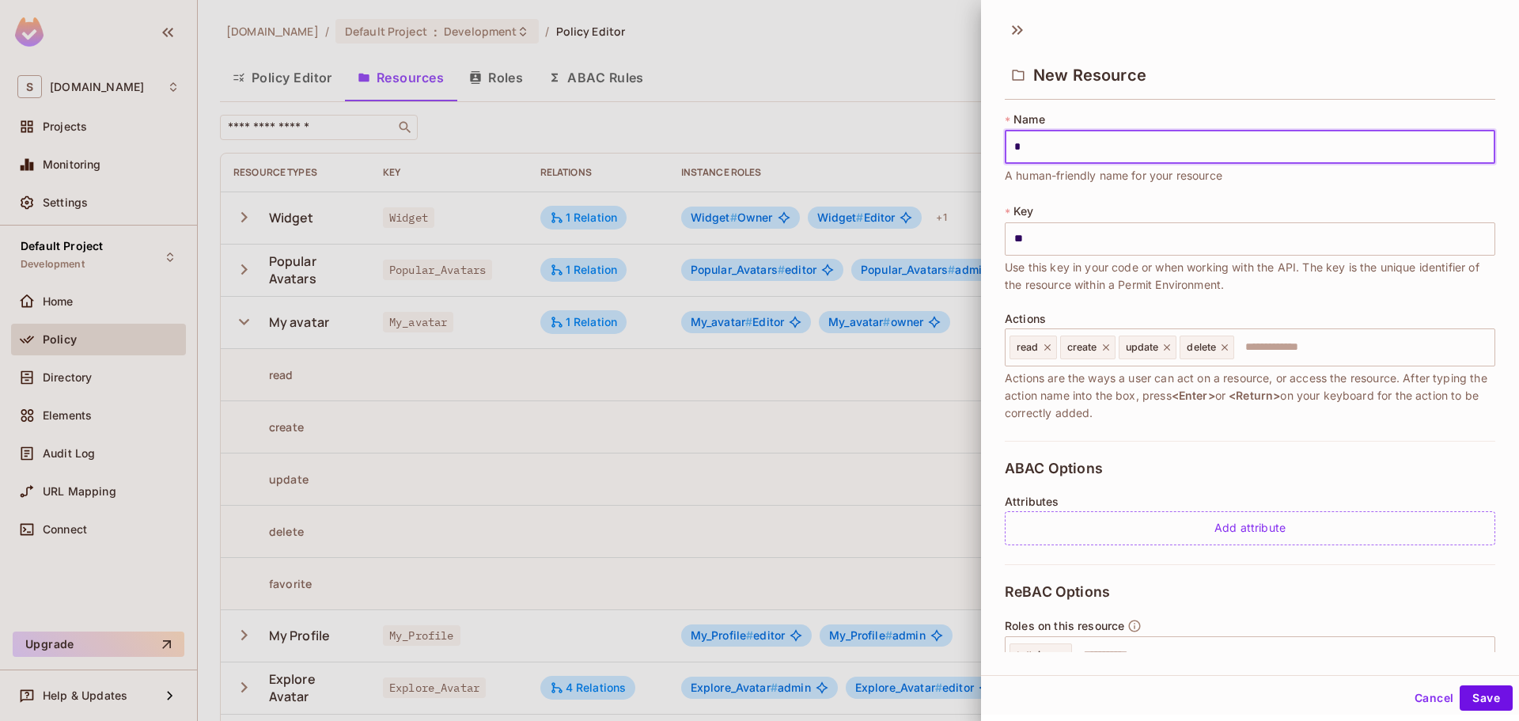
type input "**"
type input "***"
type input "****"
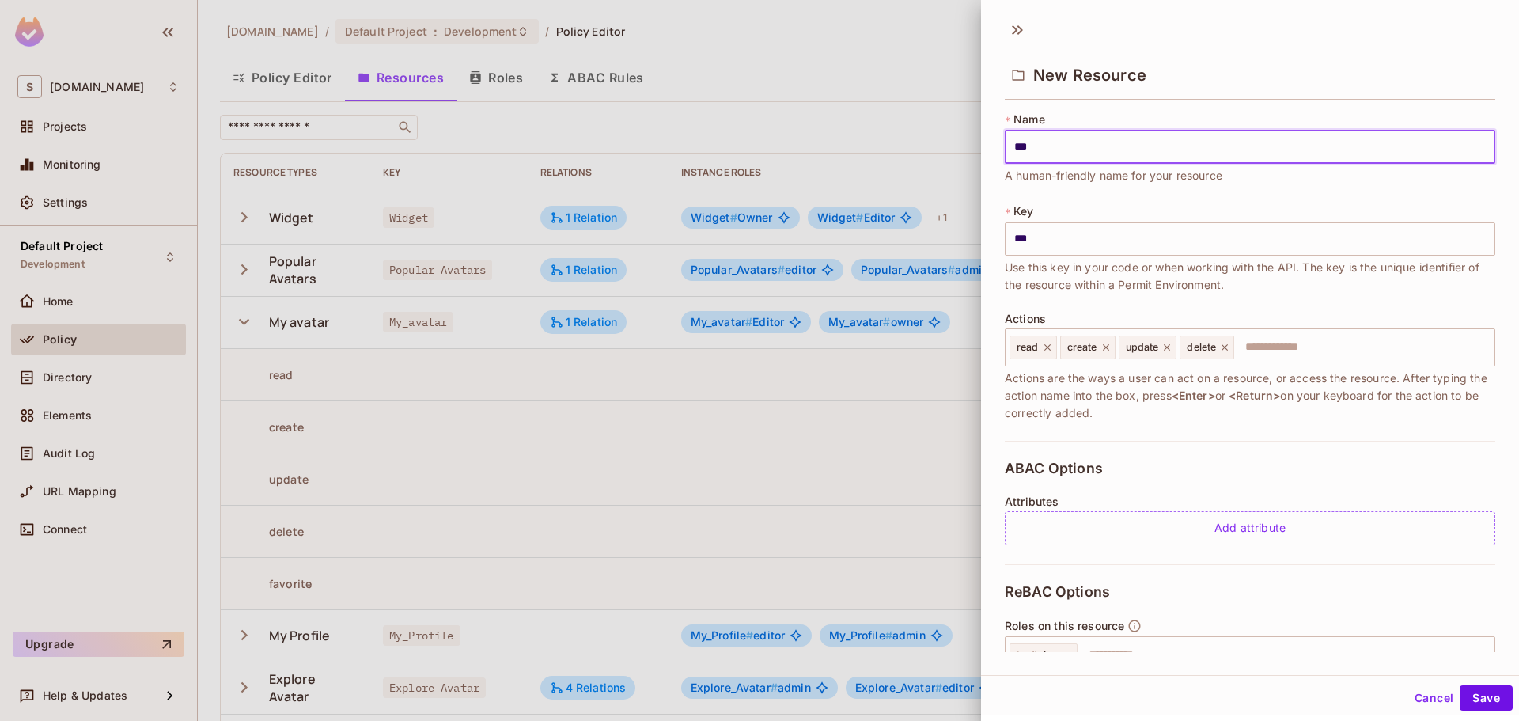
type input "****"
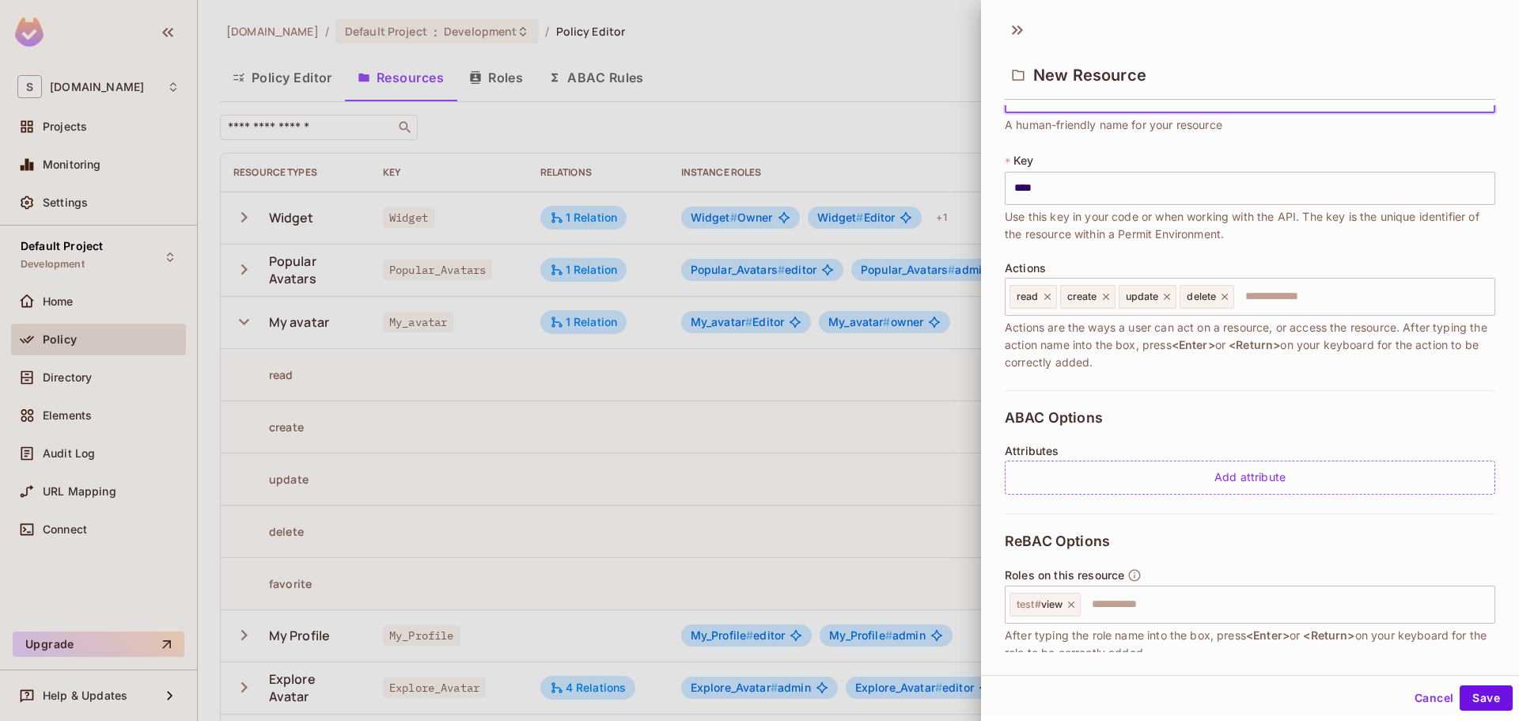
scroll to position [79, 0]
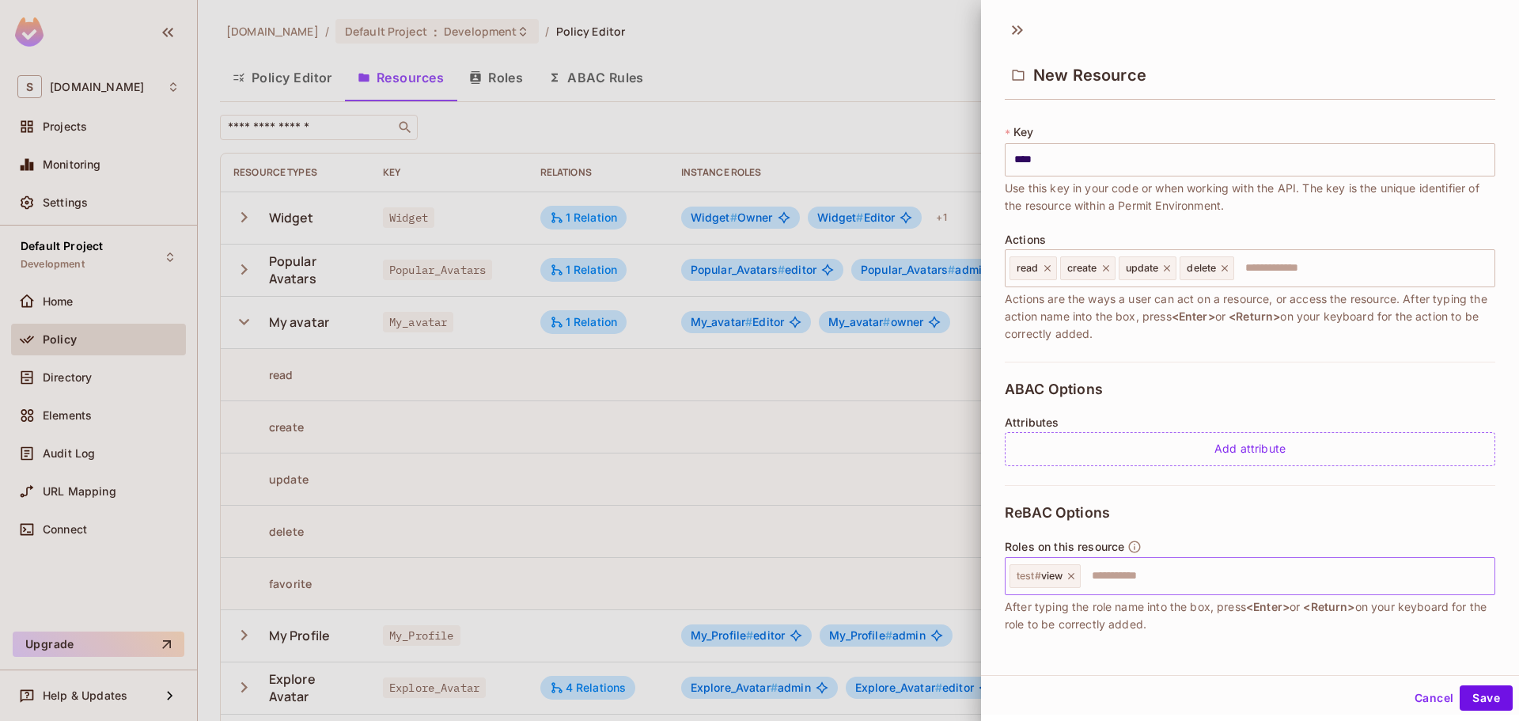
type input "****"
click at [1134, 566] on input "text" at bounding box center [1285, 576] width 406 height 32
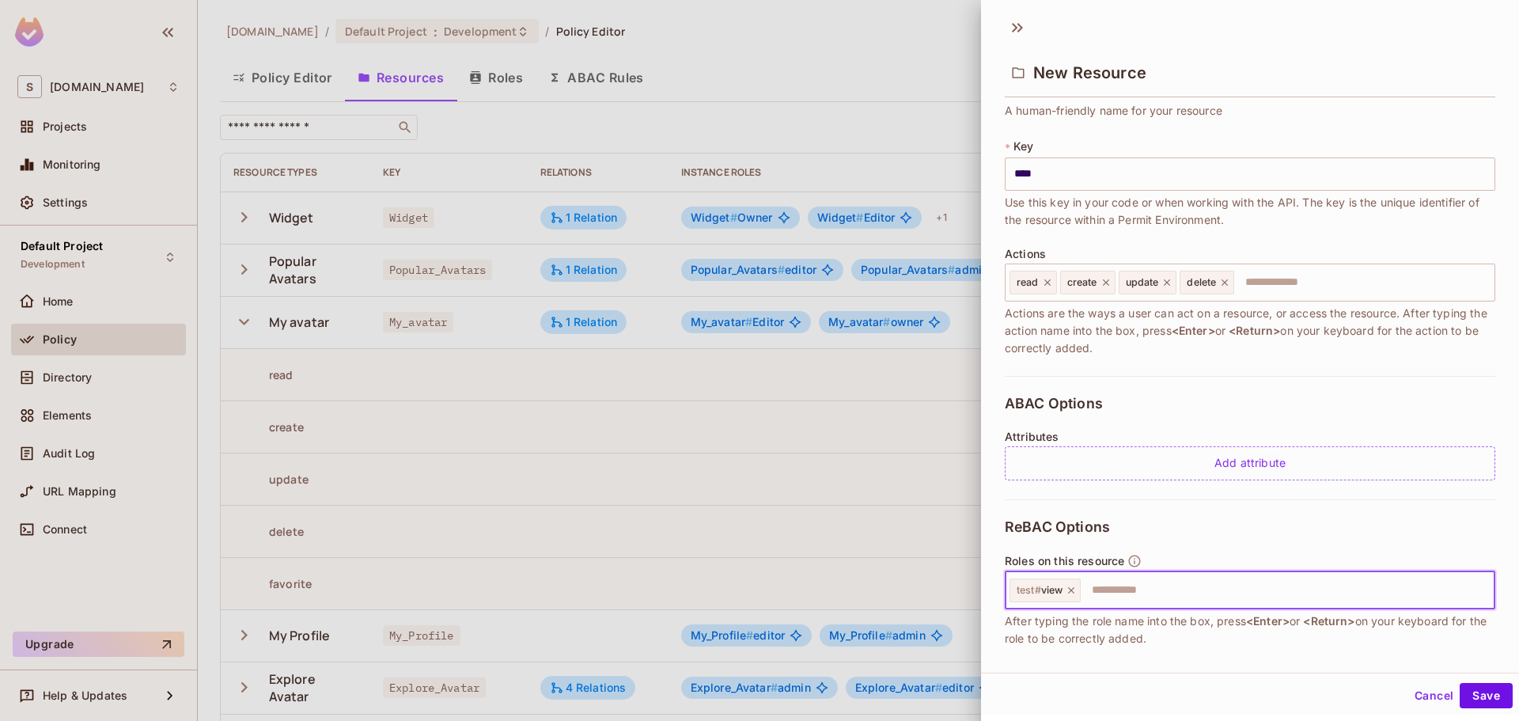
scroll to position [149, 0]
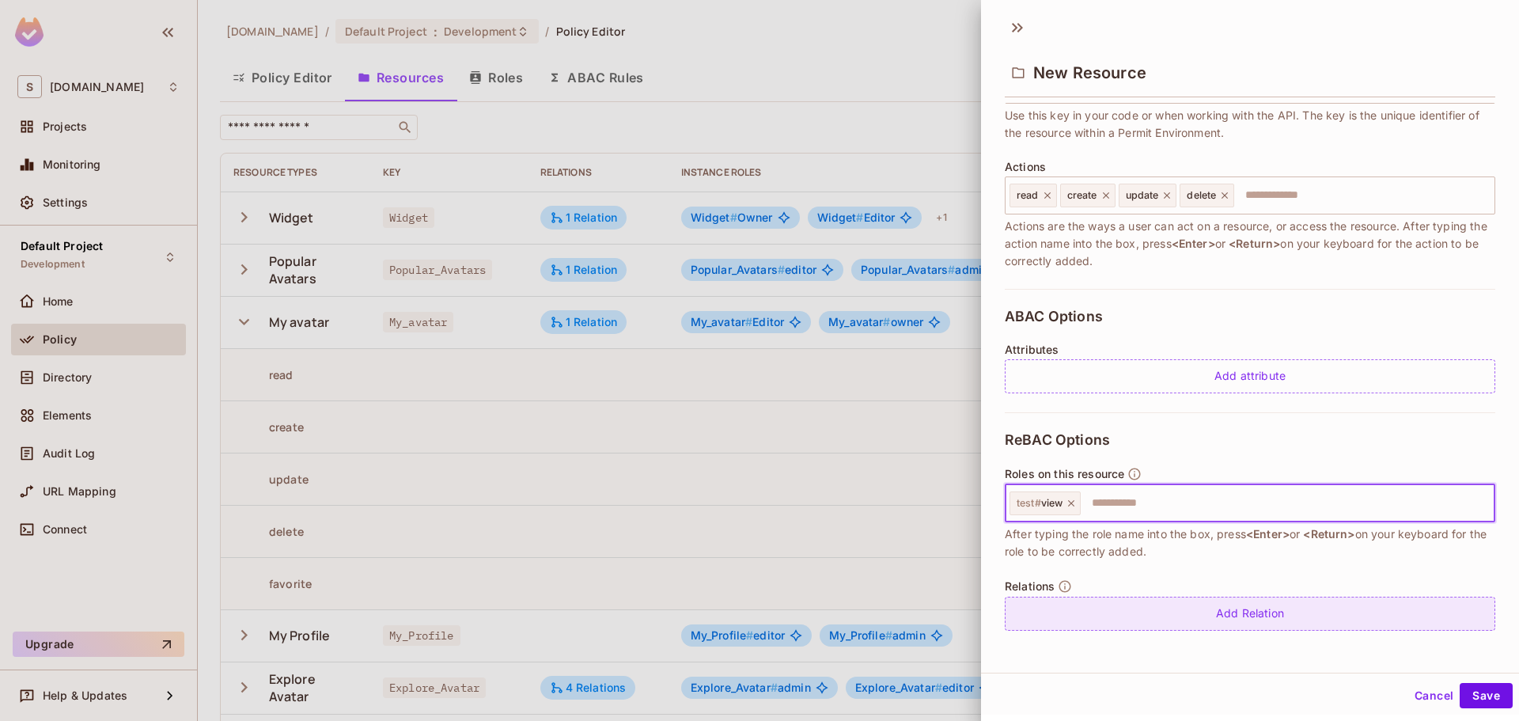
click at [1277, 601] on div "Add Relation" at bounding box center [1250, 613] width 490 height 34
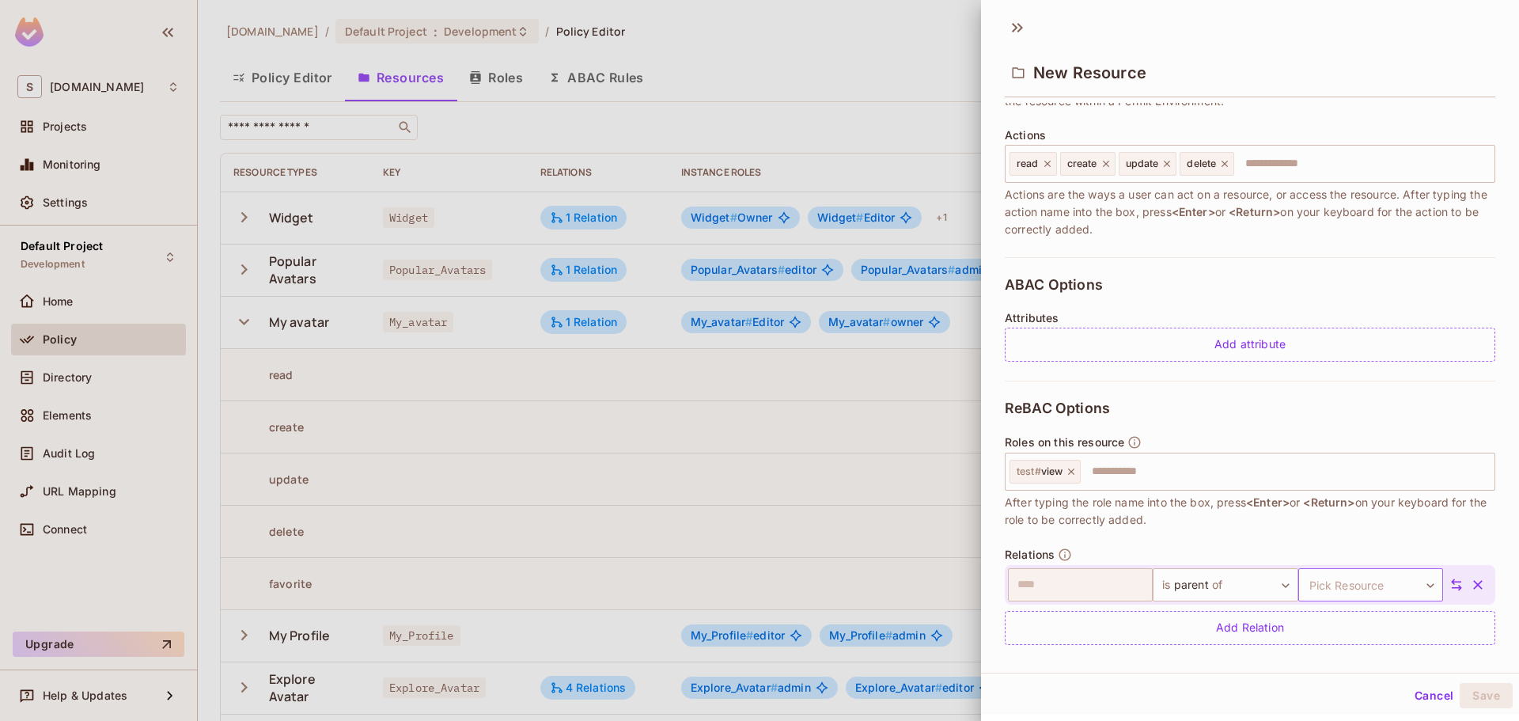
scroll to position [195, 0]
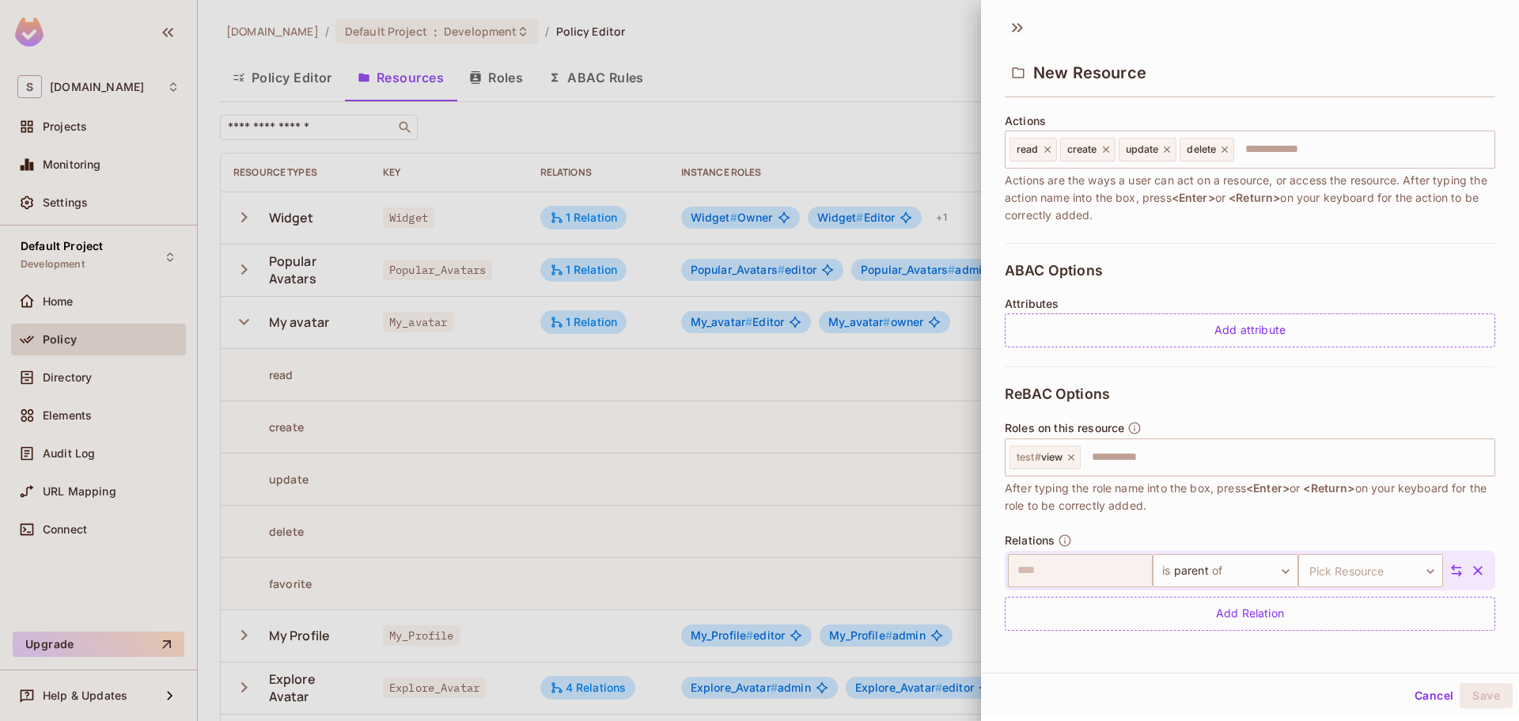
click at [1312, 528] on div "ReBAC Options Roles on this resource test # view ​ After typing the role name i…" at bounding box center [1250, 507] width 490 height 283
click at [1209, 581] on body "S [DOMAIN_NAME] Projects Monitoring Settings Default Project Development Home P…" at bounding box center [759, 360] width 1519 height 721
click at [1191, 685] on li "Add Custom Relation" at bounding box center [1207, 687] width 146 height 28
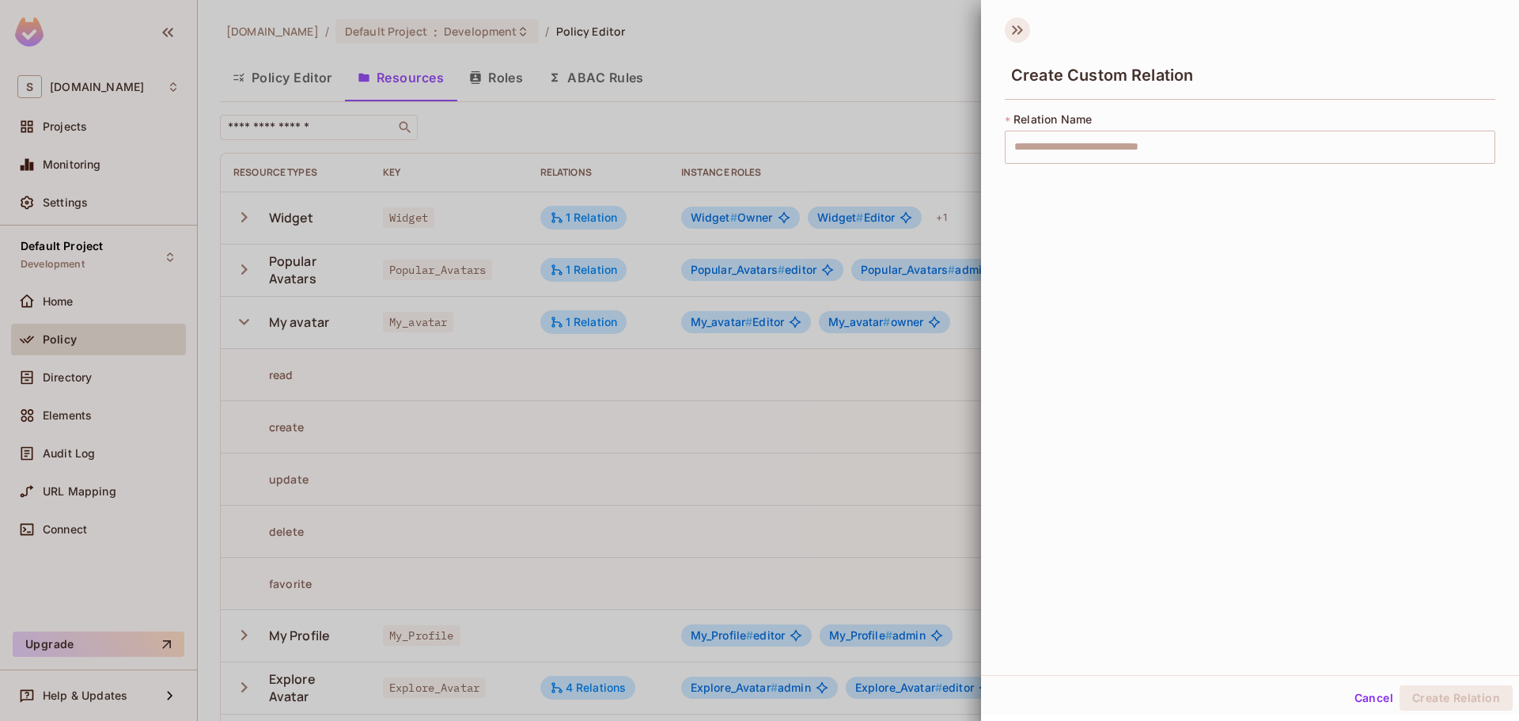
click at [1020, 32] on icon at bounding box center [1020, 29] width 6 height 9
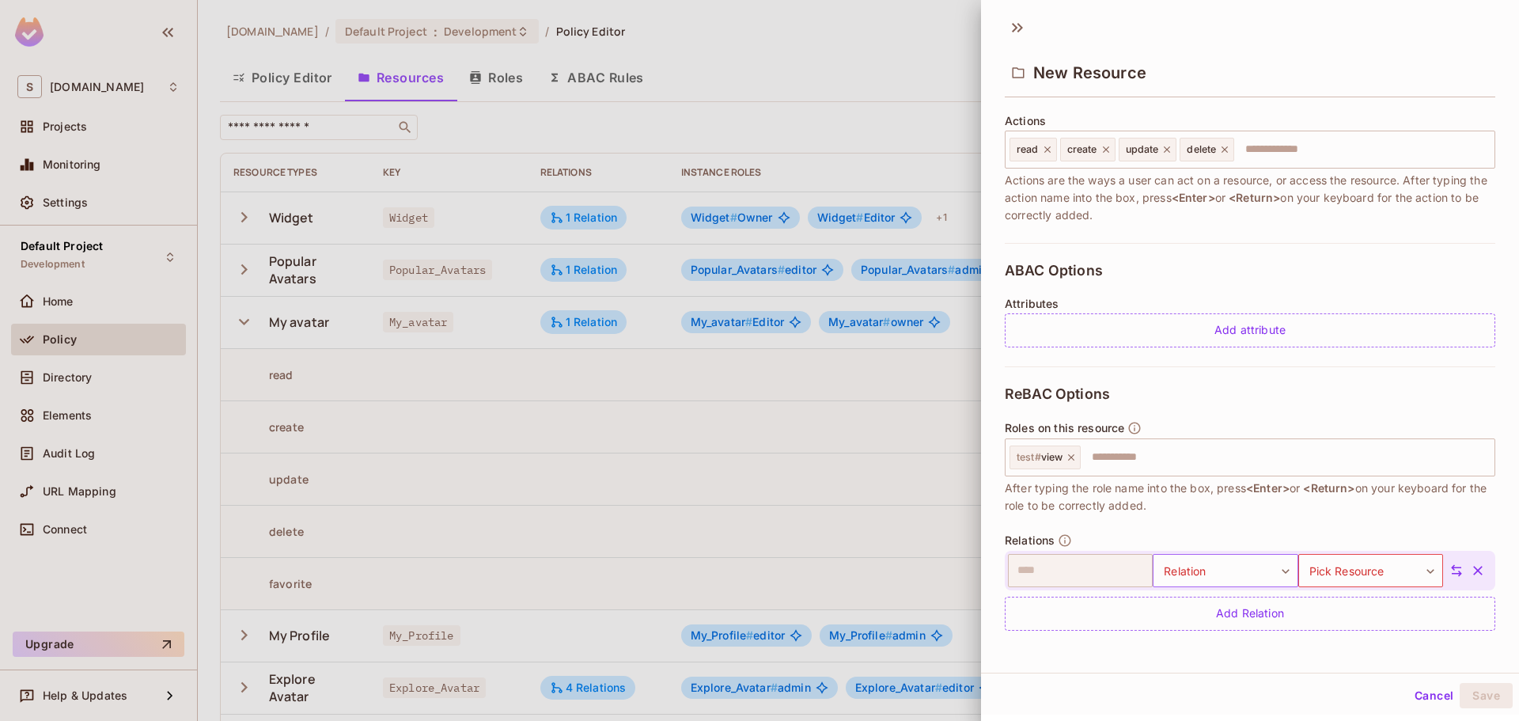
click at [1228, 573] on body "S [DOMAIN_NAME] Projects Monitoring Settings Default Project Development Home P…" at bounding box center [759, 360] width 1519 height 721
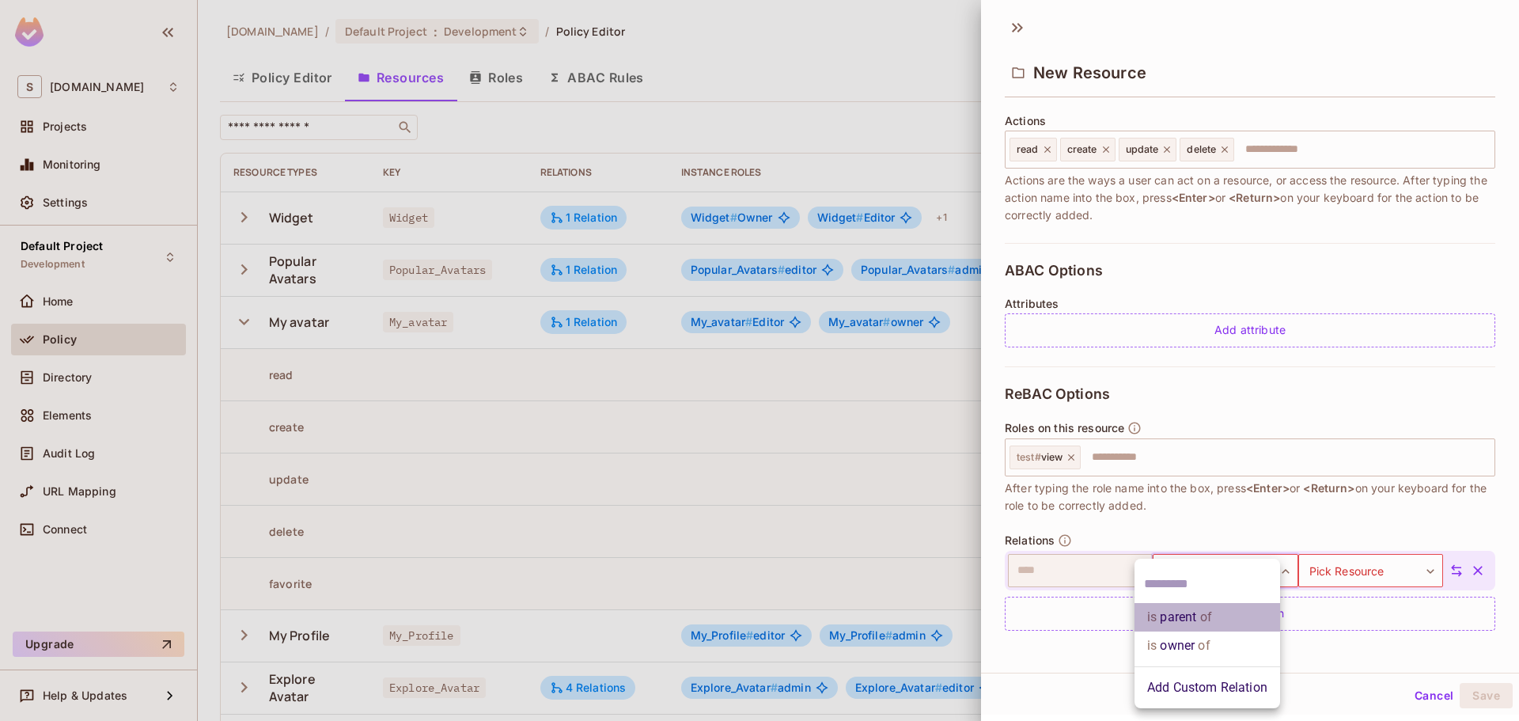
click at [1209, 615] on span "of" at bounding box center [1203, 616] width 15 height 19
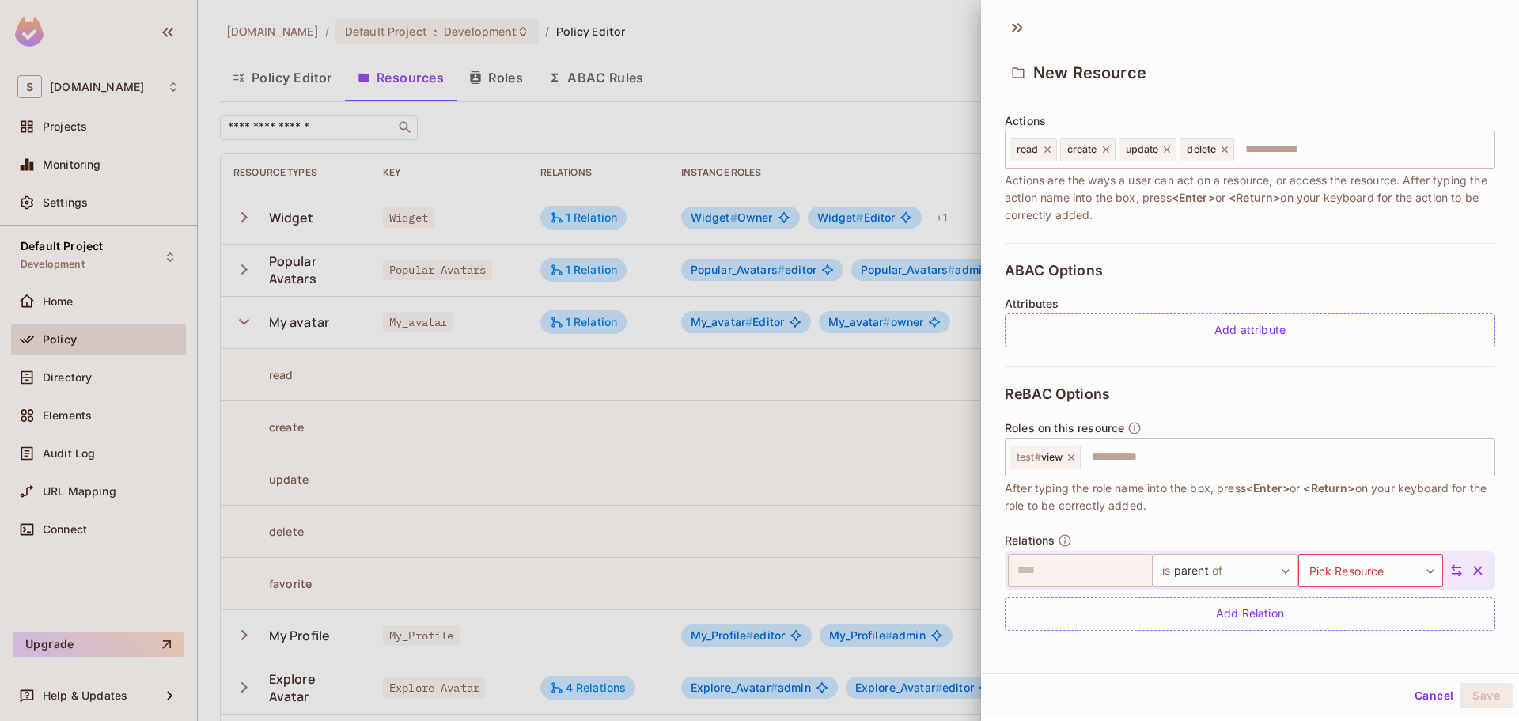
click at [1273, 525] on div "ReBAC Options Roles on this resource test # view ​ After typing the role name i…" at bounding box center [1250, 507] width 490 height 283
